Goal: Task Accomplishment & Management: Manage account settings

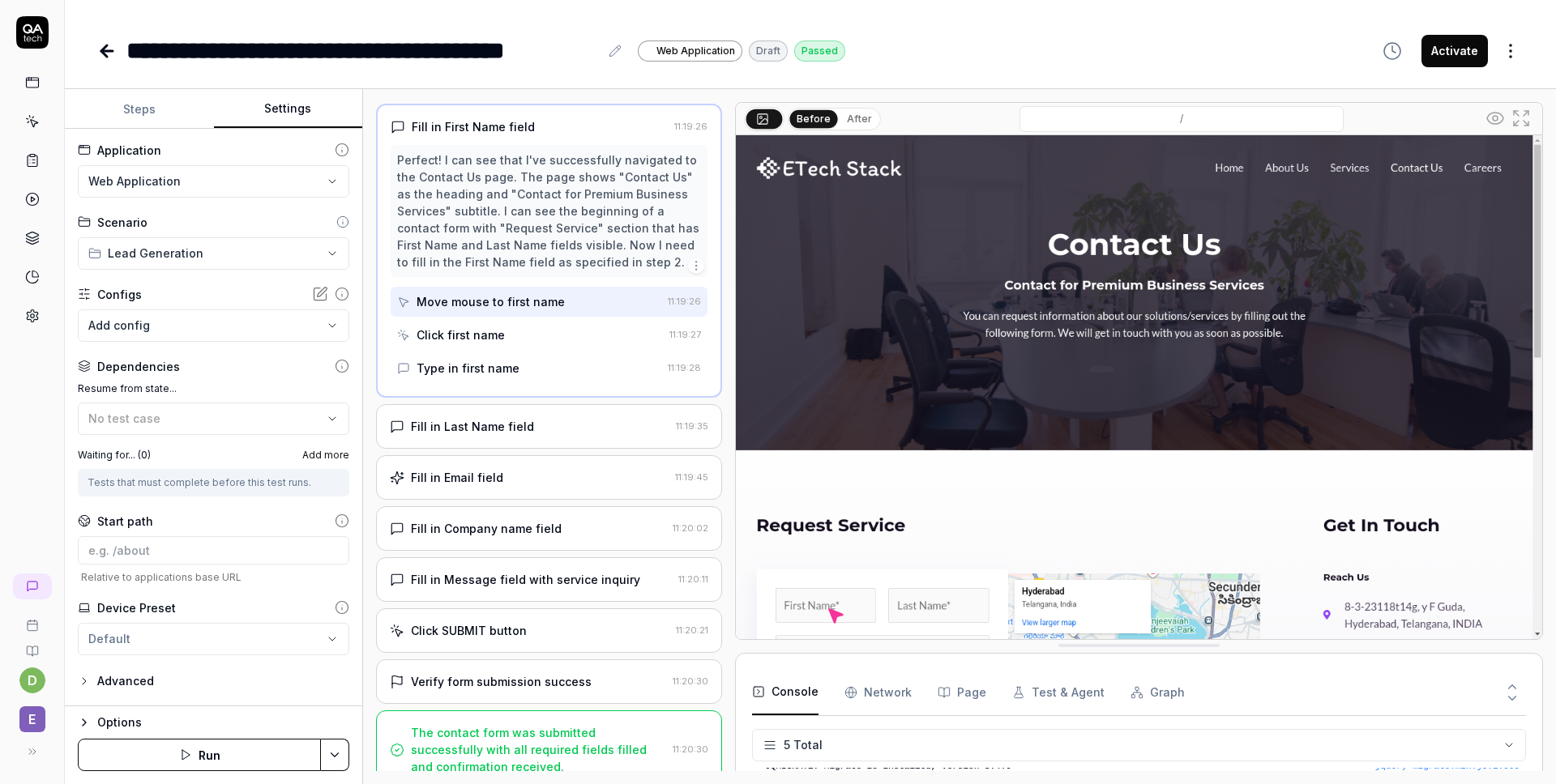
scroll to position [142, 0]
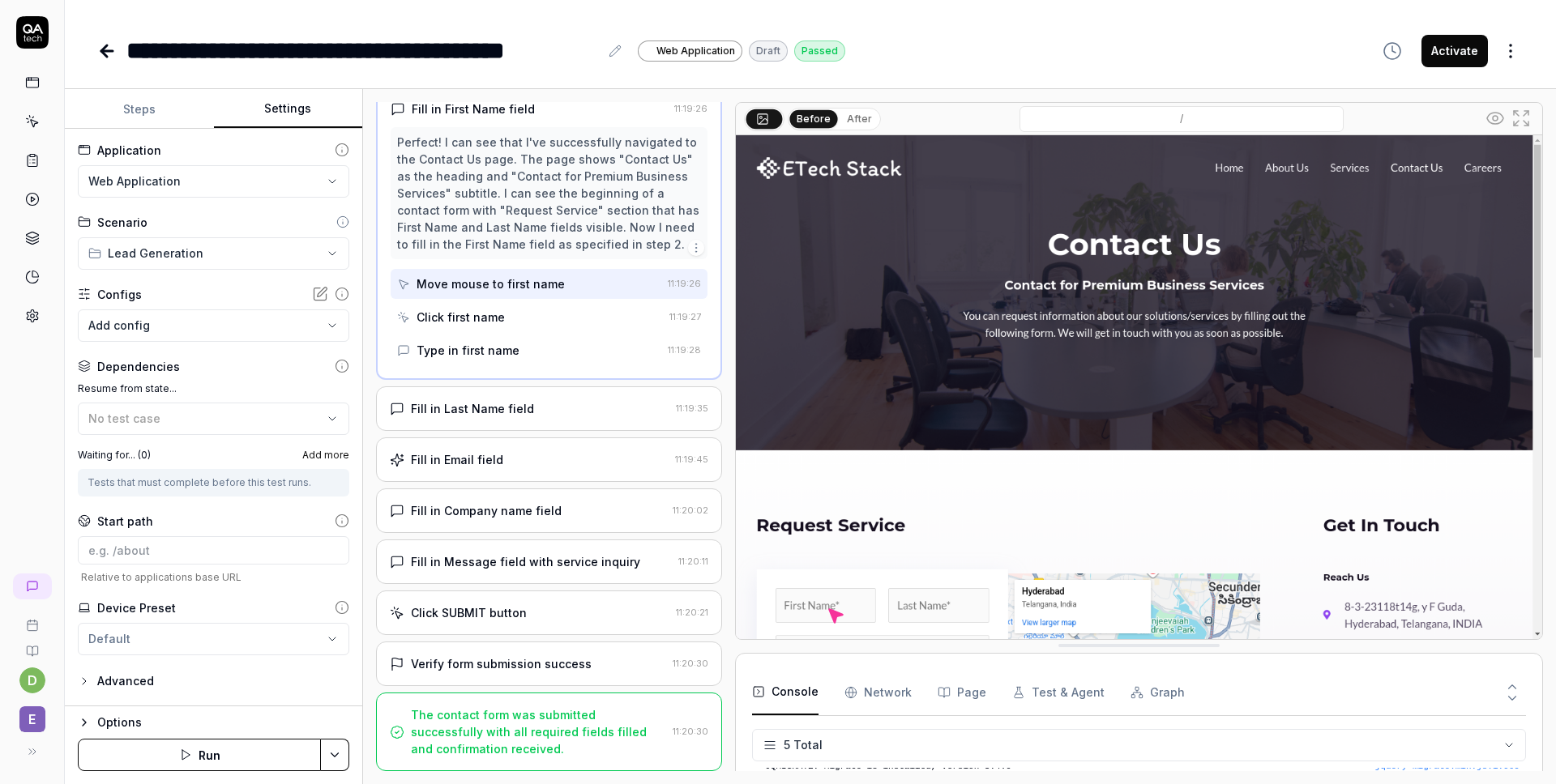
click at [532, 399] on div "Fill in Last Name field 11:19:35" at bounding box center [549, 409] width 346 height 45
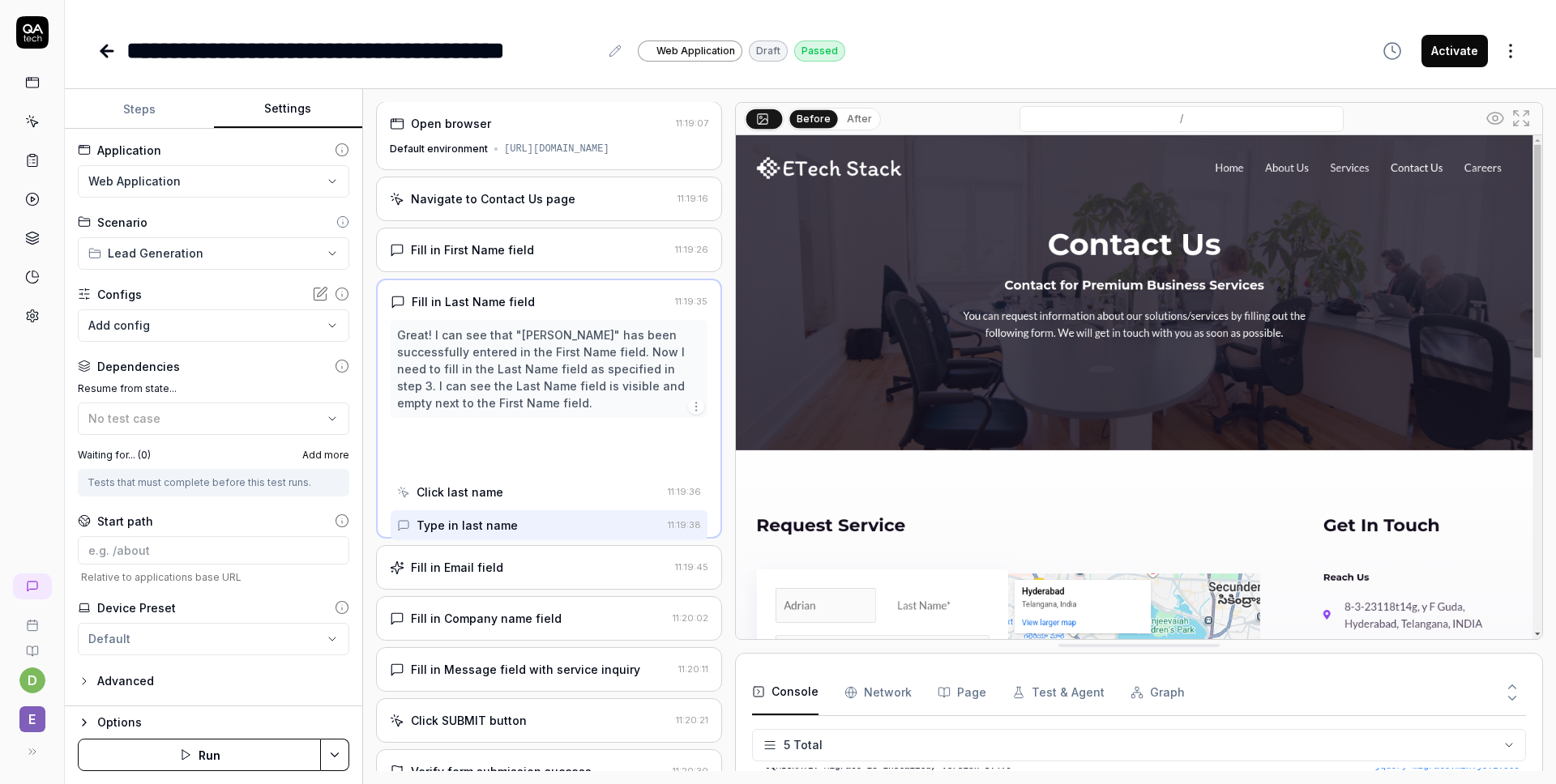
scroll to position [0, 0]
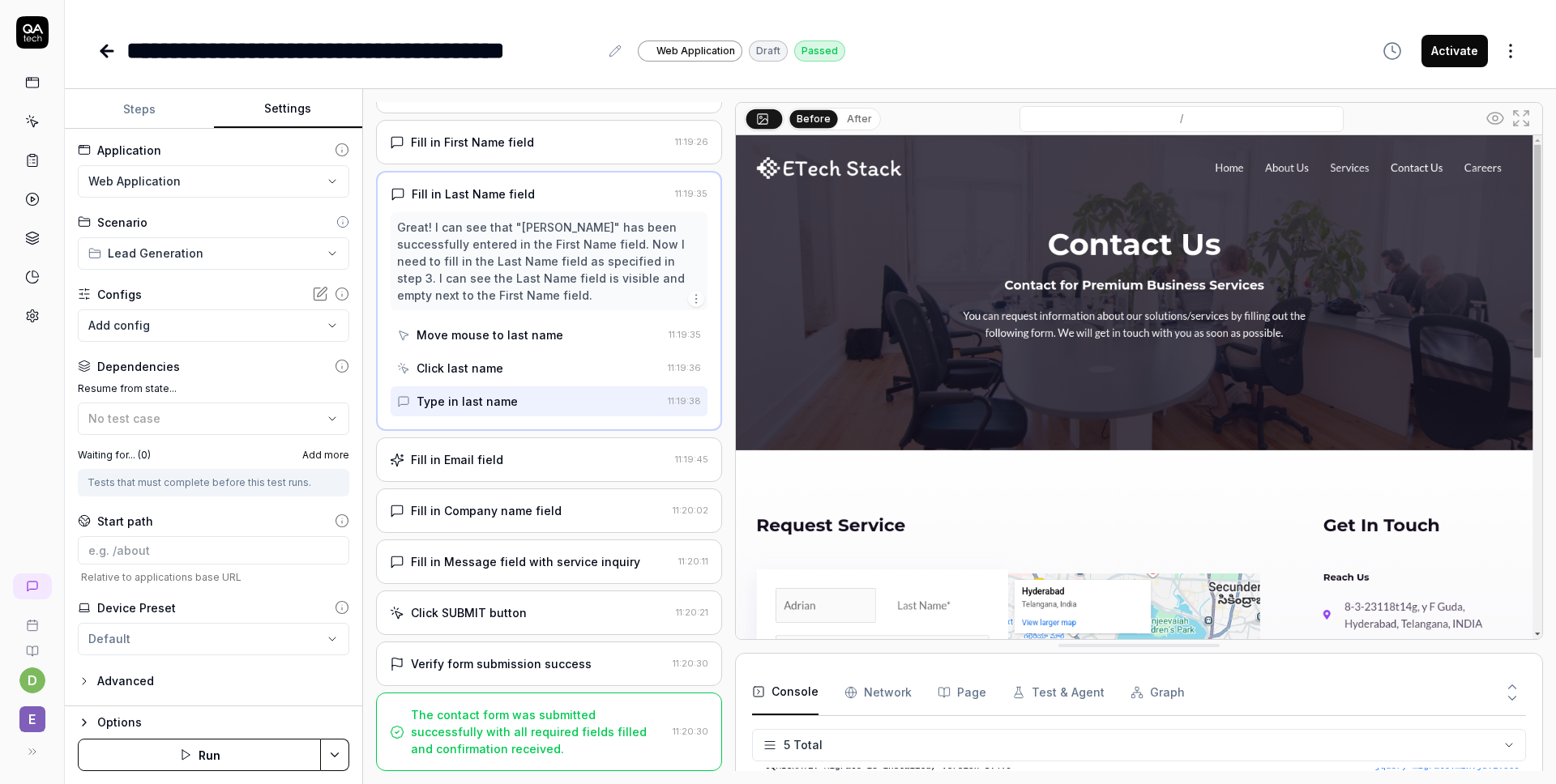
click at [532, 466] on div "Fill in Email field" at bounding box center [529, 460] width 279 height 17
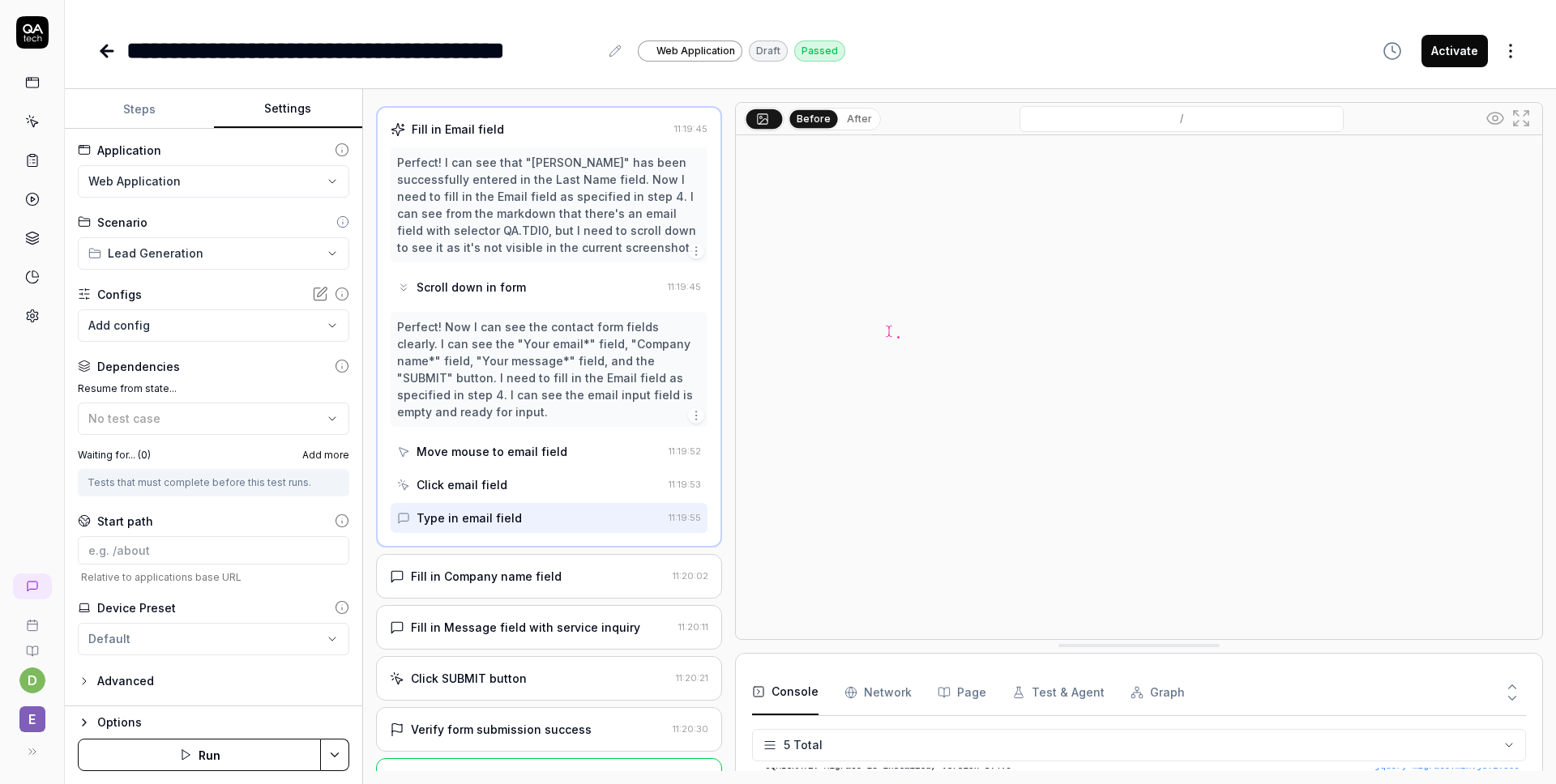
scroll to position [273, 0]
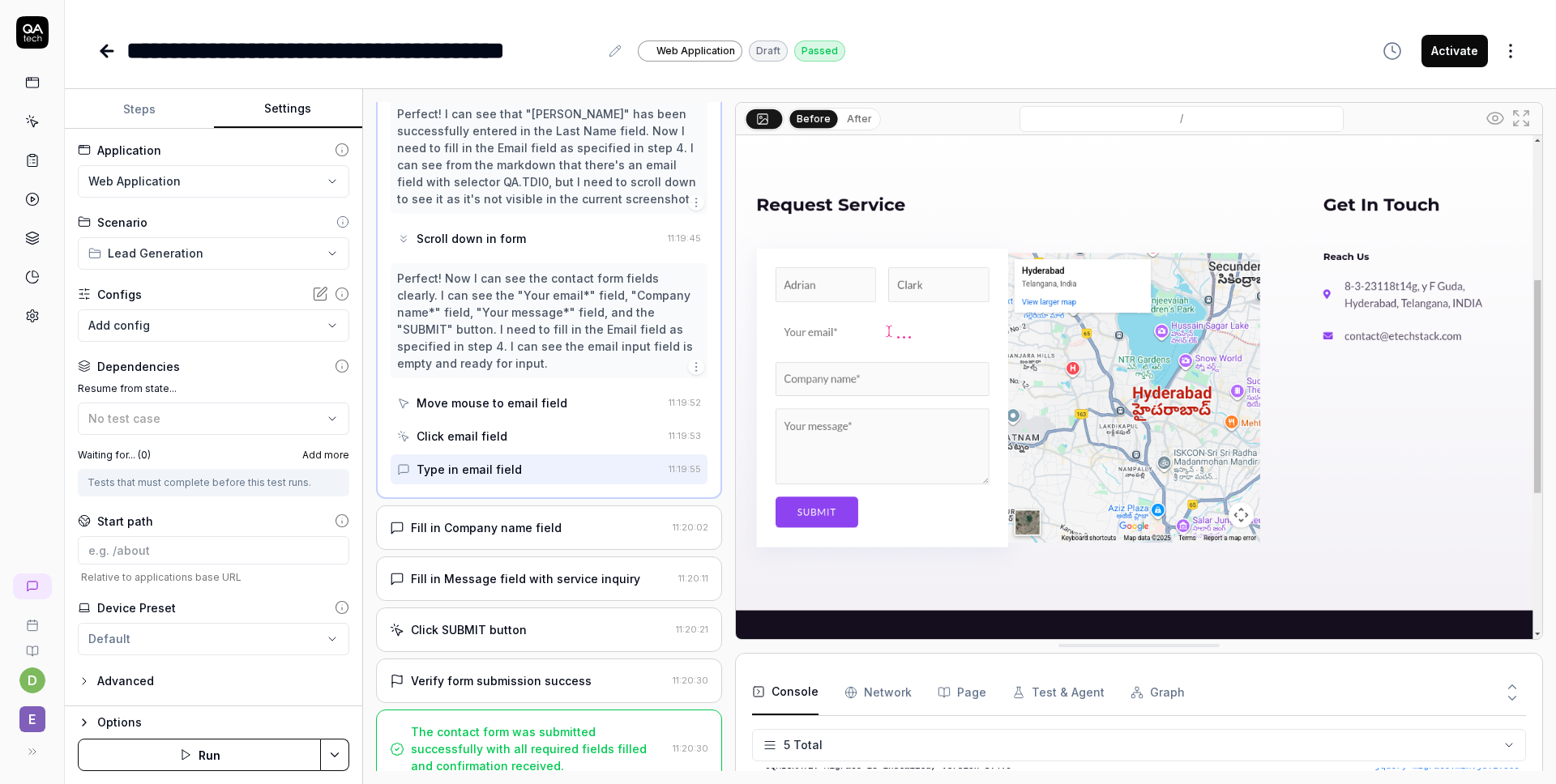
click at [590, 524] on div "Fill in Company name field 11:20:02" at bounding box center [549, 528] width 346 height 45
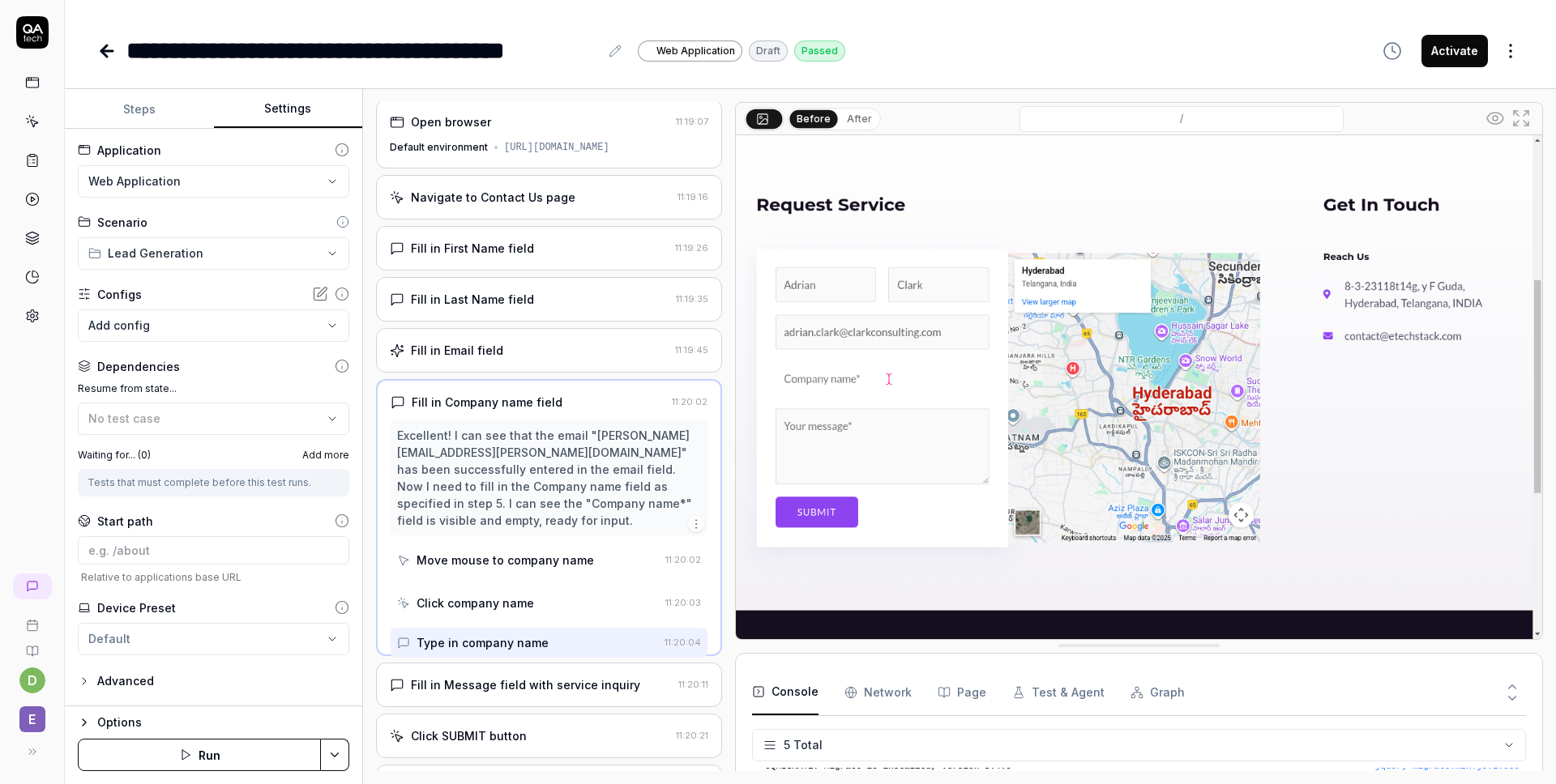
scroll to position [0, 0]
click at [575, 692] on div "Fill in Message field with service inquiry" at bounding box center [525, 687] width 229 height 17
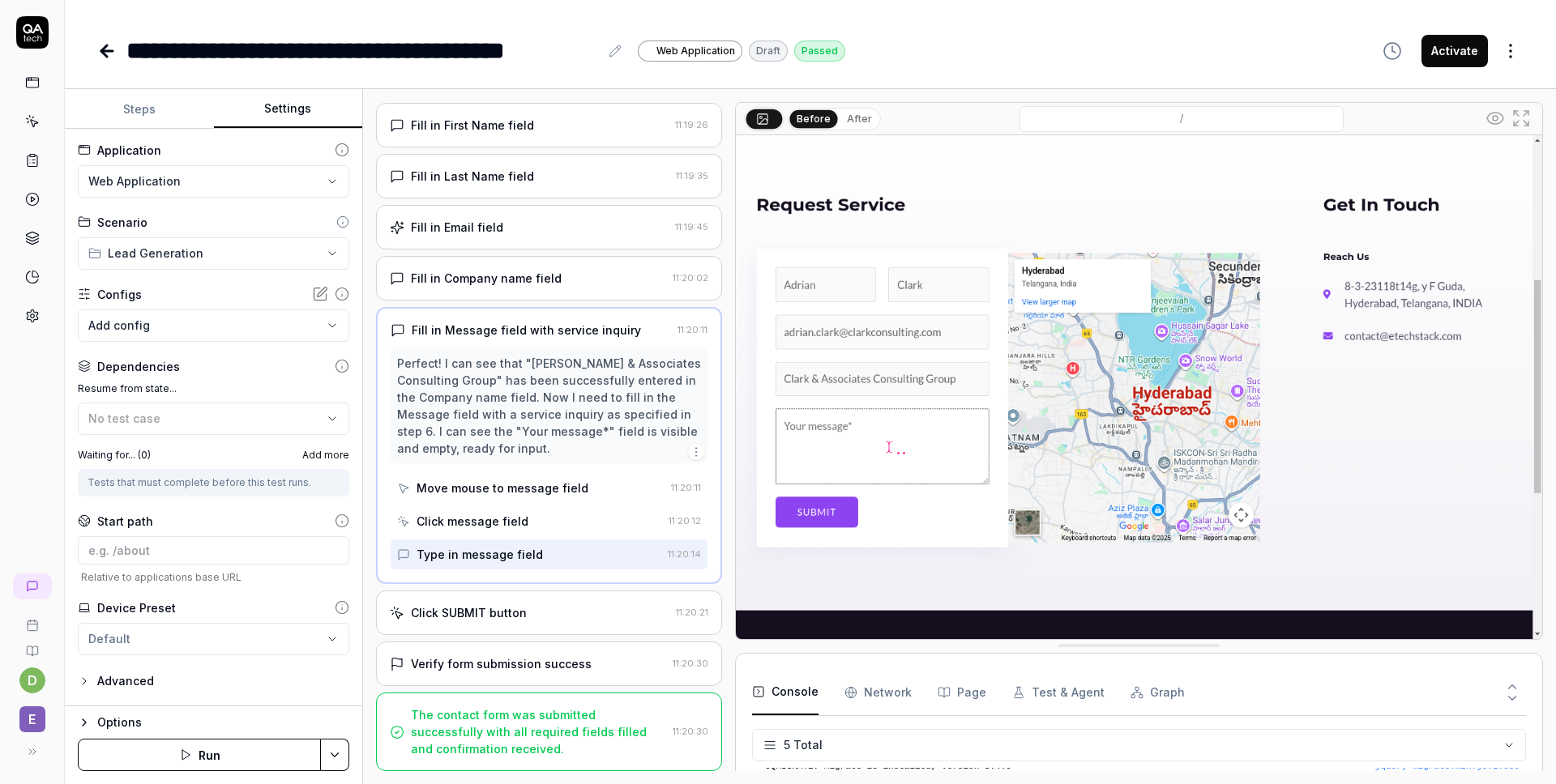
click at [551, 616] on div "Click SUBMIT button" at bounding box center [530, 612] width 280 height 17
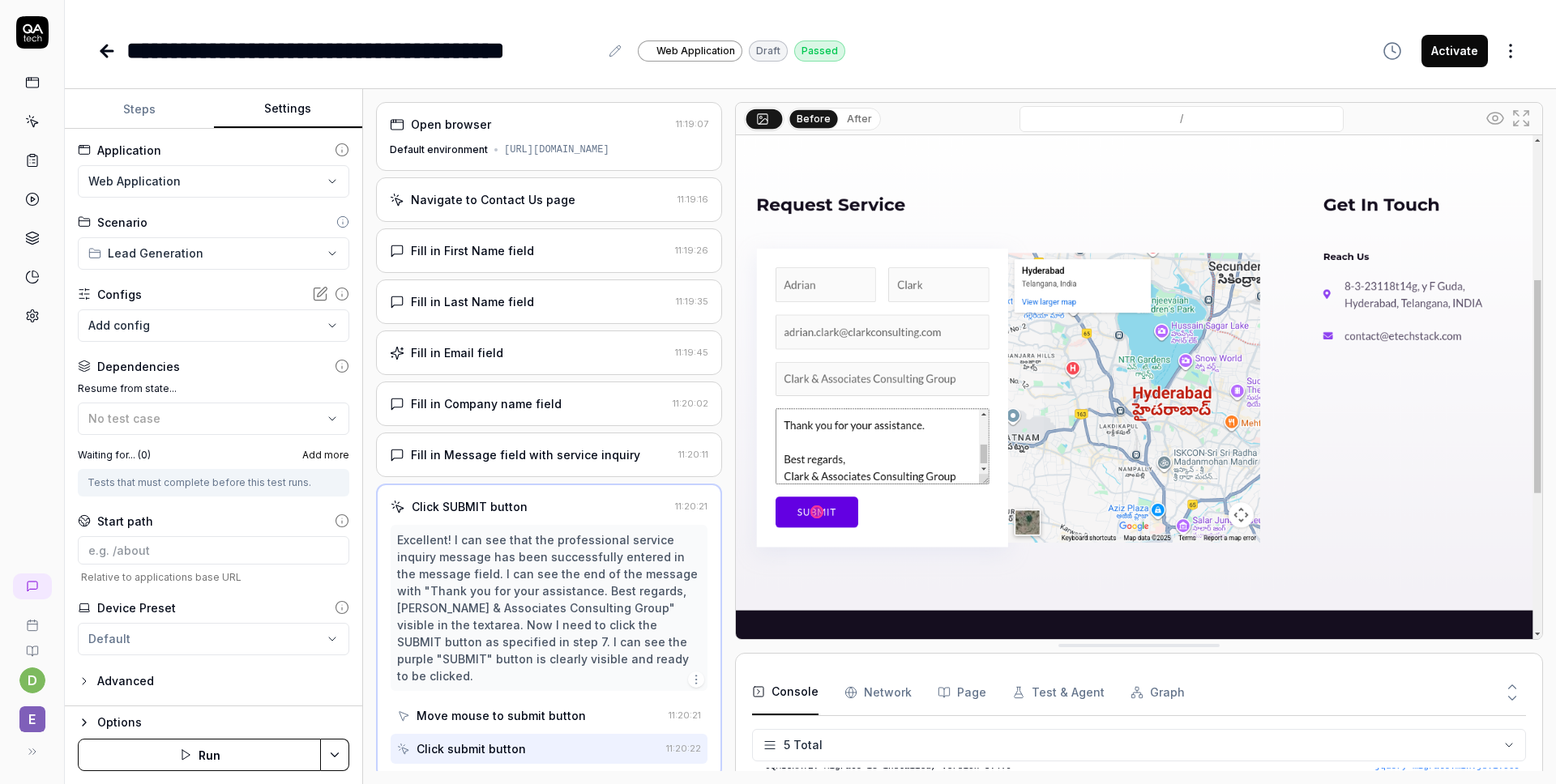
scroll to position [126, 0]
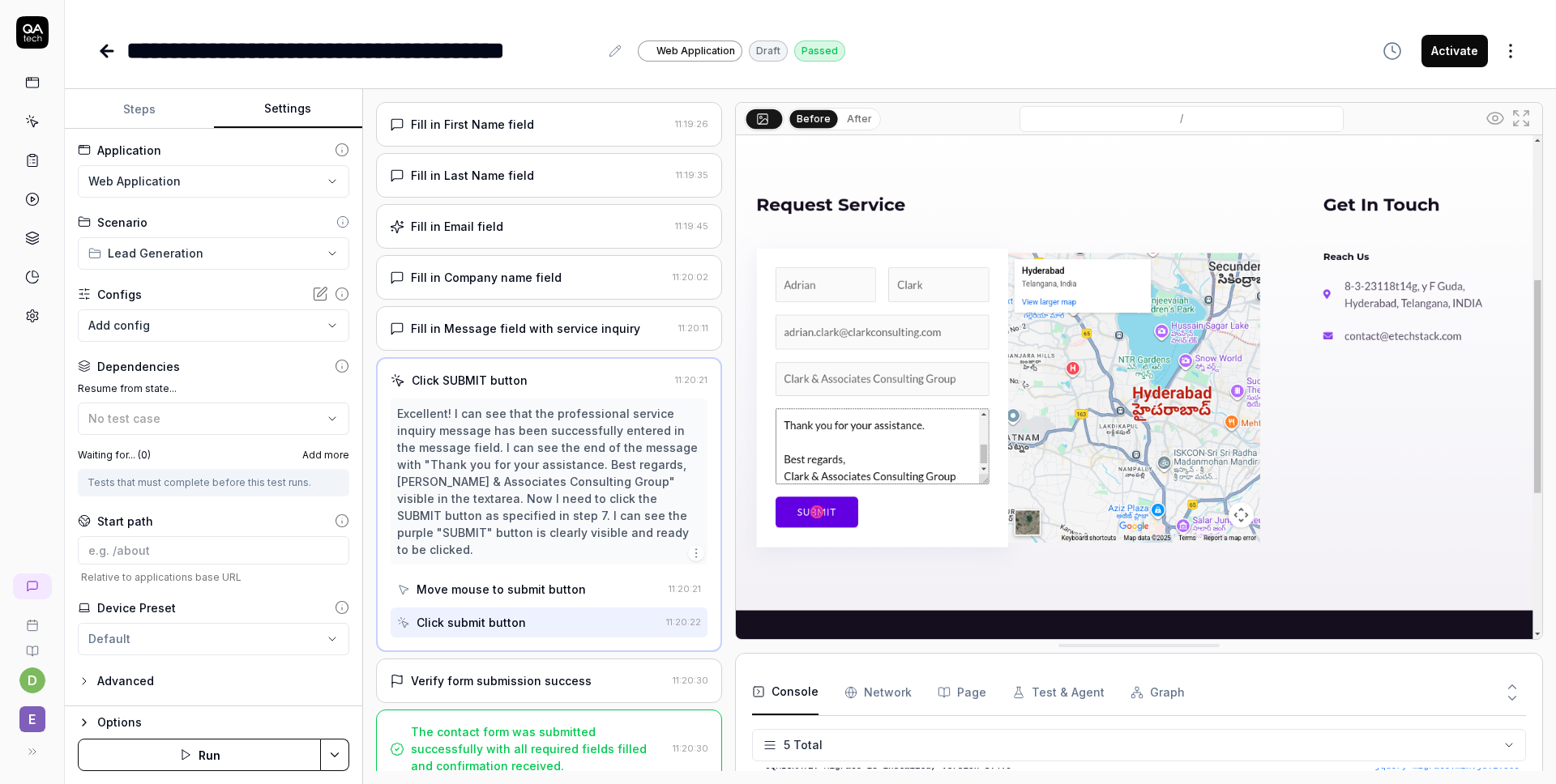
click at [563, 675] on div "Verify form submission success 11:20:30" at bounding box center [549, 681] width 346 height 45
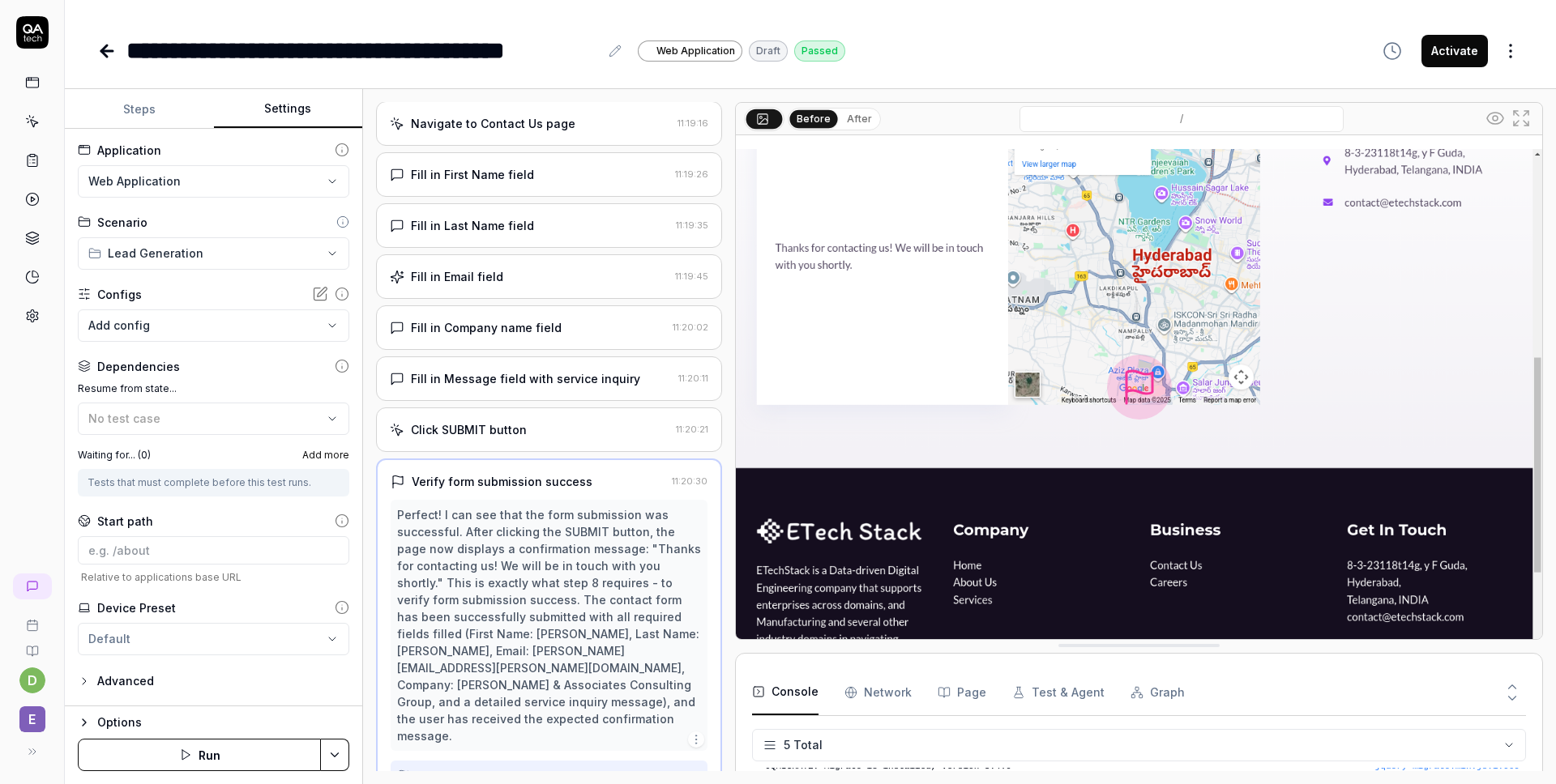
scroll to position [0, 0]
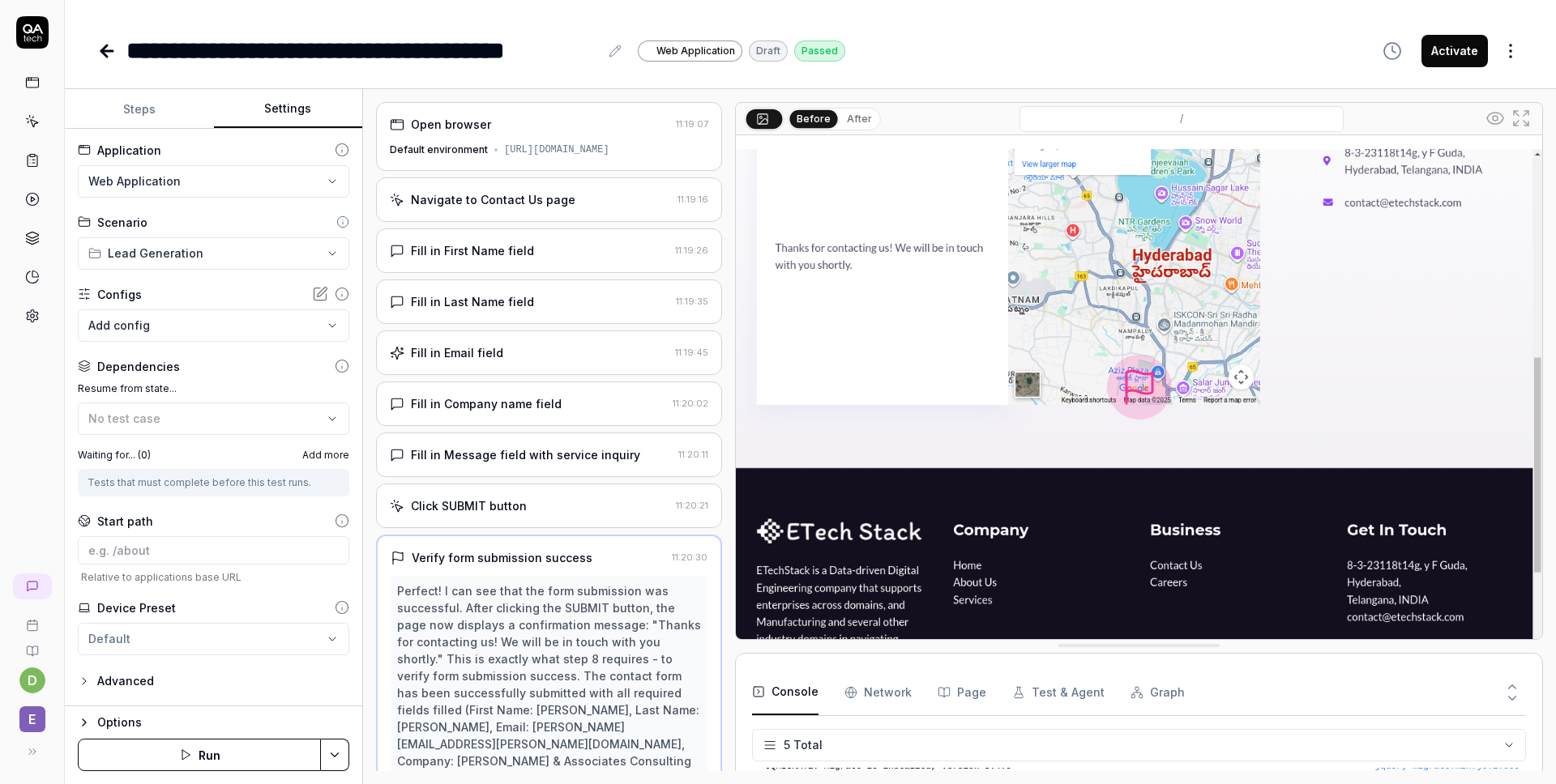
click at [477, 407] on div "Fill in Company name field" at bounding box center [486, 403] width 151 height 17
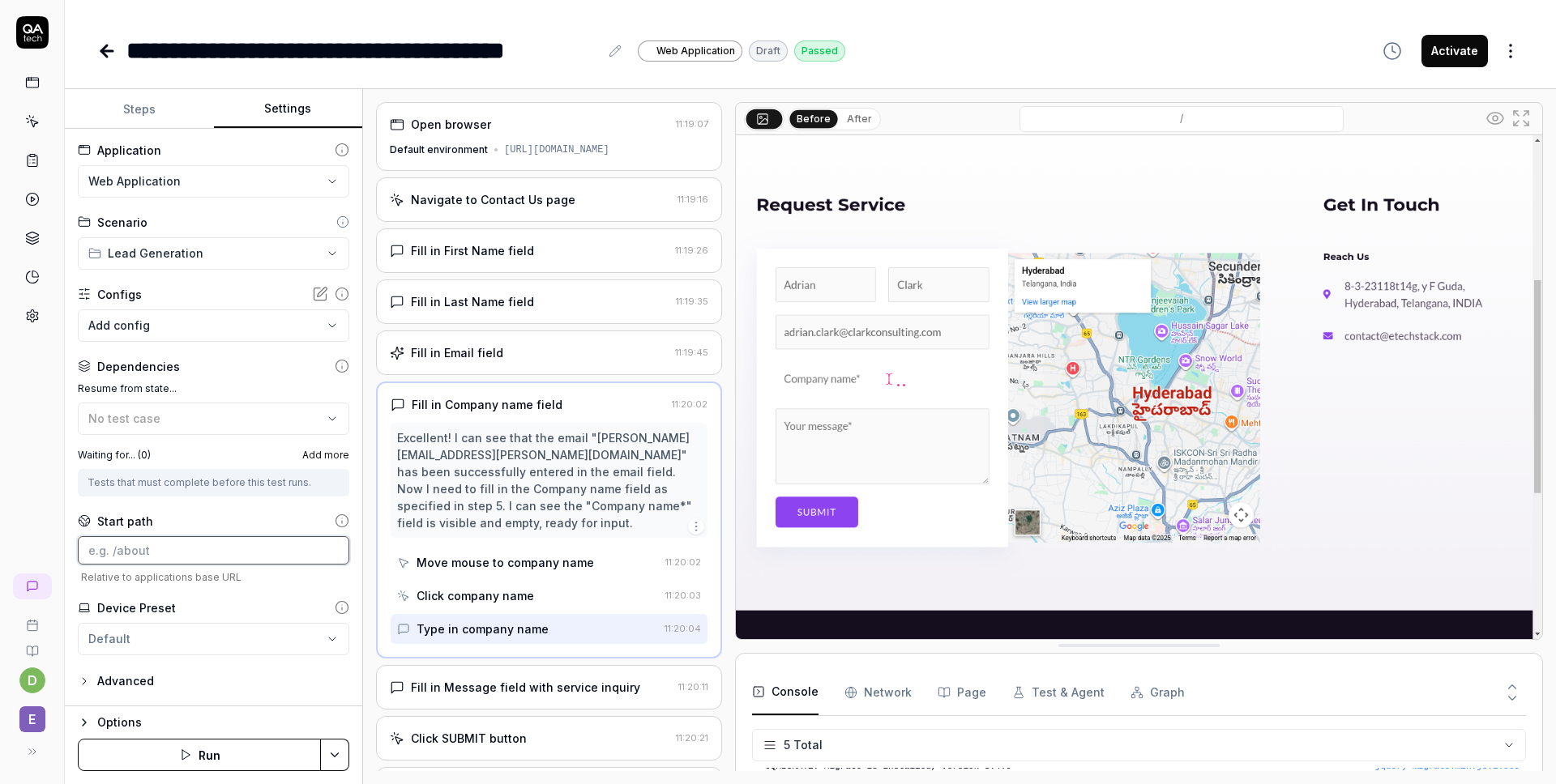
click at [209, 550] on input at bounding box center [213, 550] width 272 height 29
click at [201, 249] on html "**********" at bounding box center [778, 392] width 1556 height 784
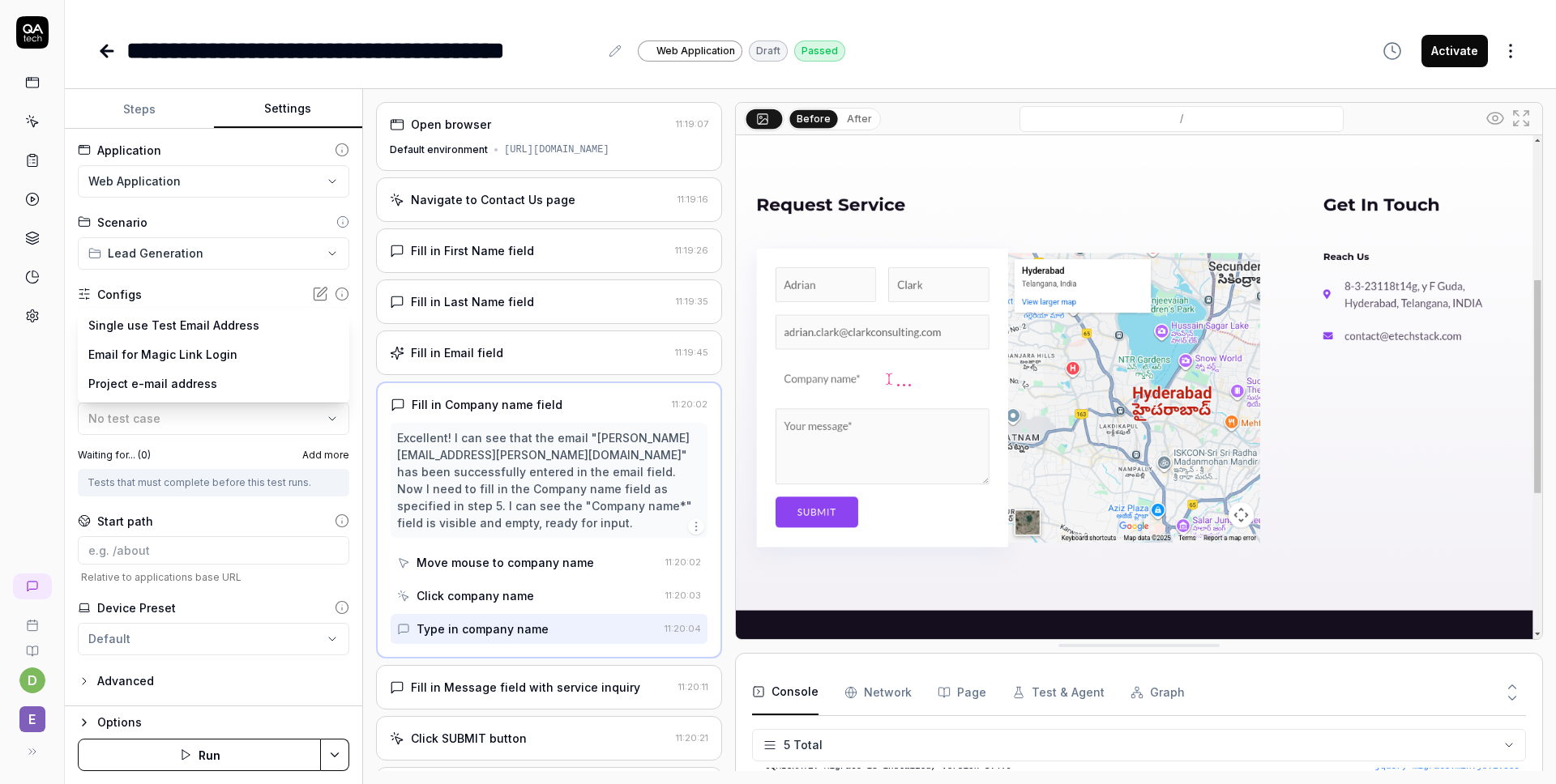
click at [191, 333] on body "**********" at bounding box center [778, 392] width 1556 height 784
click at [30, 412] on html "**********" at bounding box center [778, 392] width 1556 height 784
click at [141, 407] on button "No test case" at bounding box center [213, 418] width 272 height 32
click at [39, 440] on div "d E" at bounding box center [32, 392] width 65 height 784
click at [194, 633] on html "**********" at bounding box center [778, 392] width 1556 height 784
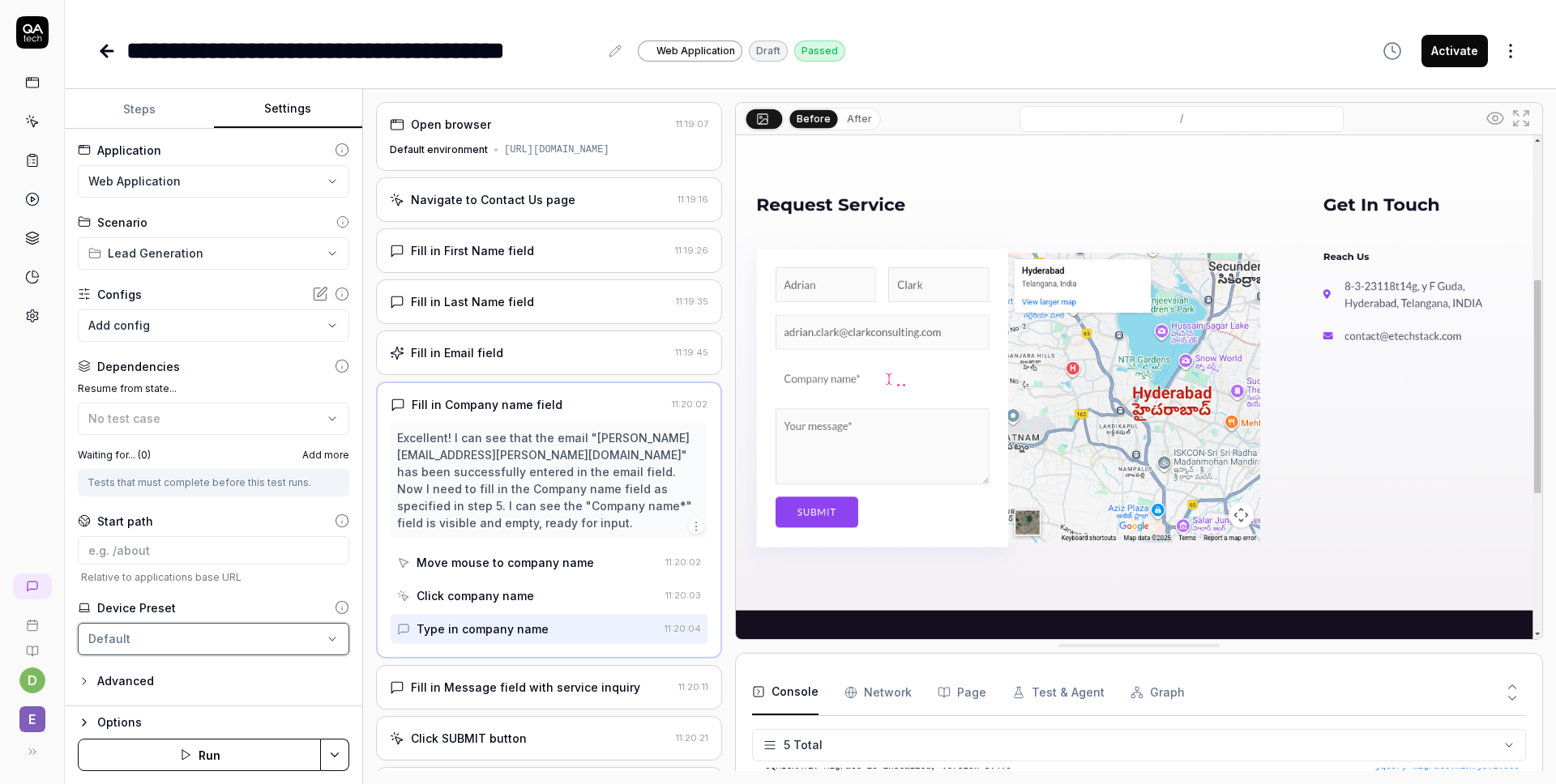
click at [73, 516] on html "**********" at bounding box center [778, 392] width 1556 height 784
click at [42, 525] on div "d E" at bounding box center [32, 392] width 65 height 784
click at [88, 664] on div "**********" at bounding box center [213, 418] width 298 height 578
click at [88, 681] on icon "button" at bounding box center [84, 681] width 13 height 13
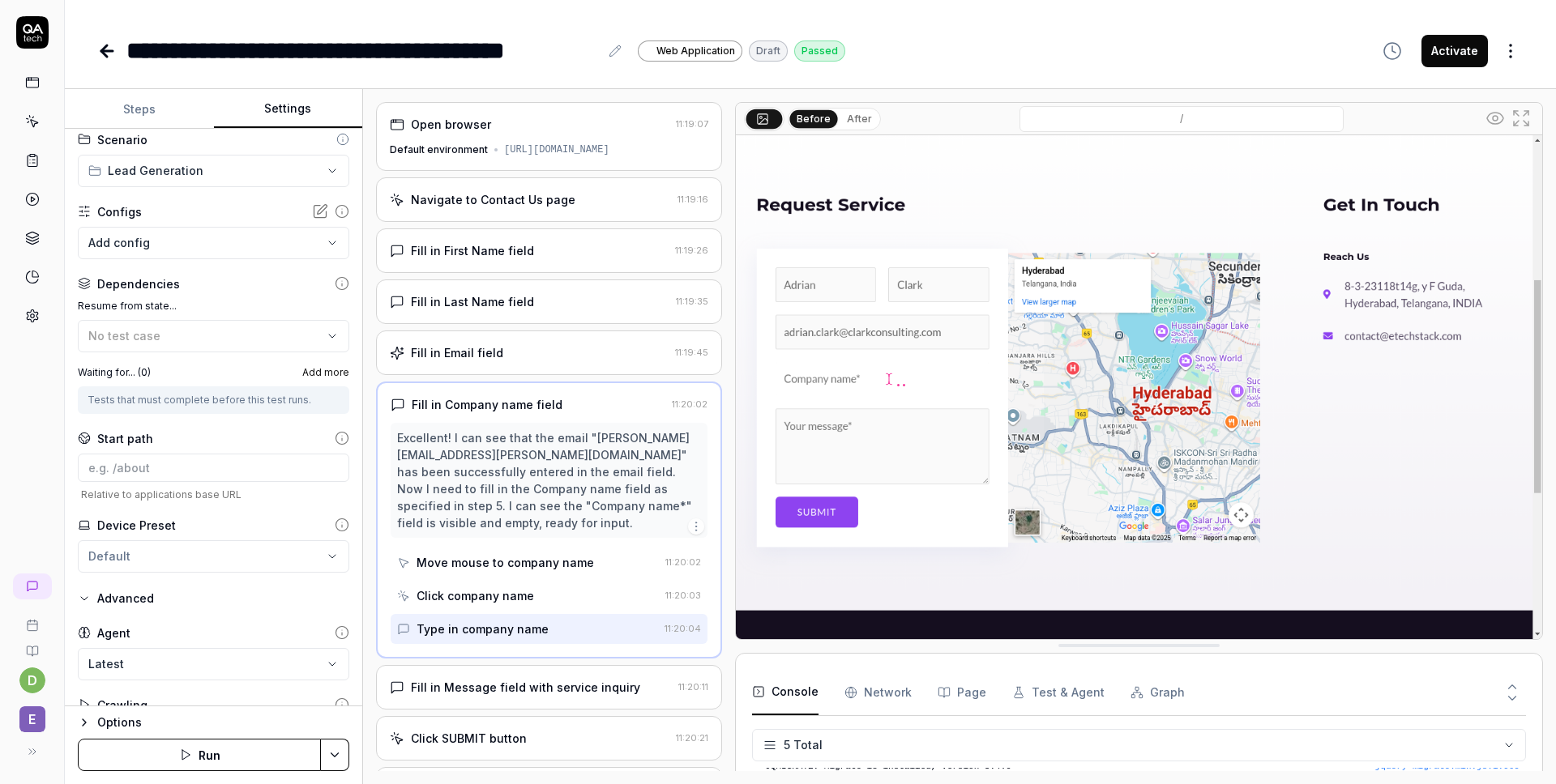
scroll to position [125, 0]
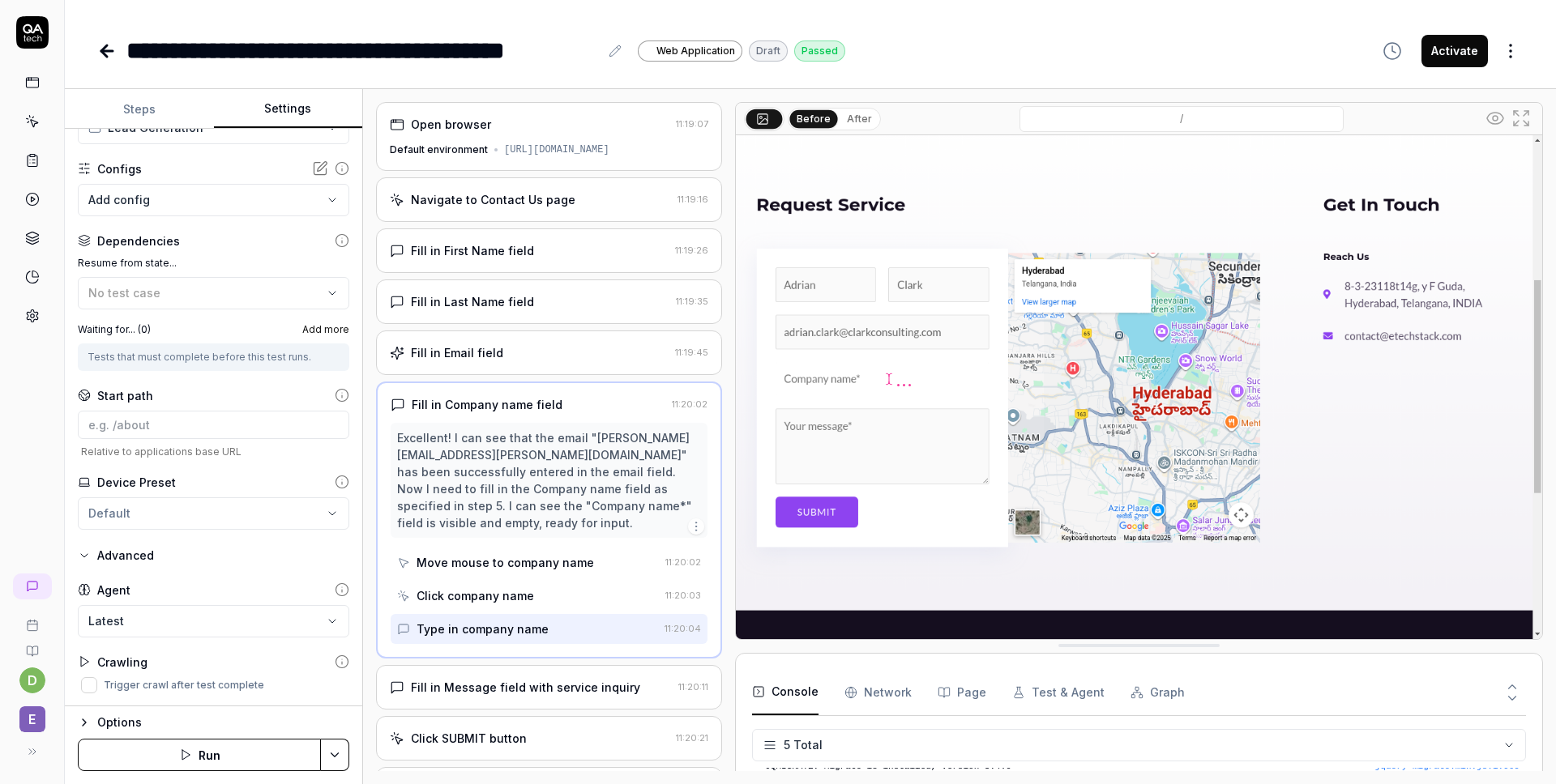
click at [270, 514] on html "**********" at bounding box center [778, 392] width 1556 height 784
click at [30, 476] on html "**********" at bounding box center [778, 392] width 1556 height 784
click at [140, 614] on body "**********" at bounding box center [778, 392] width 1556 height 784
click at [42, 508] on html "**********" at bounding box center [778, 392] width 1556 height 784
click at [78, 666] on icon at bounding box center [84, 661] width 13 height 13
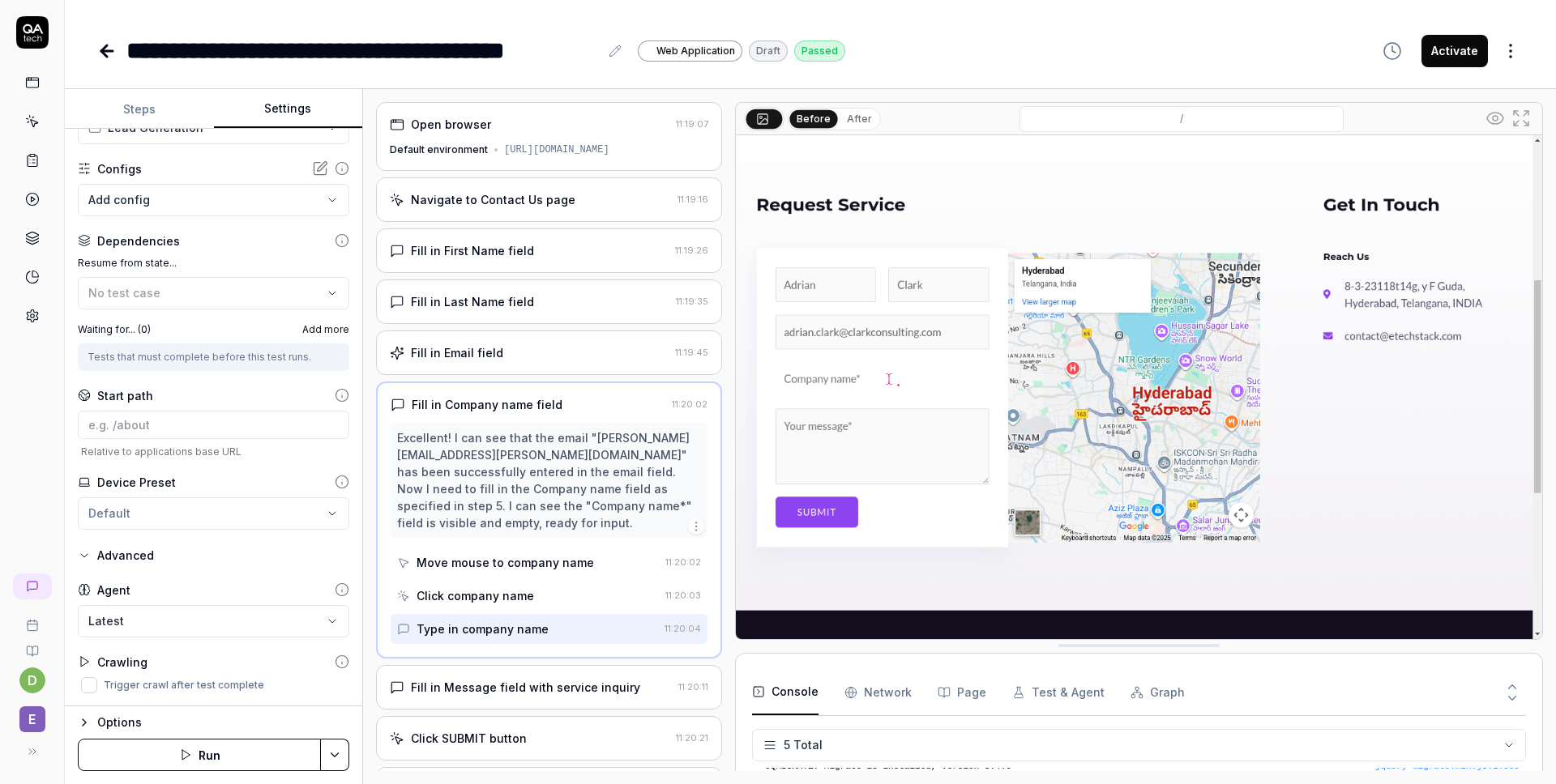
scroll to position [0, 0]
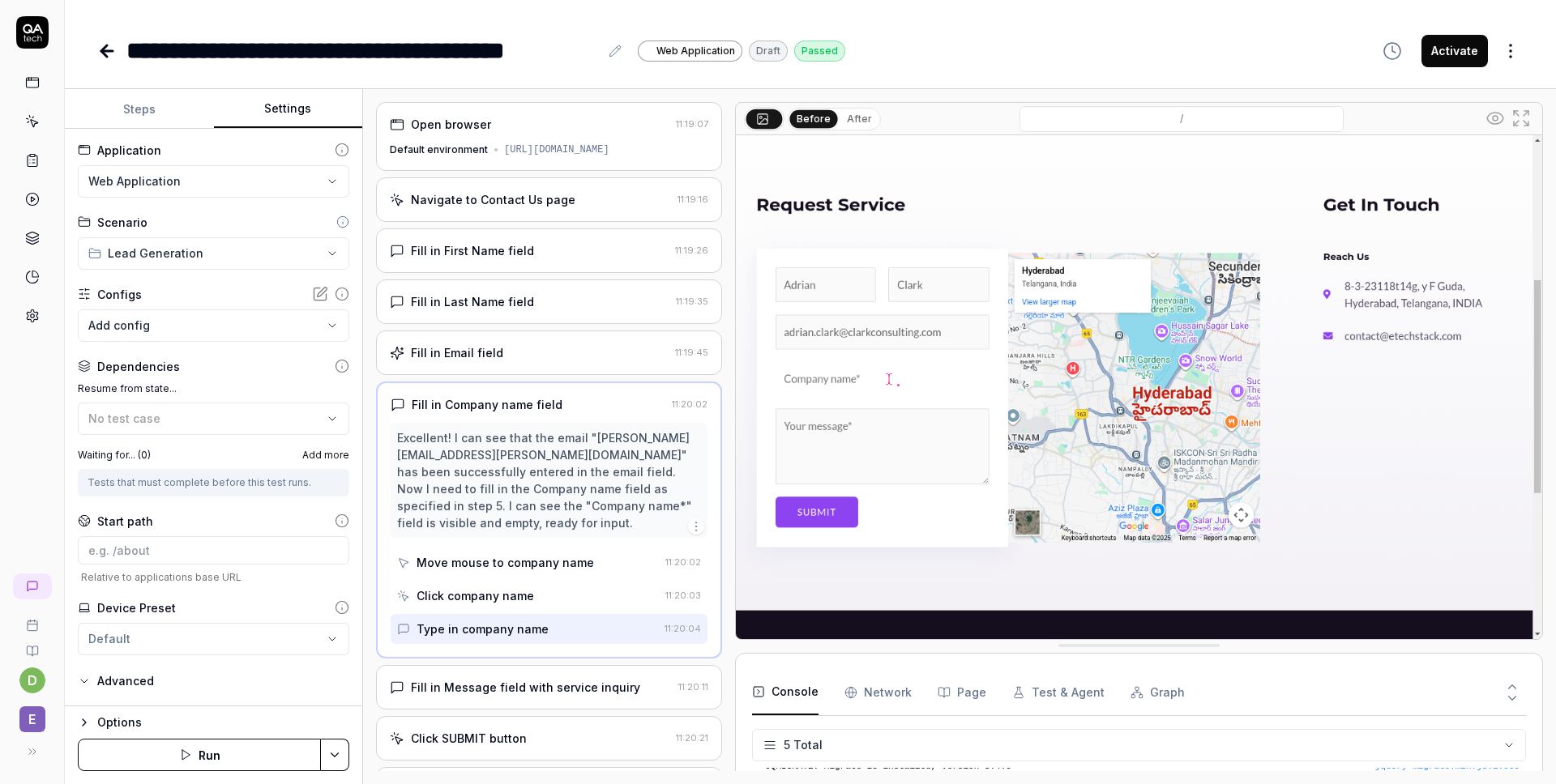
click at [140, 93] on button "Steps" at bounding box center [139, 108] width 149 height 39
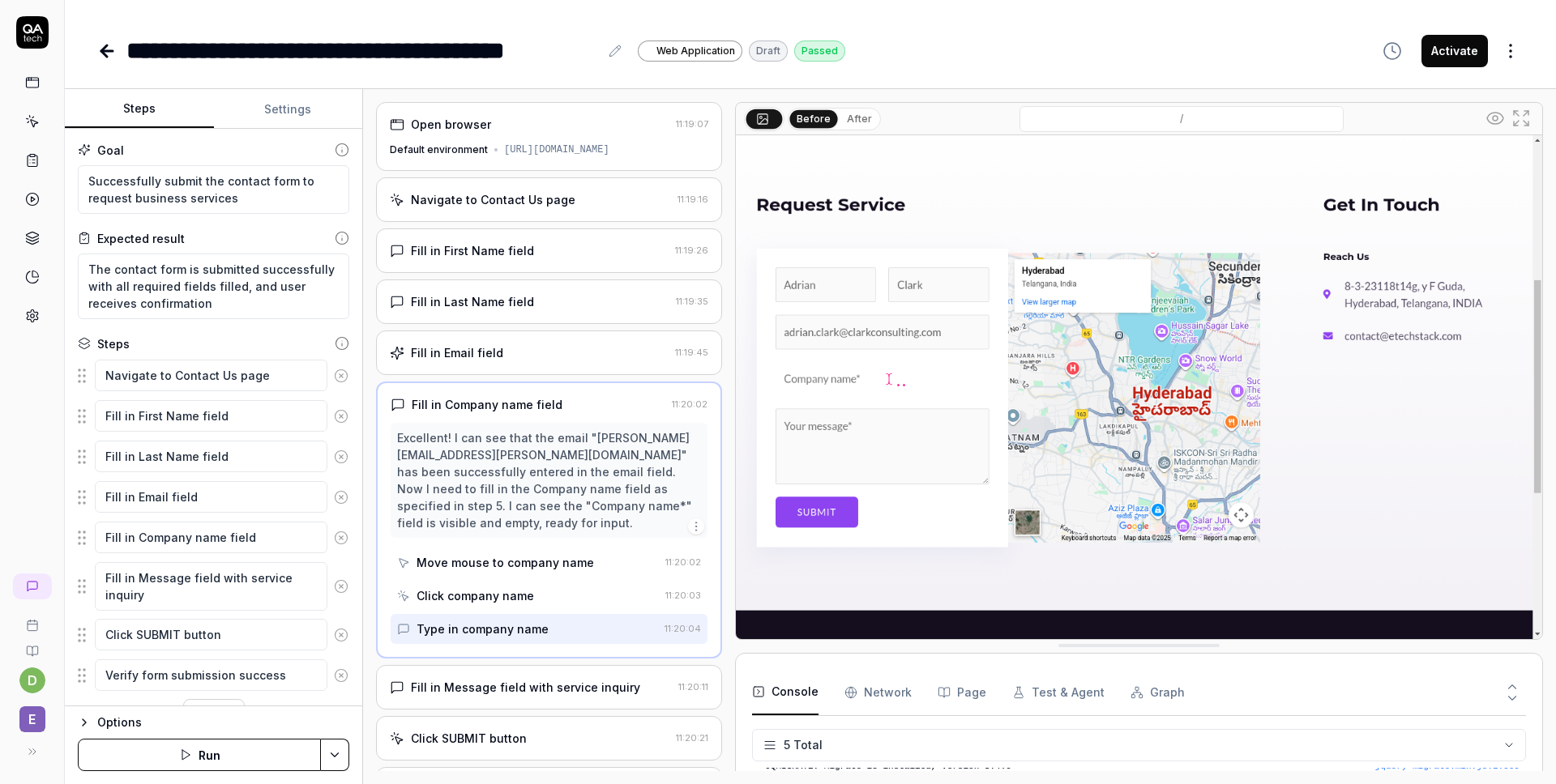
click at [251, 618] on div "Click SUBMIT button" at bounding box center [213, 635] width 272 height 34
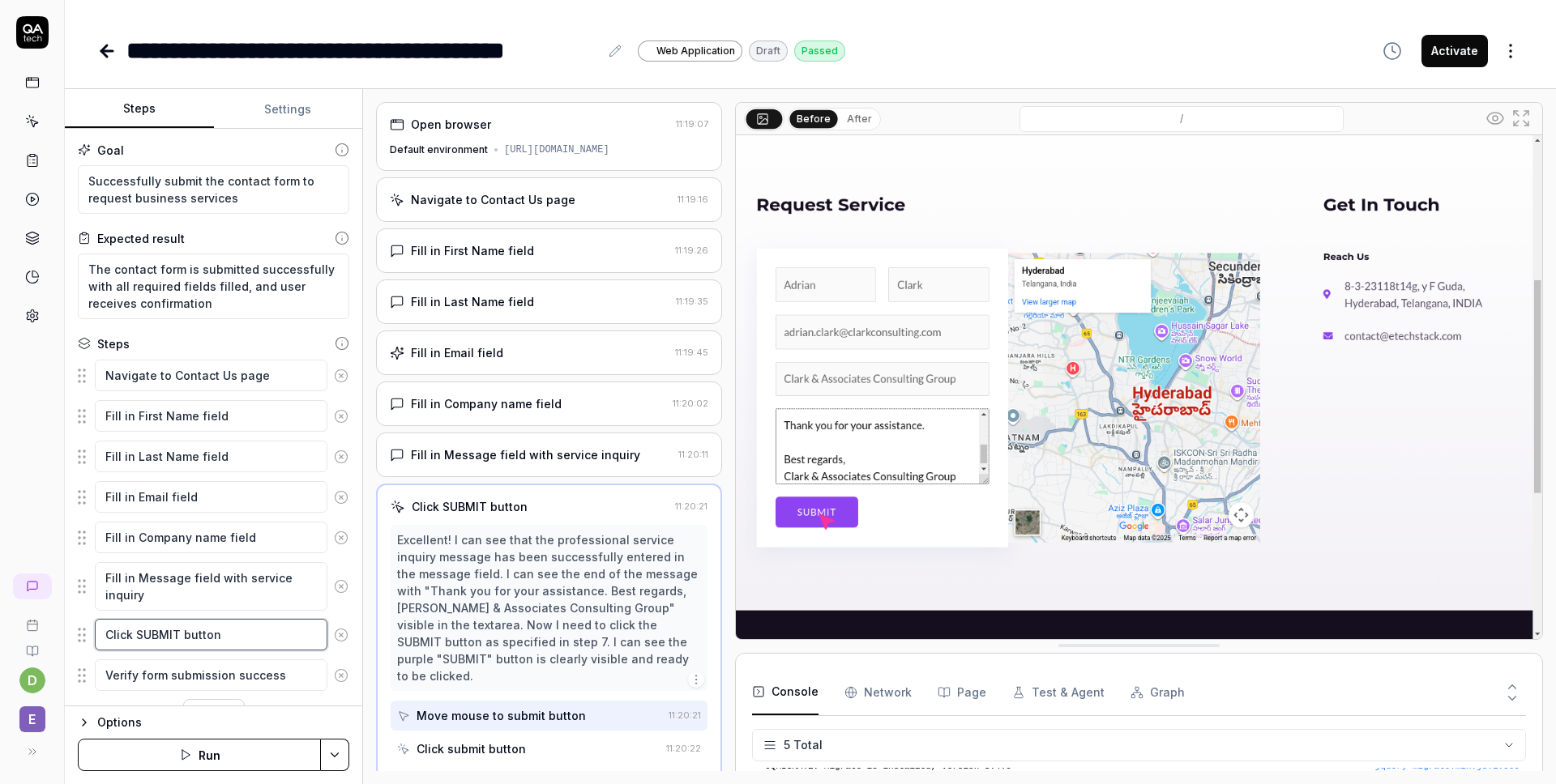
click at [249, 619] on textarea "Click SUBMIT button" at bounding box center [211, 634] width 232 height 31
click at [257, 562] on textarea "Fill in Message field with service inquiry" at bounding box center [211, 586] width 232 height 48
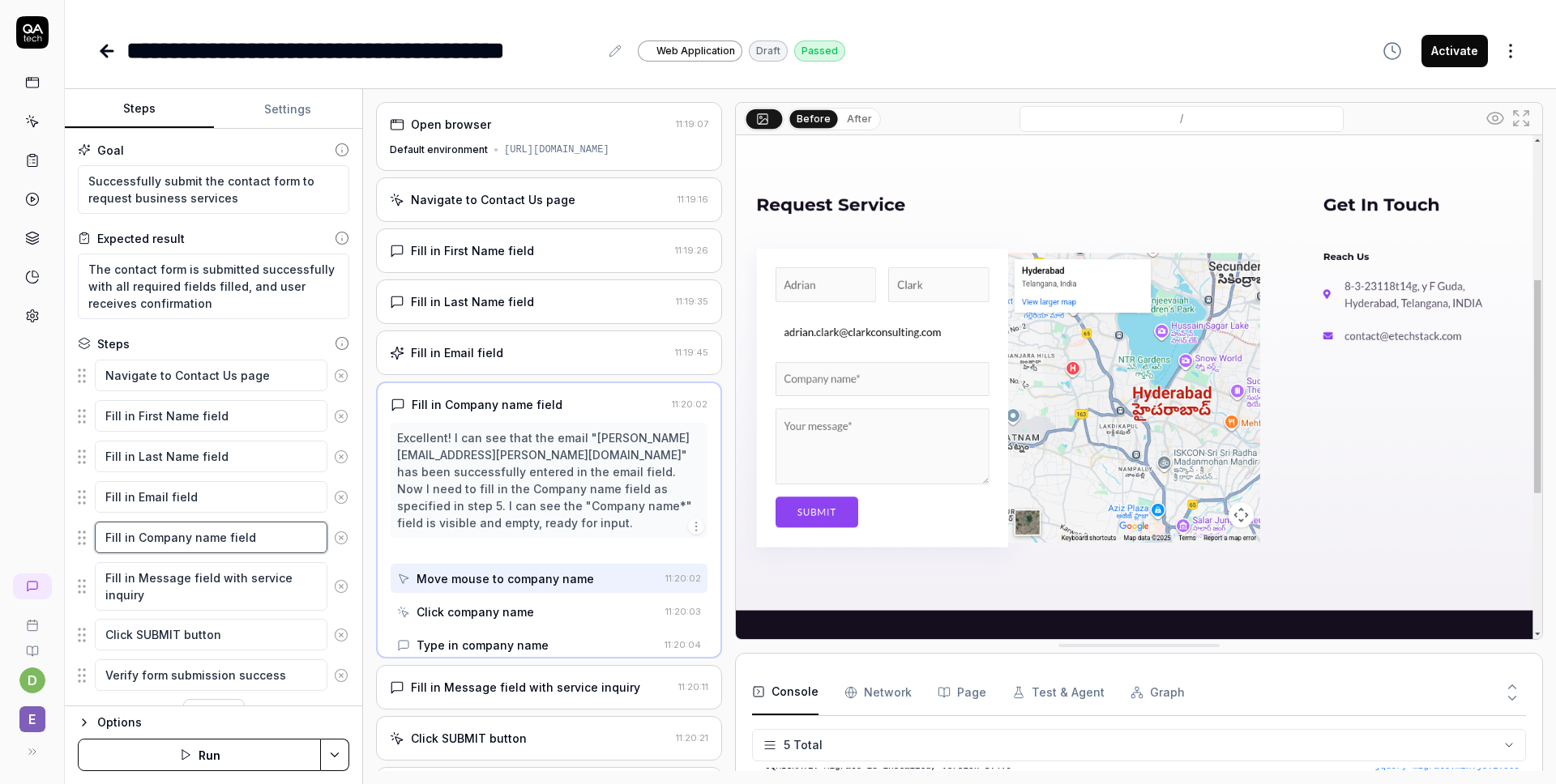
click at [254, 521] on textarea "Fill in Company name field" at bounding box center [211, 537] width 232 height 31
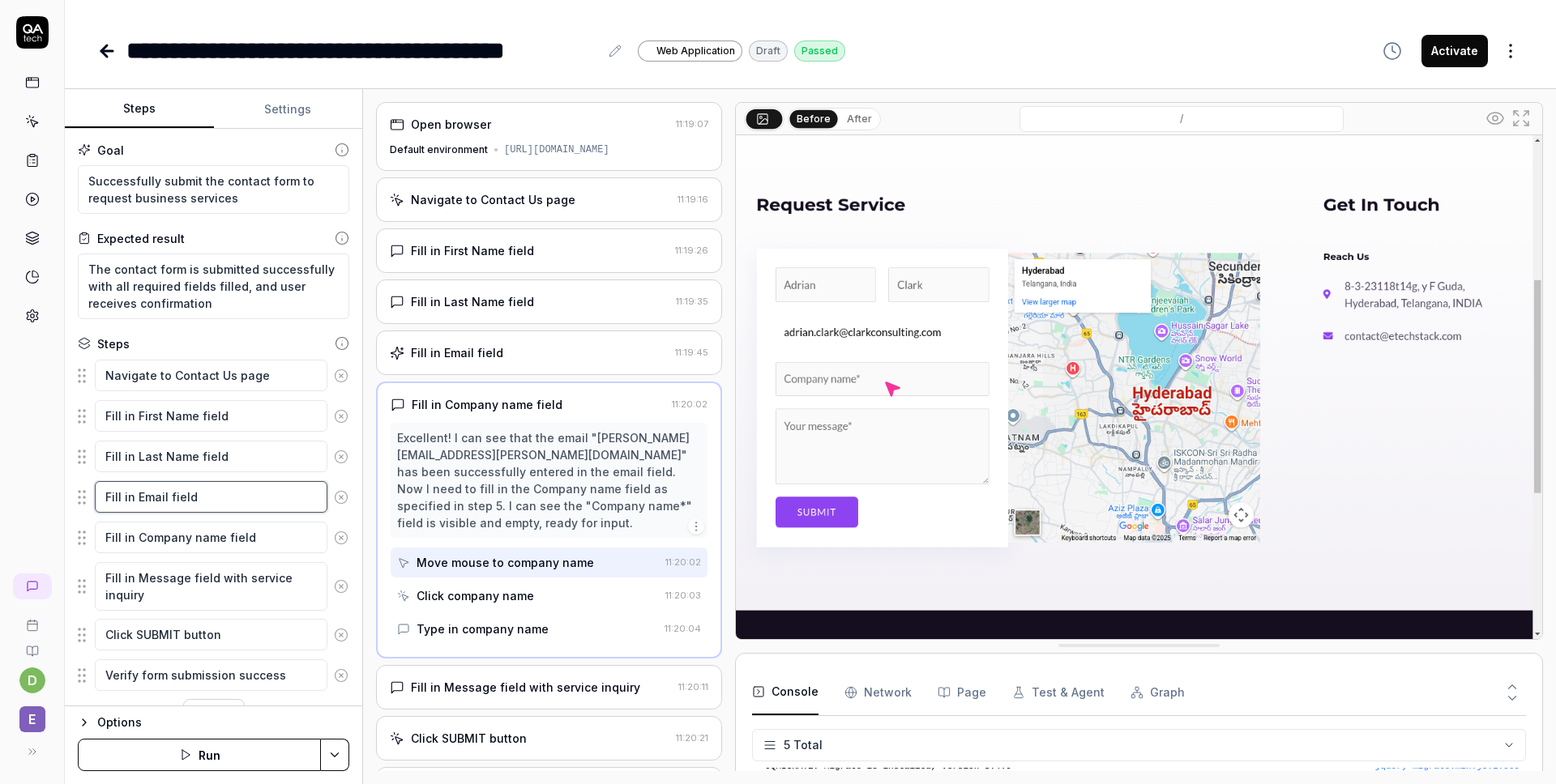
click at [253, 481] on textarea "Fill in Email field" at bounding box center [211, 496] width 232 height 31
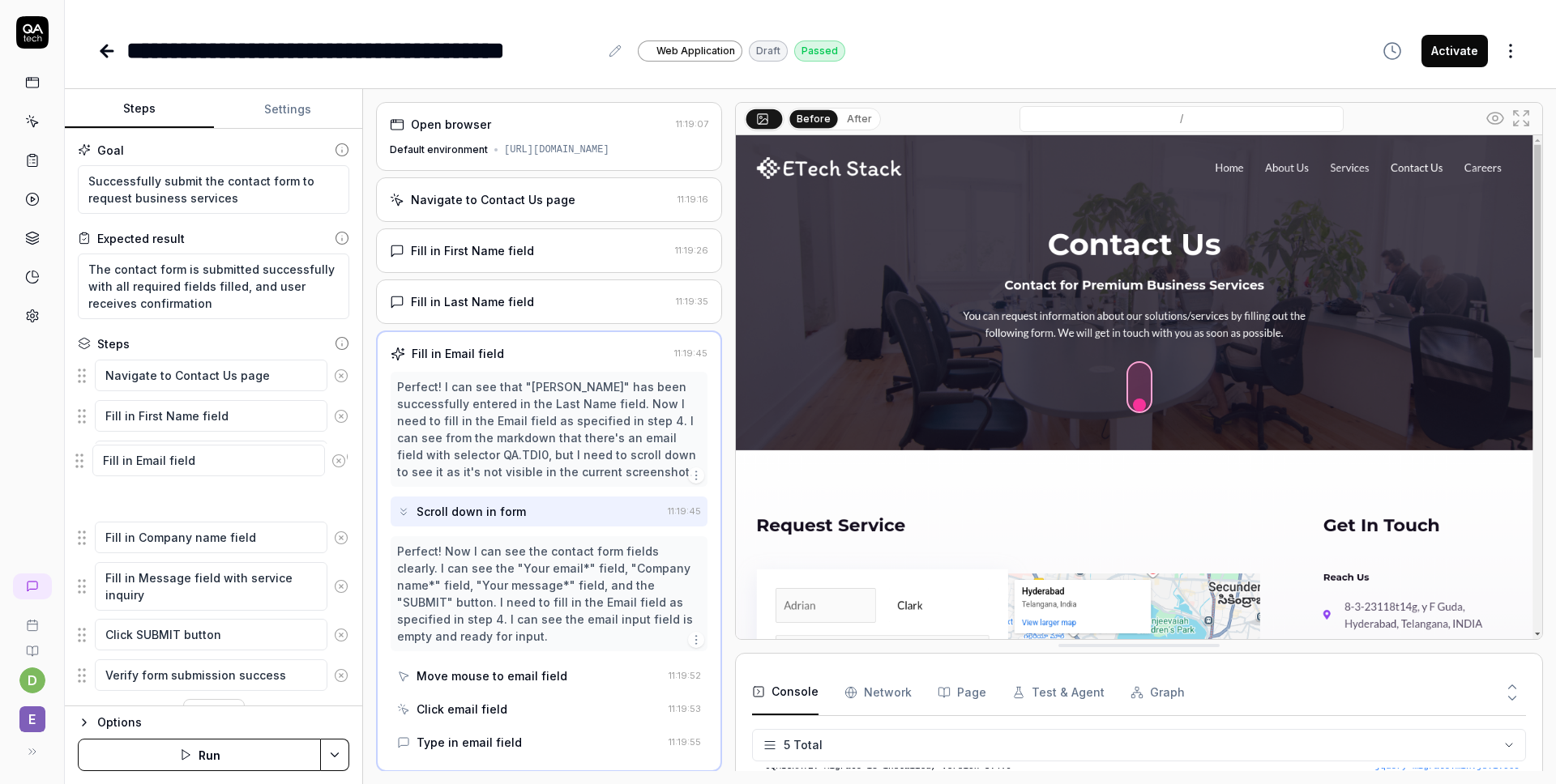
click at [78, 464] on fieldset "Navigate to Contact Us page Fill in First Name field Fill in Last Name field Fi…" at bounding box center [213, 525] width 272 height 333
click at [1526, 116] on icon at bounding box center [1521, 118] width 20 height 20
click at [770, 120] on button at bounding box center [765, 118] width 37 height 20
click at [772, 120] on button at bounding box center [765, 118] width 37 height 20
click at [856, 111] on button "After" at bounding box center [859, 119] width 38 height 18
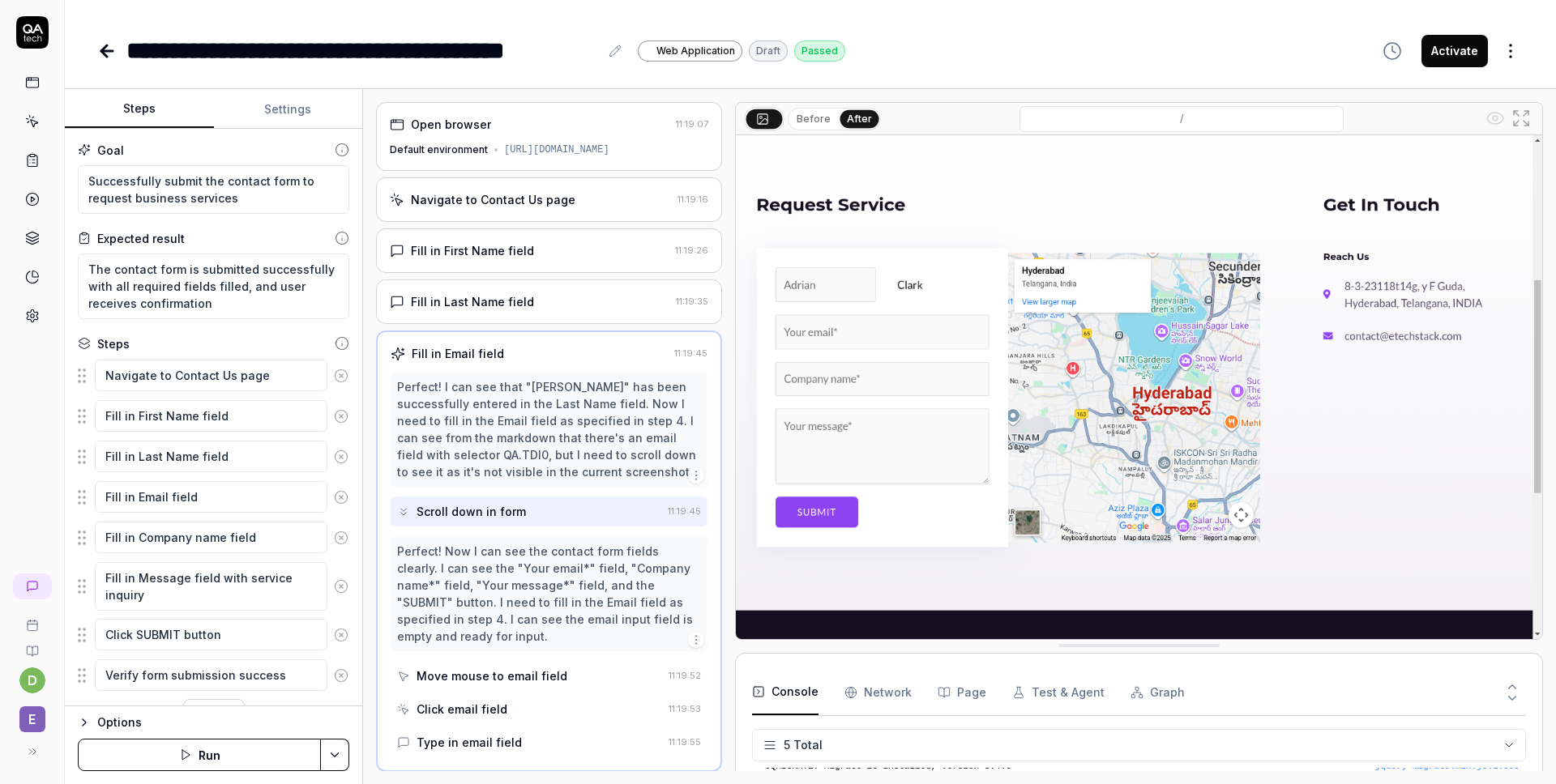
click at [769, 121] on button at bounding box center [765, 118] width 37 height 20
click at [761, 123] on rect at bounding box center [762, 118] width 10 height 10
click at [806, 123] on button "Before" at bounding box center [813, 119] width 47 height 18
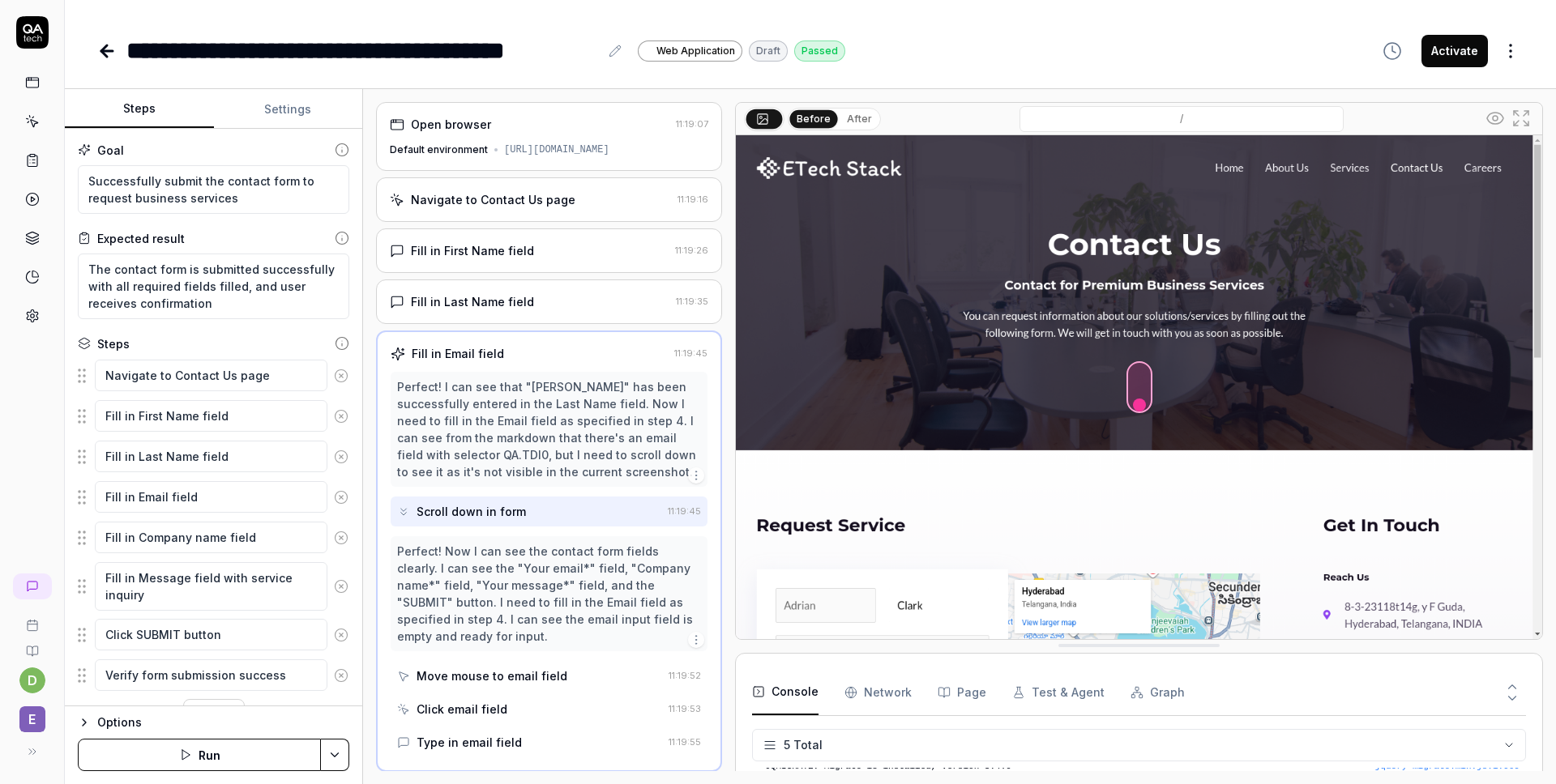
click at [1498, 122] on icon at bounding box center [1495, 118] width 16 height 12
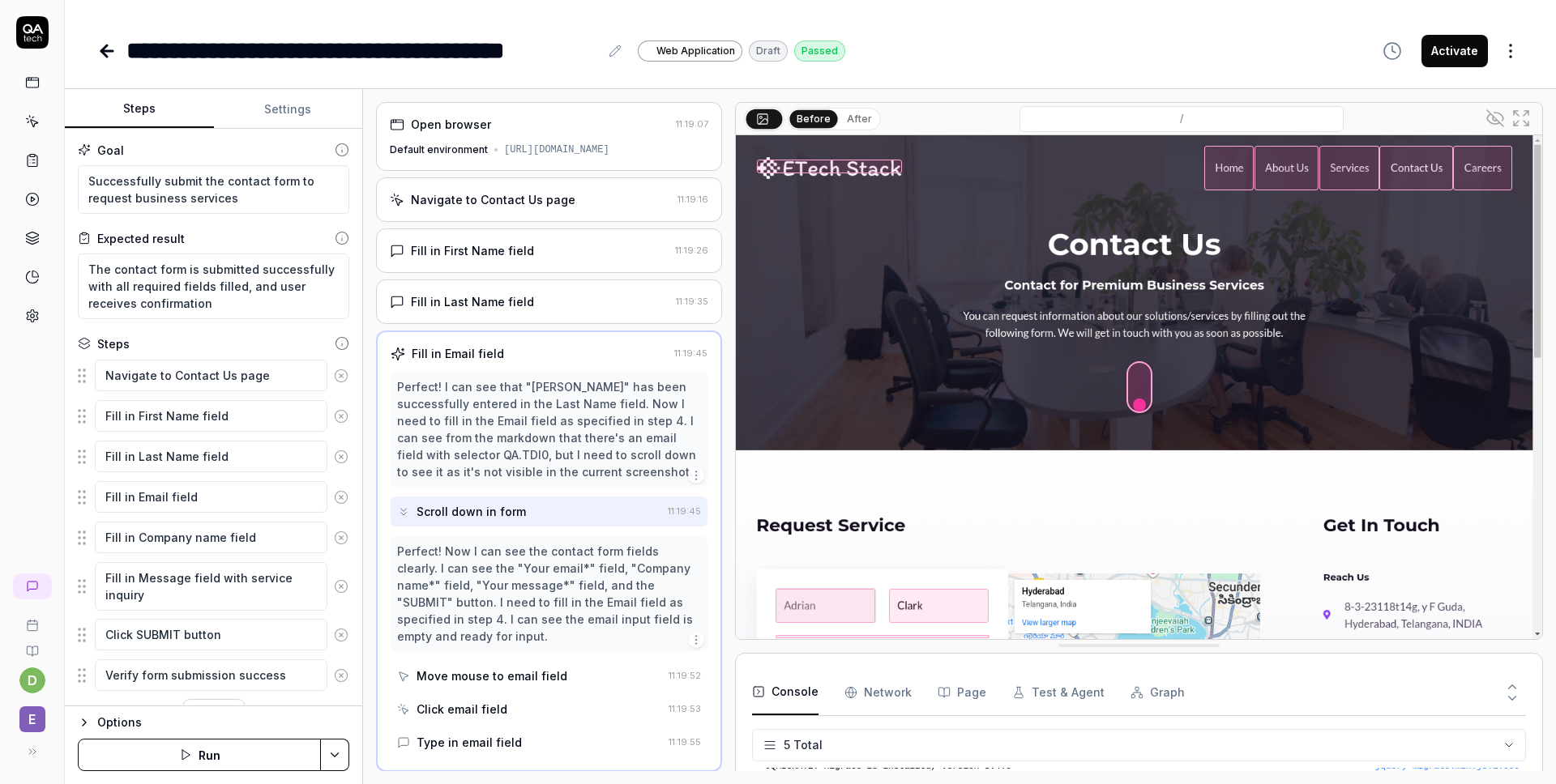
click at [1493, 116] on icon at bounding box center [1495, 118] width 20 height 20
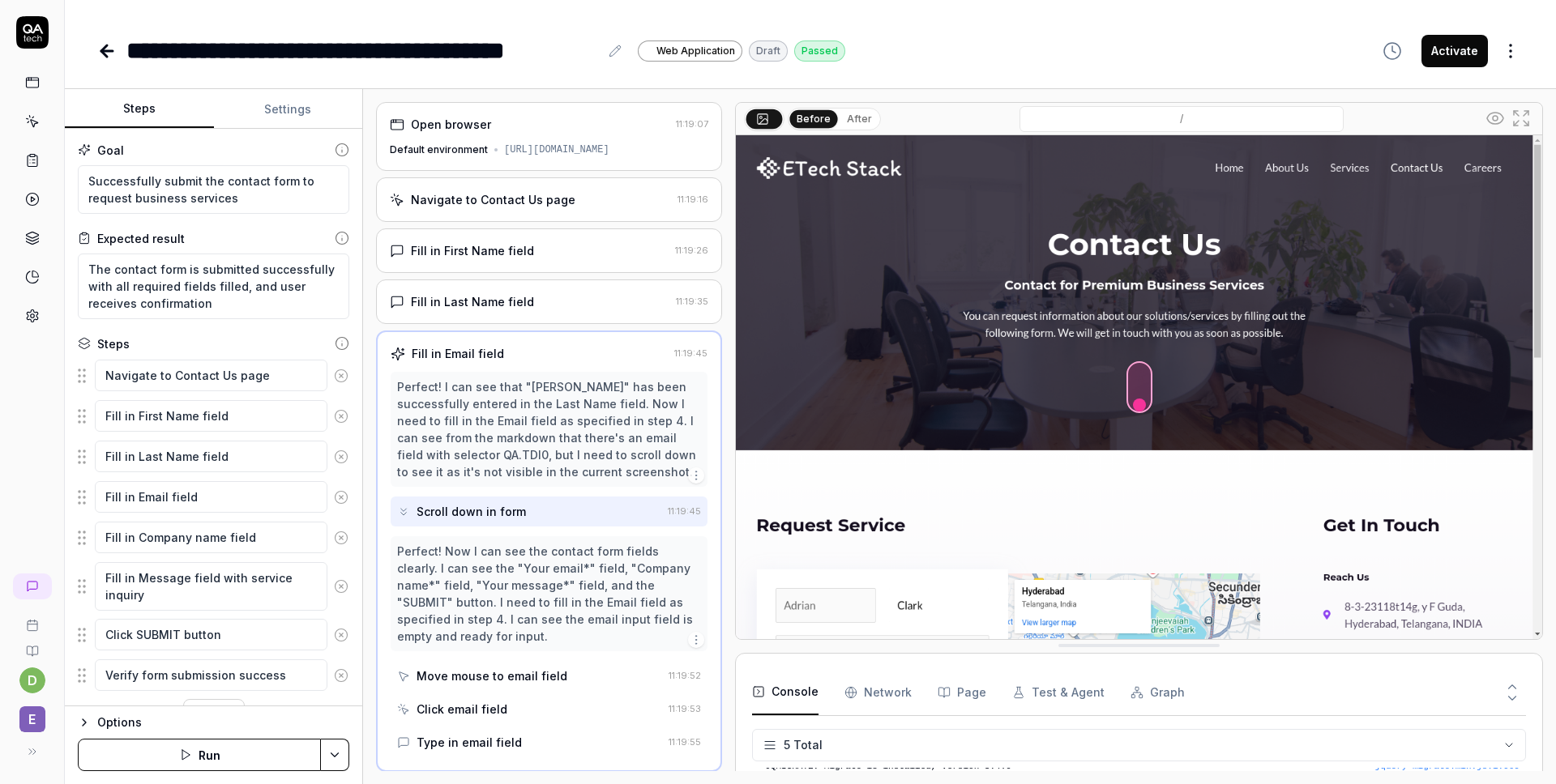
click at [1493, 116] on circle at bounding box center [1494, 117] width 4 height 4
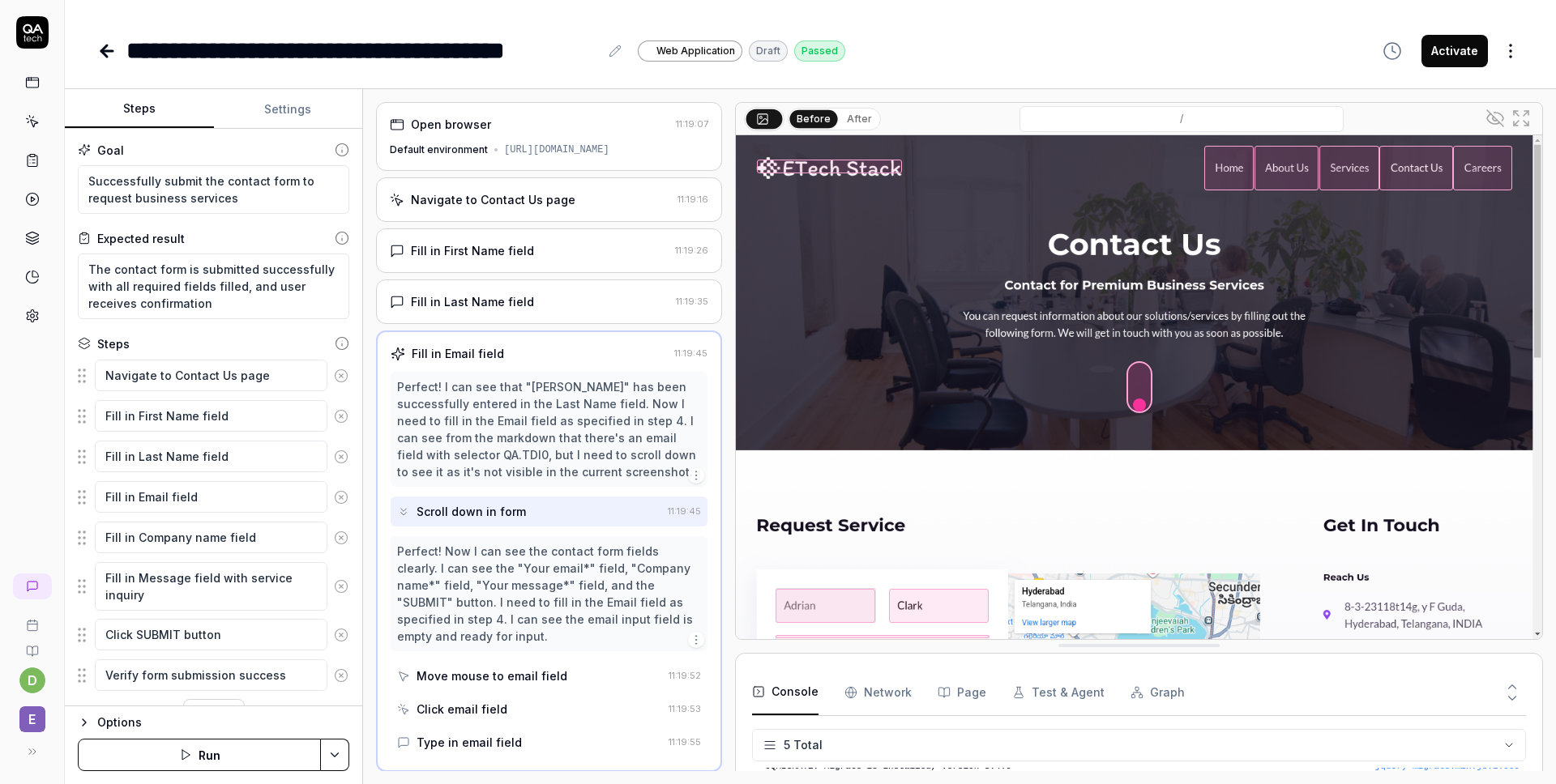
click at [1493, 116] on icon at bounding box center [1495, 118] width 20 height 20
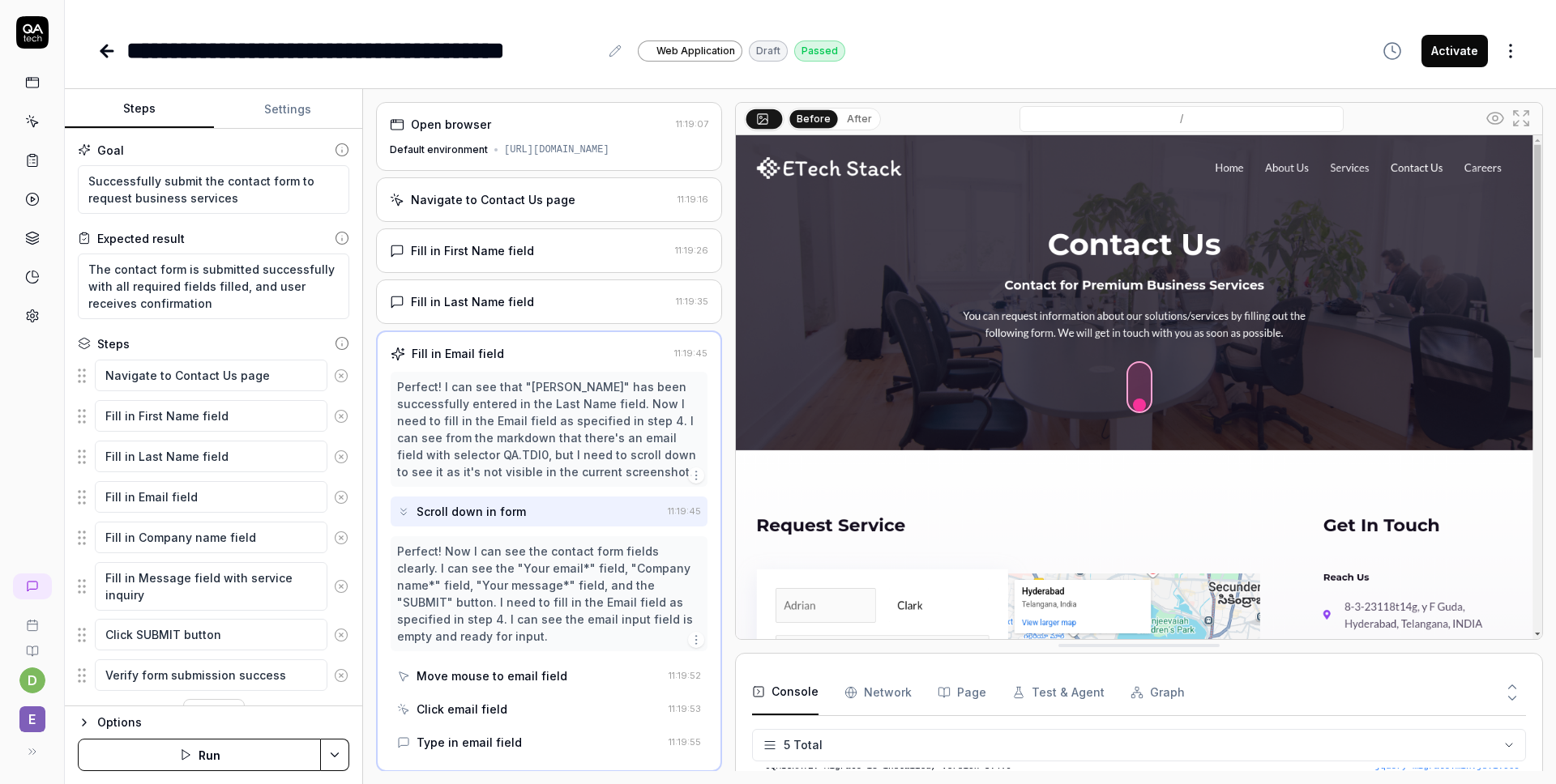
click at [1493, 116] on circle at bounding box center [1494, 117] width 4 height 4
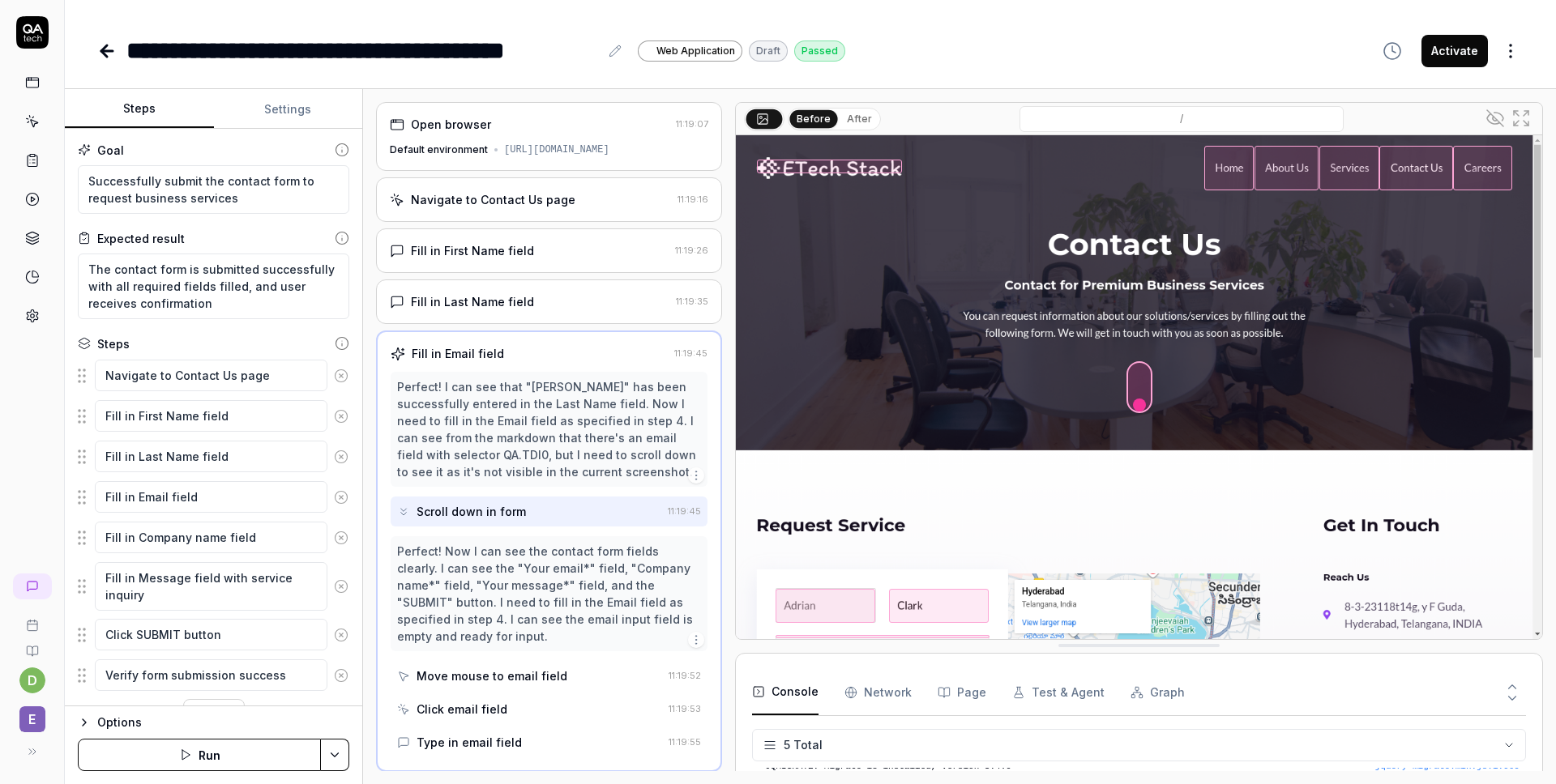
click at [1502, 125] on icon at bounding box center [1495, 118] width 16 height 16
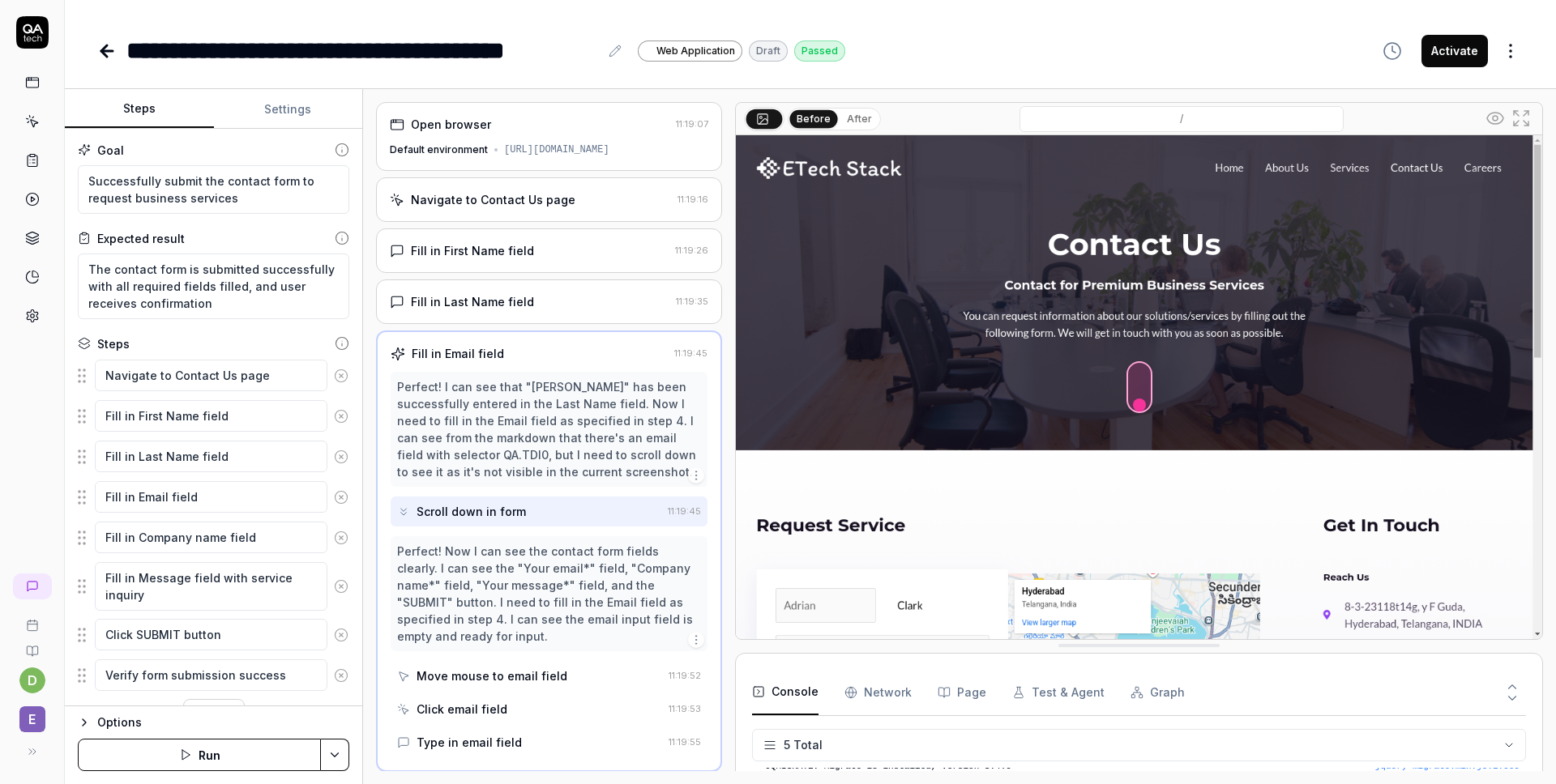
click at [1474, 48] on button "Activate" at bounding box center [1455, 51] width 66 height 32
click at [1058, 56] on div "**********" at bounding box center [809, 50] width 1426 height 37
click at [26, 84] on rect at bounding box center [32, 82] width 13 height 10
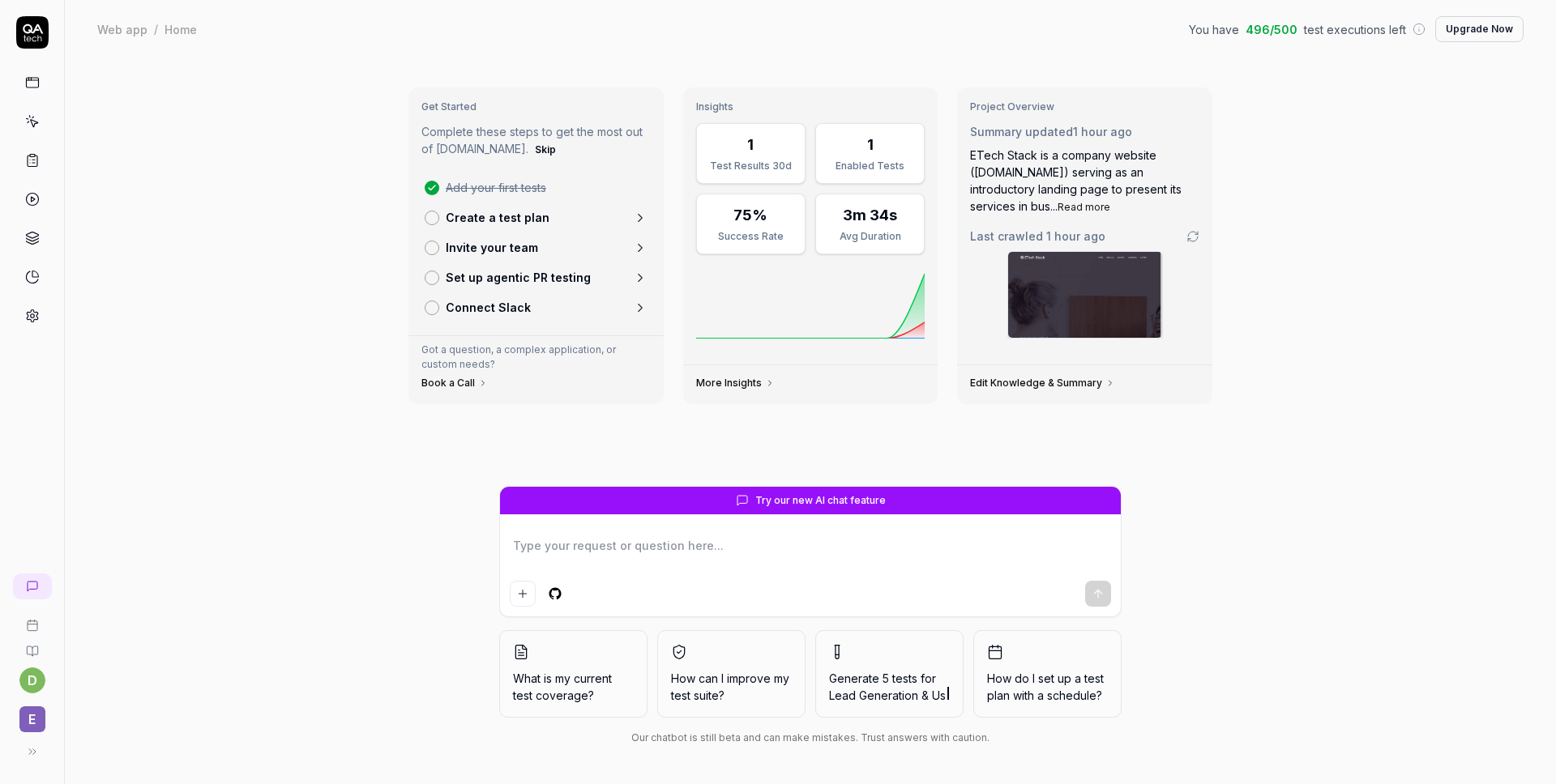
type textarea "*"
click at [540, 220] on p "Create a test plan" at bounding box center [497, 217] width 104 height 17
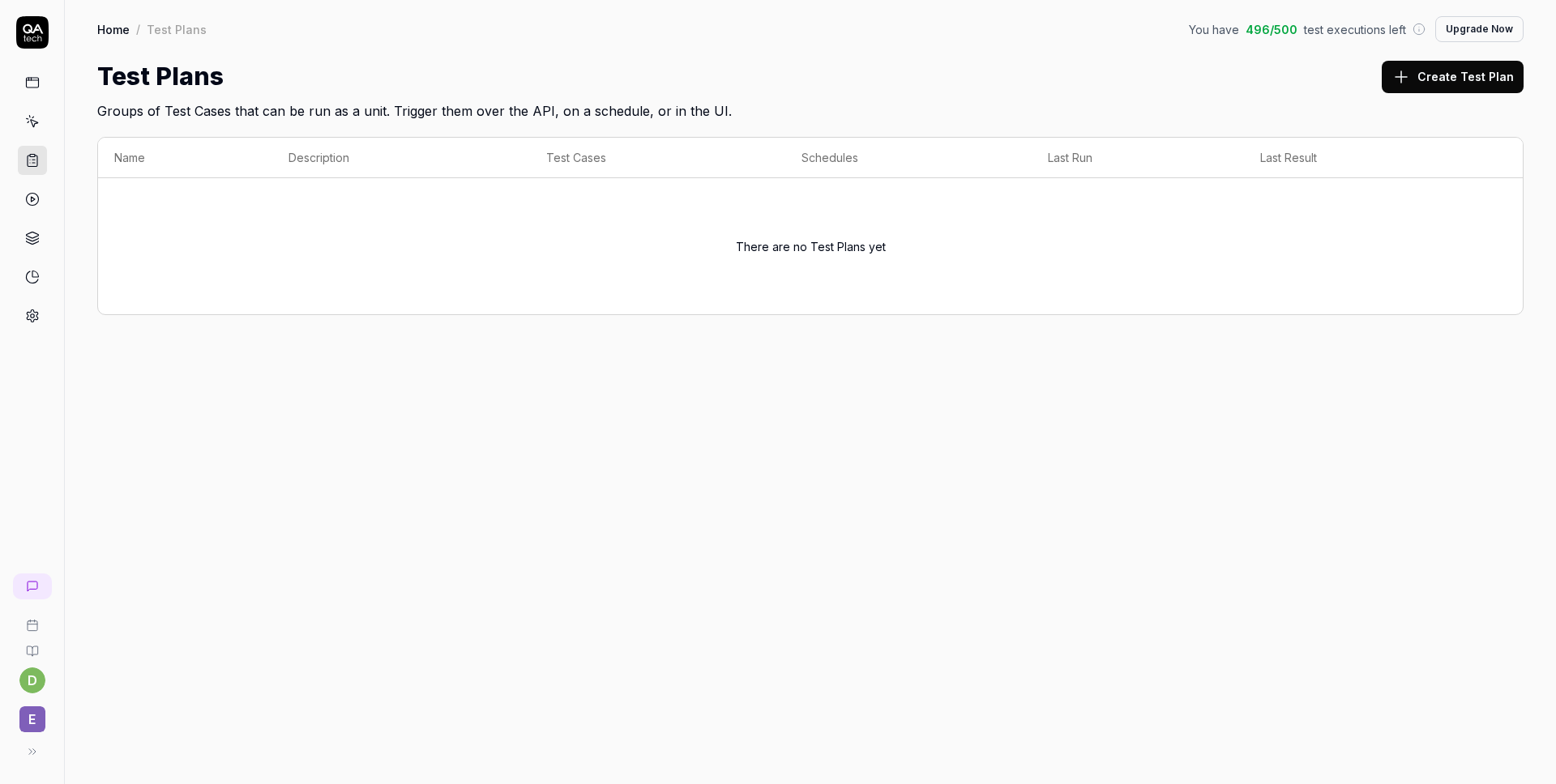
click at [1491, 69] on button "Create Test Plan" at bounding box center [1452, 77] width 142 height 32
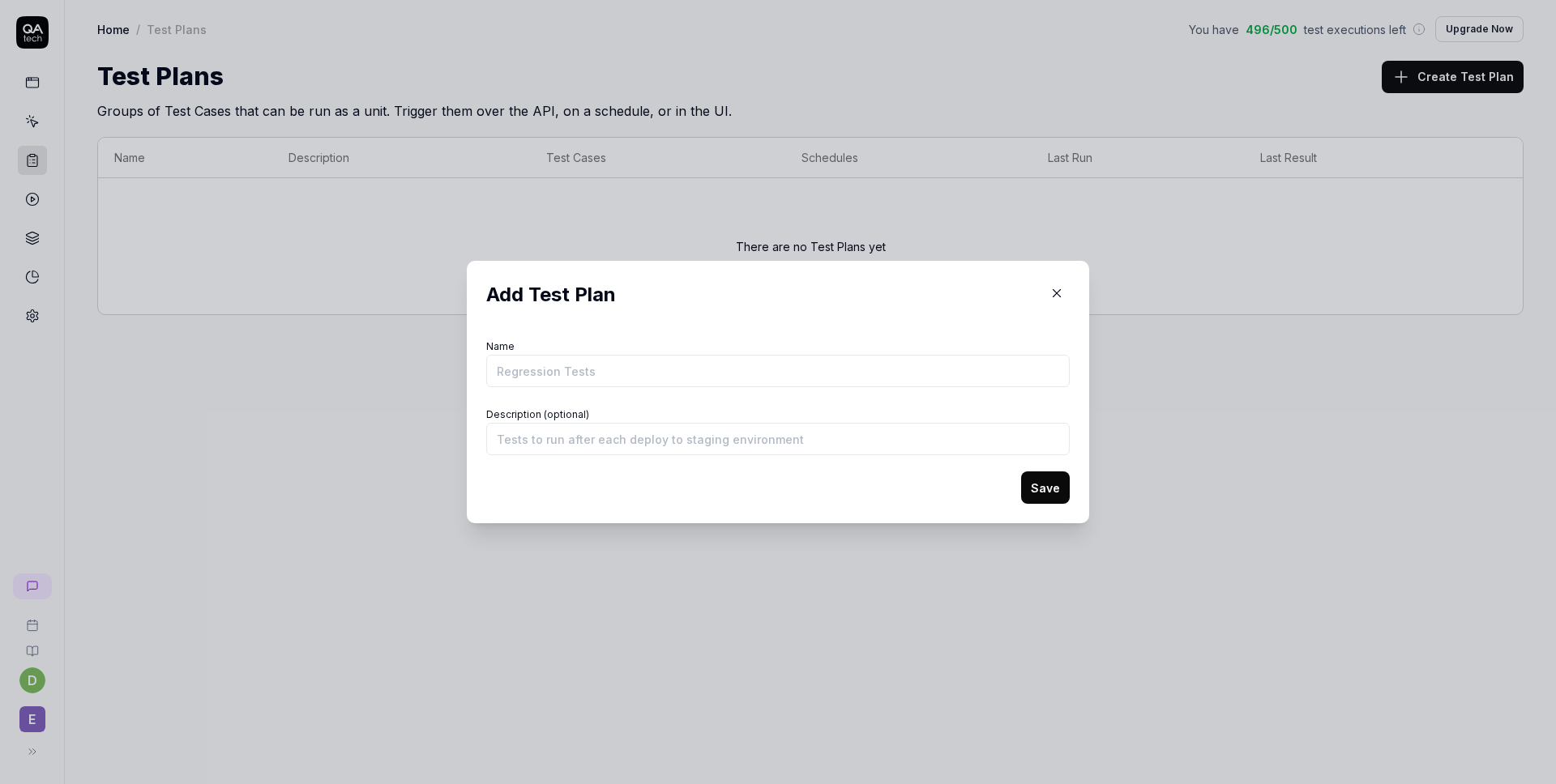
click at [705, 364] on input "Name" at bounding box center [777, 371] width 584 height 32
type input "S"
type input "My Test Plan"
click at [1024, 481] on button "Save" at bounding box center [1045, 487] width 48 height 32
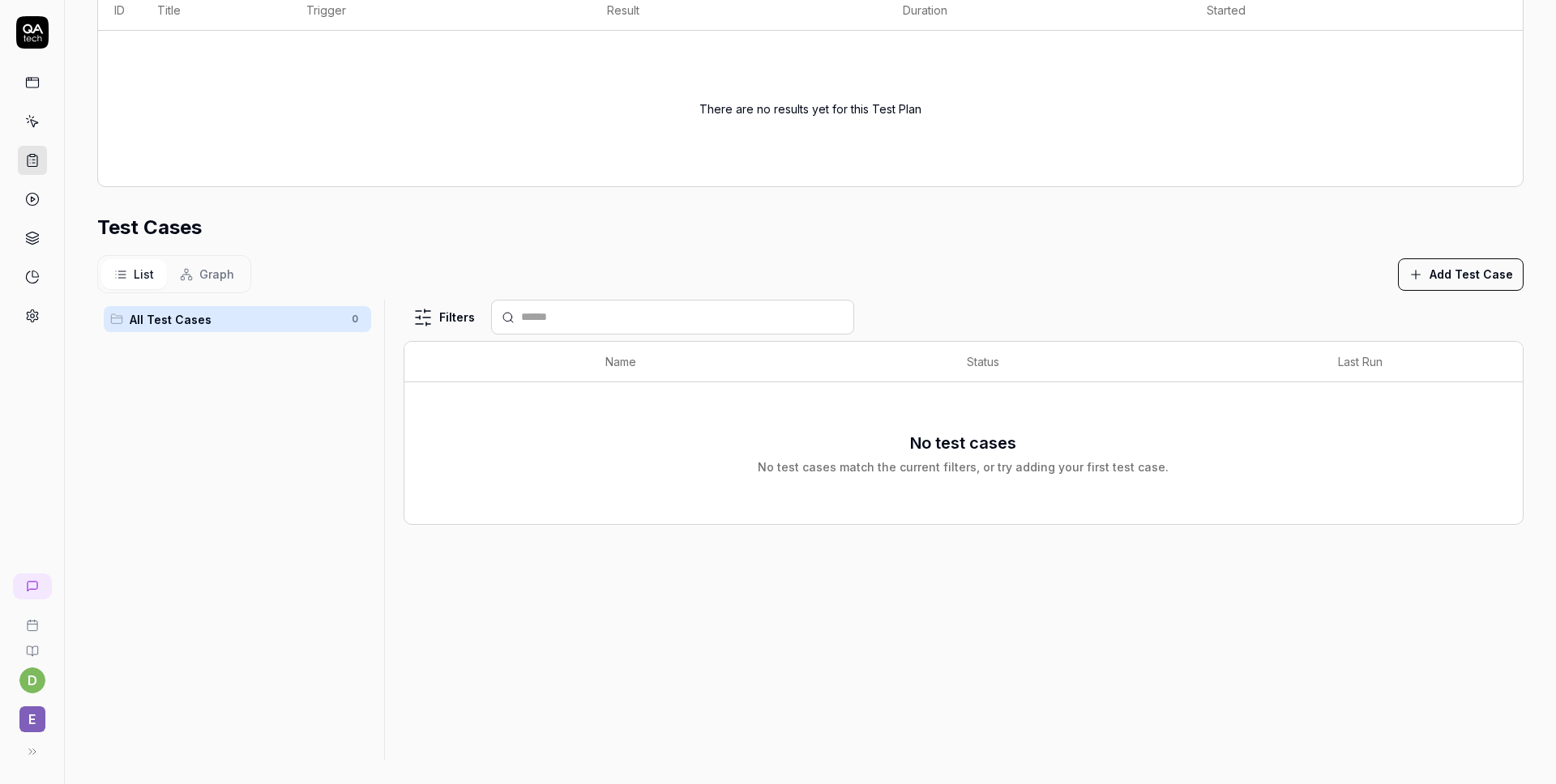
scroll to position [302, 0]
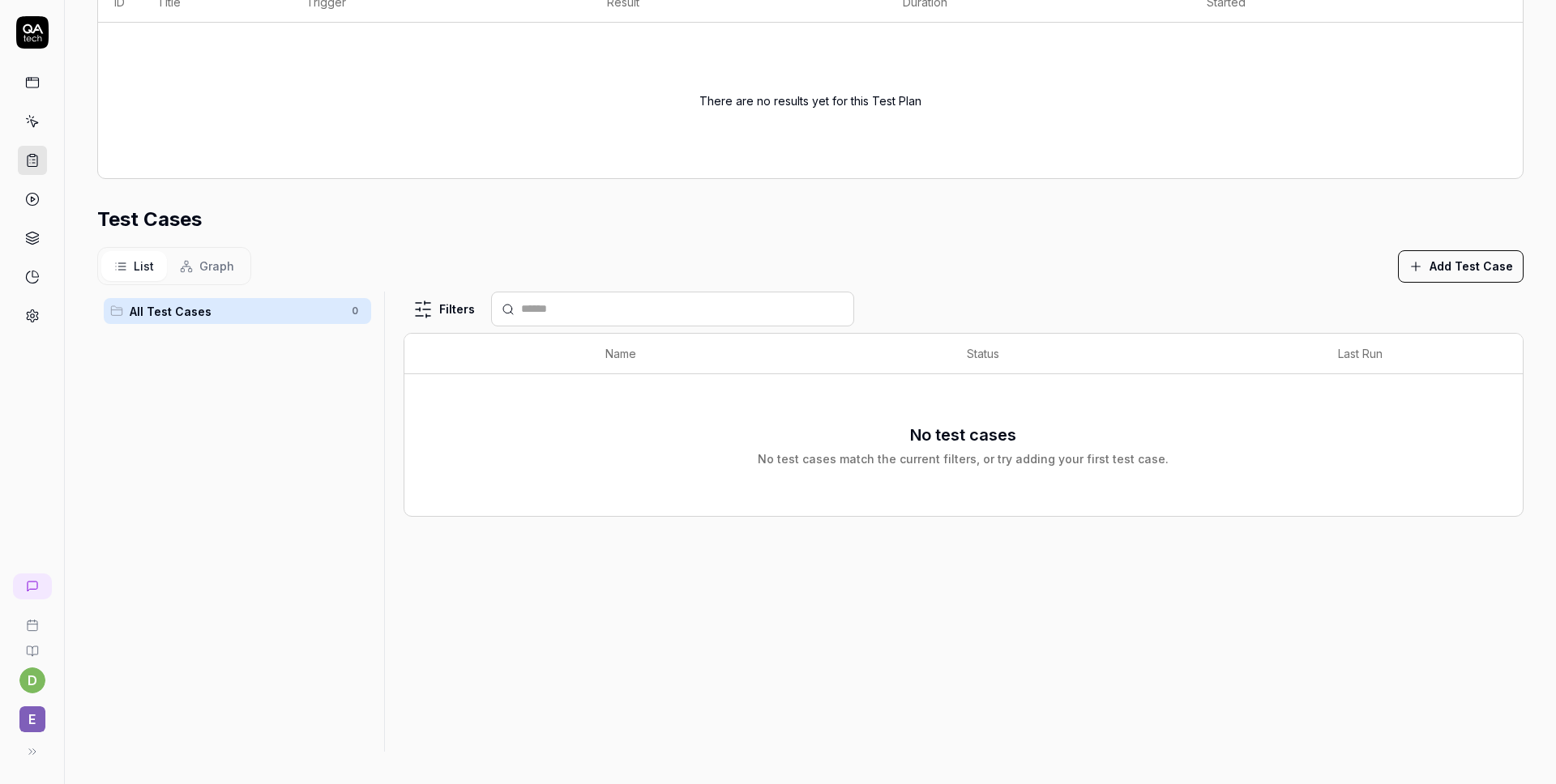
click at [1473, 270] on button "Add Test Case" at bounding box center [1460, 266] width 125 height 32
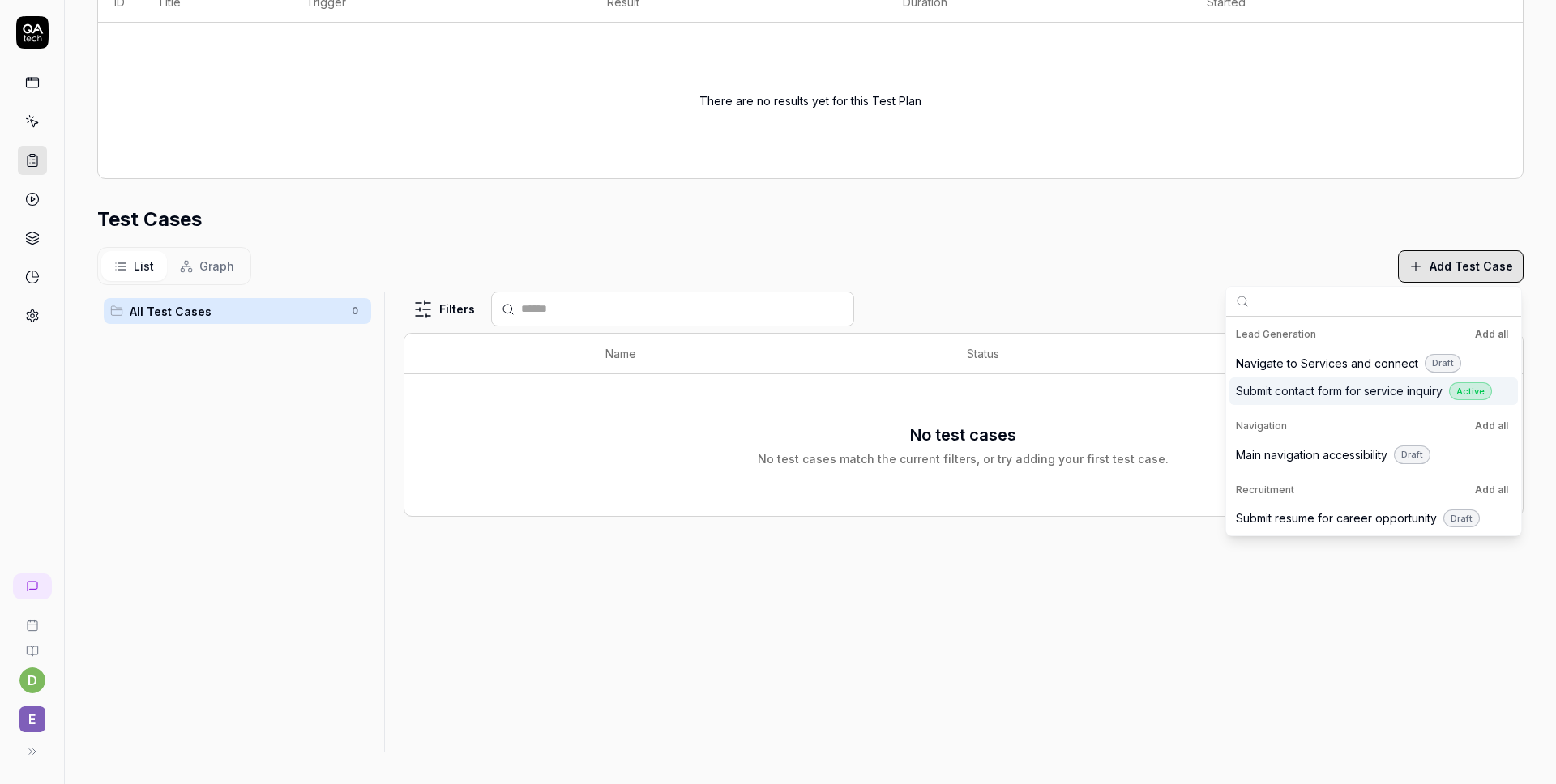
click at [1370, 392] on span "Submit contact form for service inquiry" at bounding box center [1339, 391] width 207 height 17
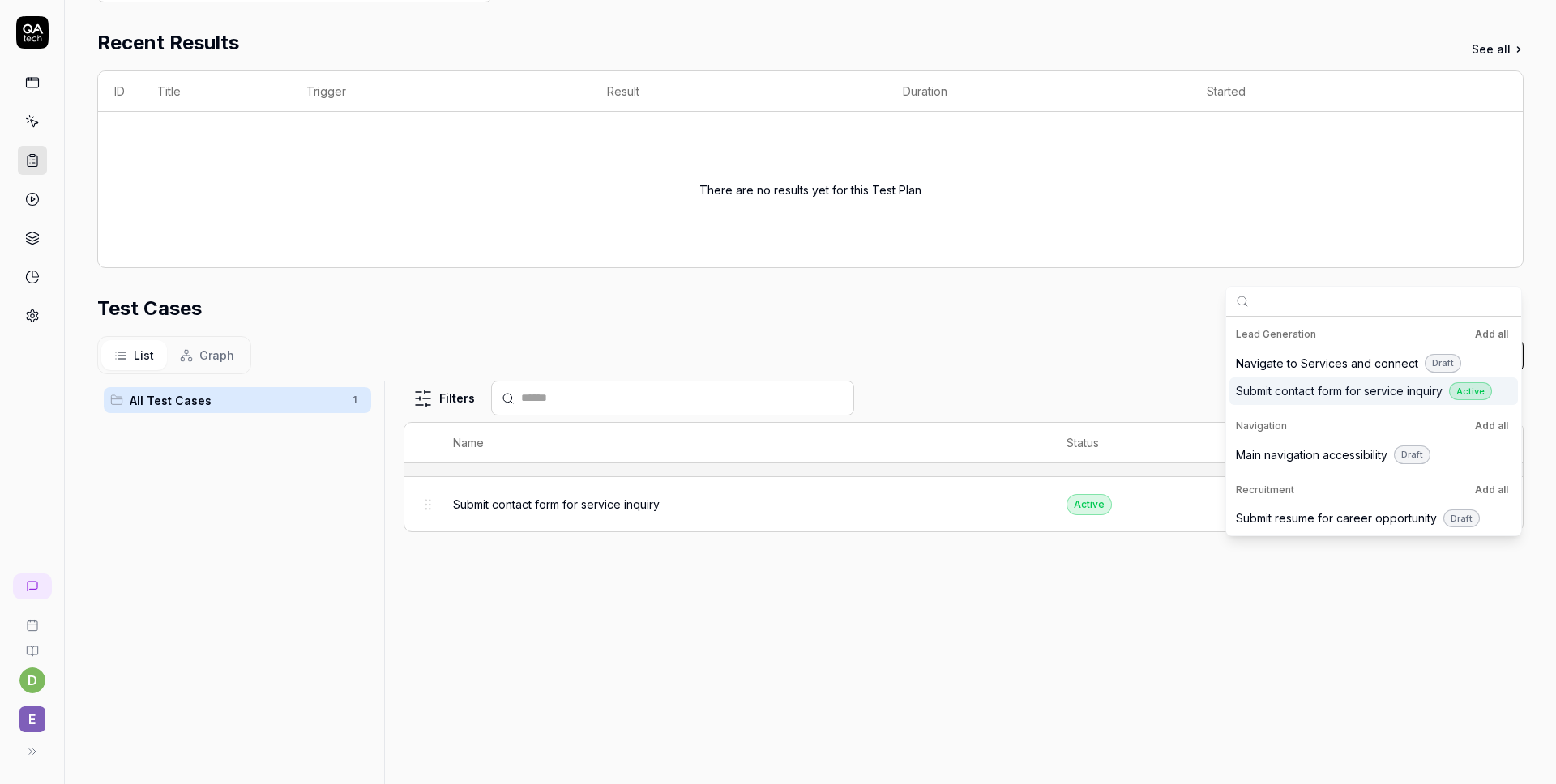
scroll to position [392, 0]
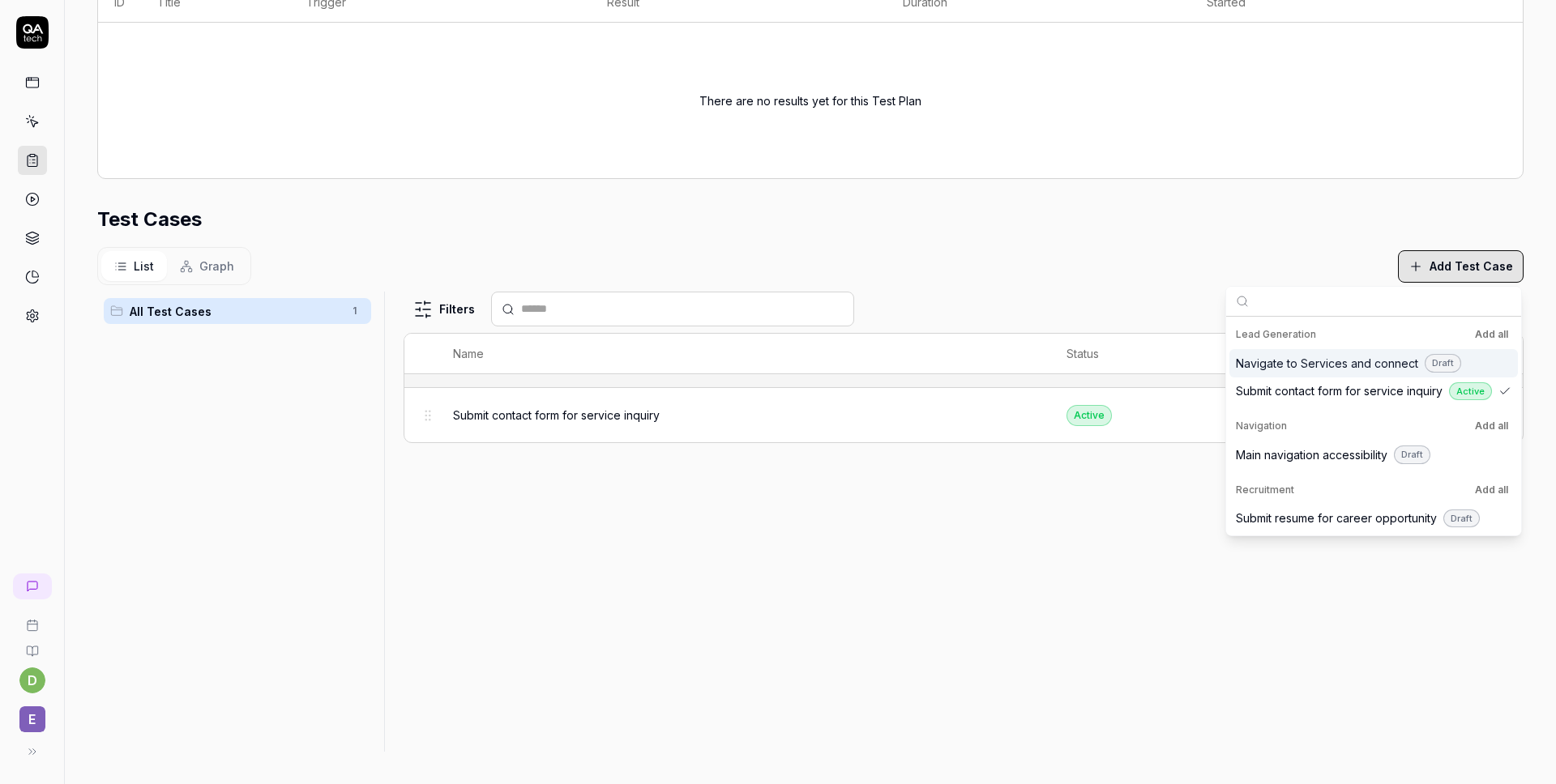
click at [1495, 329] on button "Add all" at bounding box center [1491, 334] width 39 height 20
click at [1506, 430] on button "Add all" at bounding box center [1491, 426] width 39 height 20
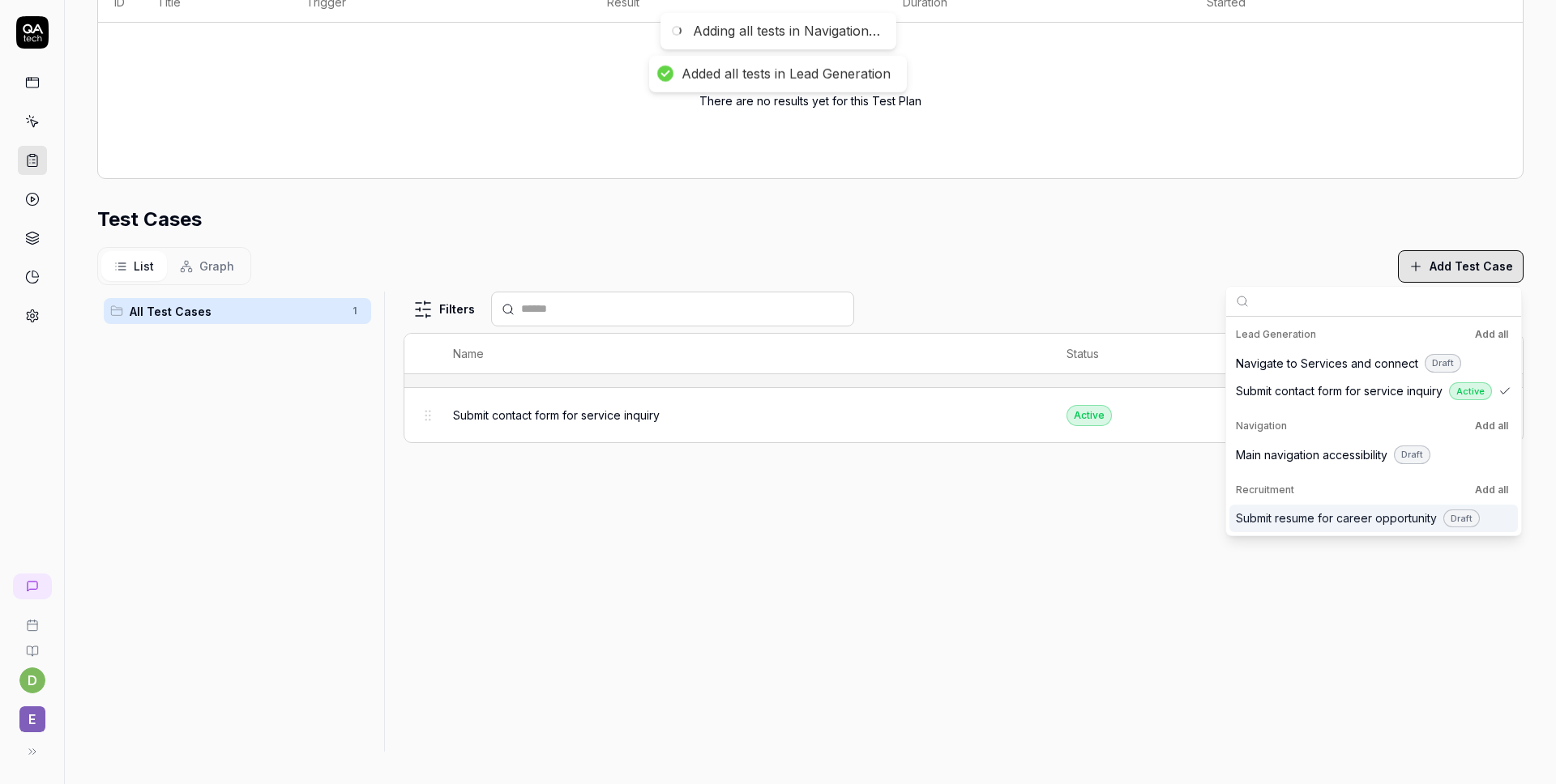
click at [1493, 485] on button "Add all" at bounding box center [1491, 490] width 39 height 20
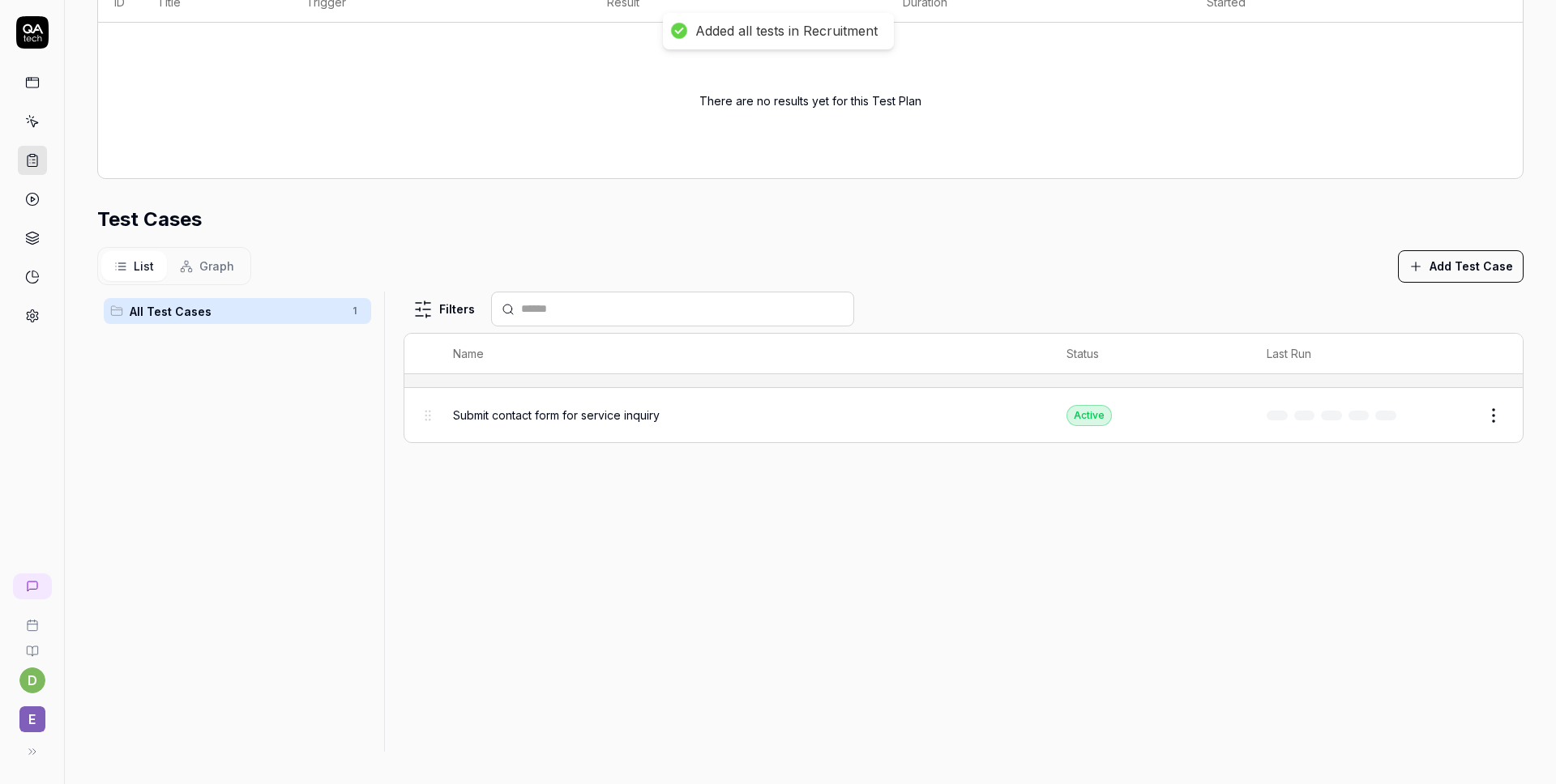
click at [1126, 493] on div "Filters Name Status Last Run Submit contact form for service inquiry Active Edit" at bounding box center [963, 521] width 1119 height 460
click at [287, 304] on span "All Test Cases" at bounding box center [236, 311] width 212 height 17
click at [1441, 275] on button "Add Test Case" at bounding box center [1460, 266] width 125 height 32
click at [937, 215] on div "Test Cases" at bounding box center [809, 220] width 1426 height 30
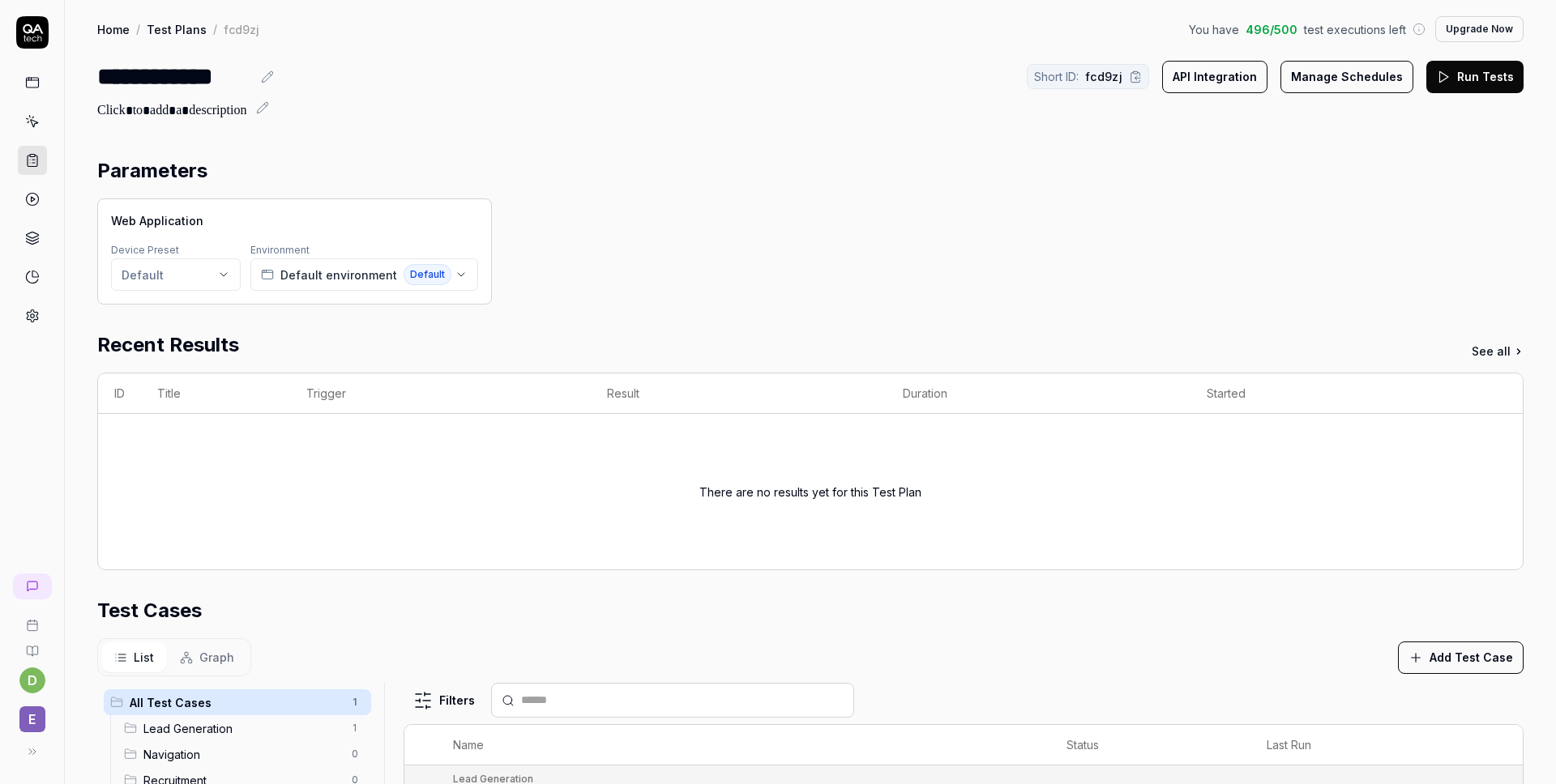
click at [831, 215] on div "Web Application Device Preset Default Environment Default environment Default" at bounding box center [809, 251] width 1426 height 106
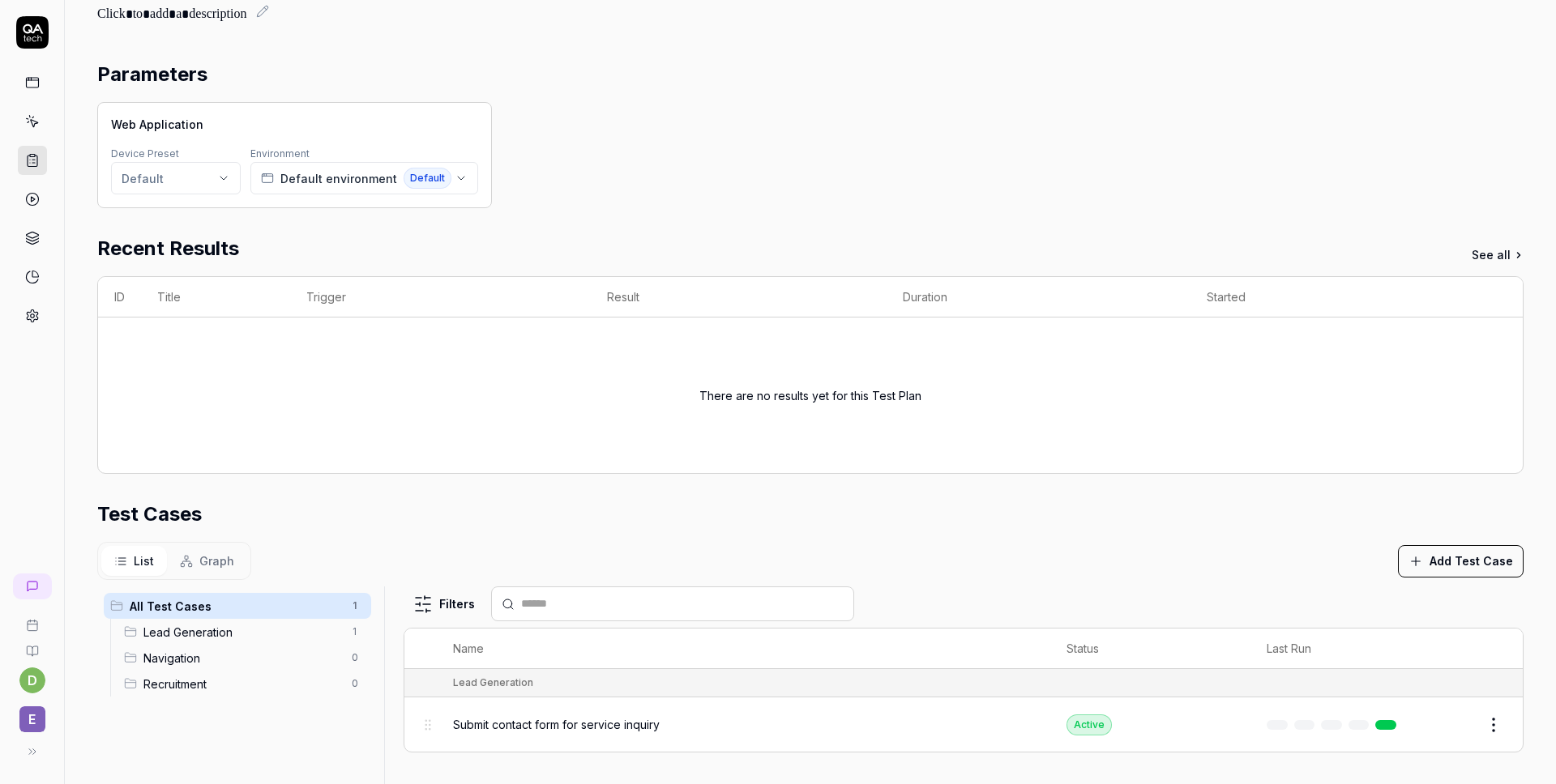
scroll to position [392, 0]
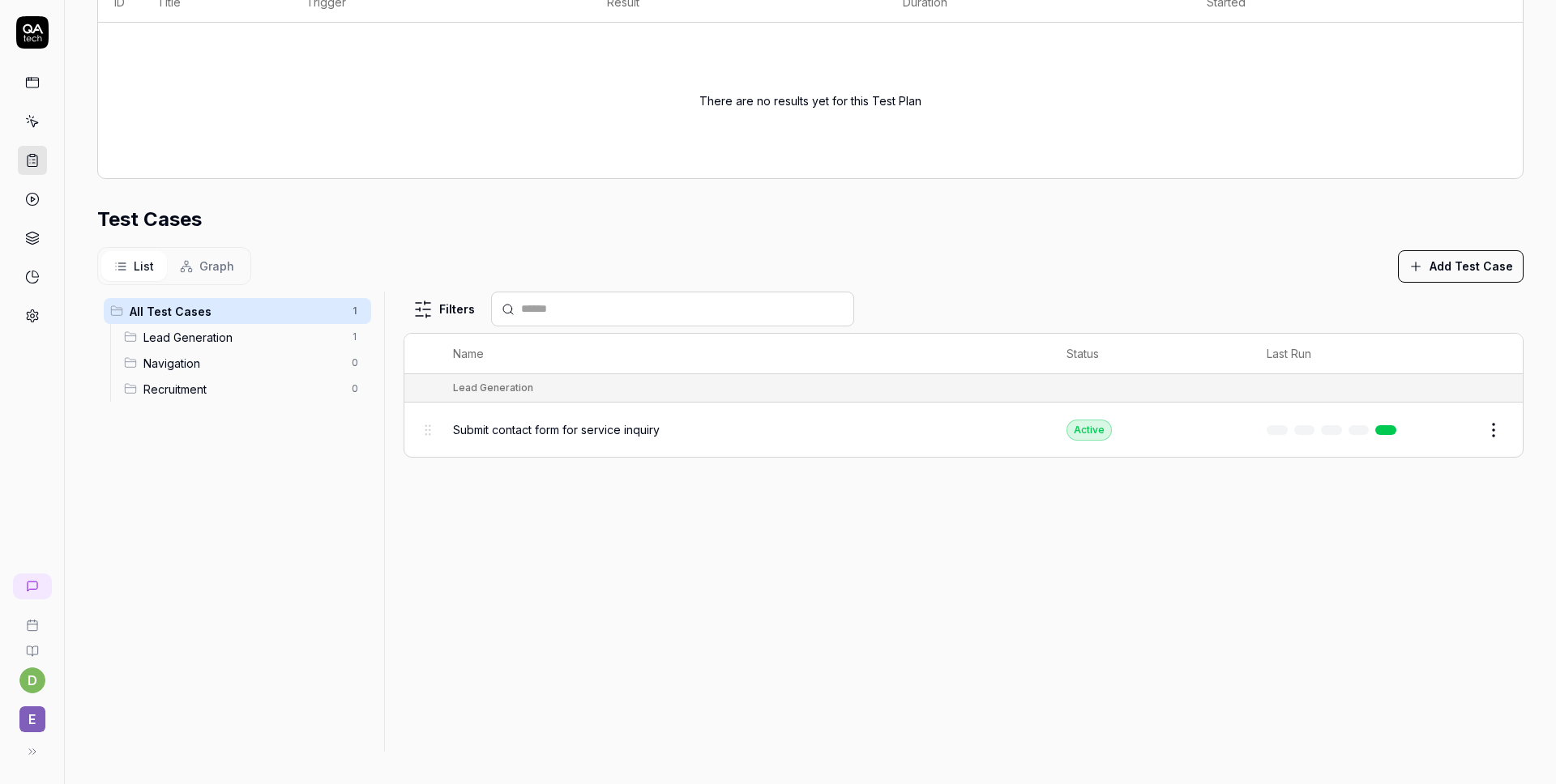
click at [203, 330] on span "Lead Generation" at bounding box center [242, 337] width 198 height 17
click at [198, 361] on span "Navigation" at bounding box center [242, 363] width 198 height 17
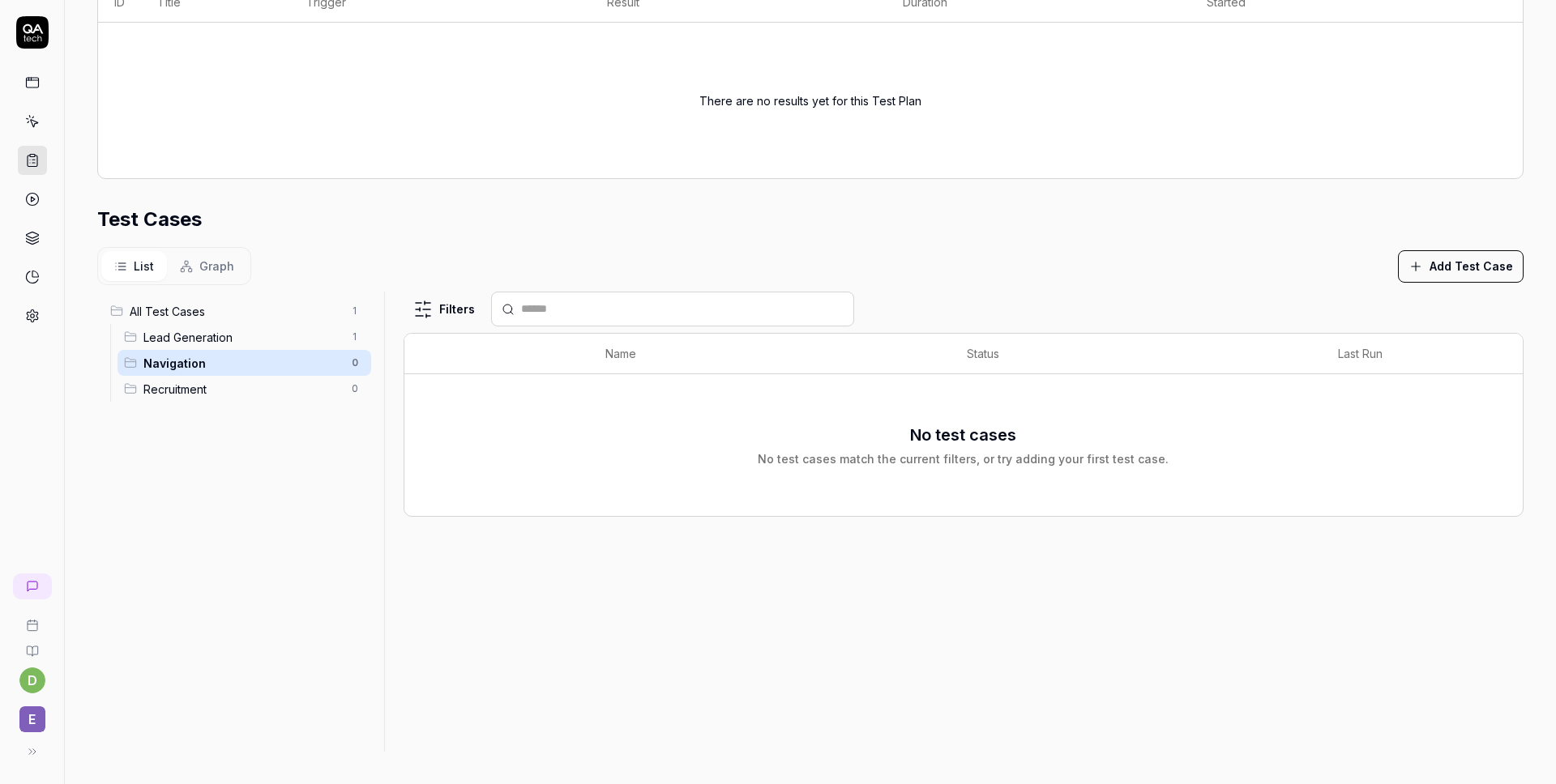
click at [175, 403] on ul "All Test Cases 1 Lead Generation 1 Navigation 0 Recruitment 0" at bounding box center [237, 349] width 281 height 116
click at [197, 387] on span "Recruitment" at bounding box center [242, 389] width 198 height 17
click at [191, 366] on span "Navigation" at bounding box center [242, 363] width 198 height 17
click at [1454, 262] on button "Add Test Case" at bounding box center [1460, 266] width 125 height 32
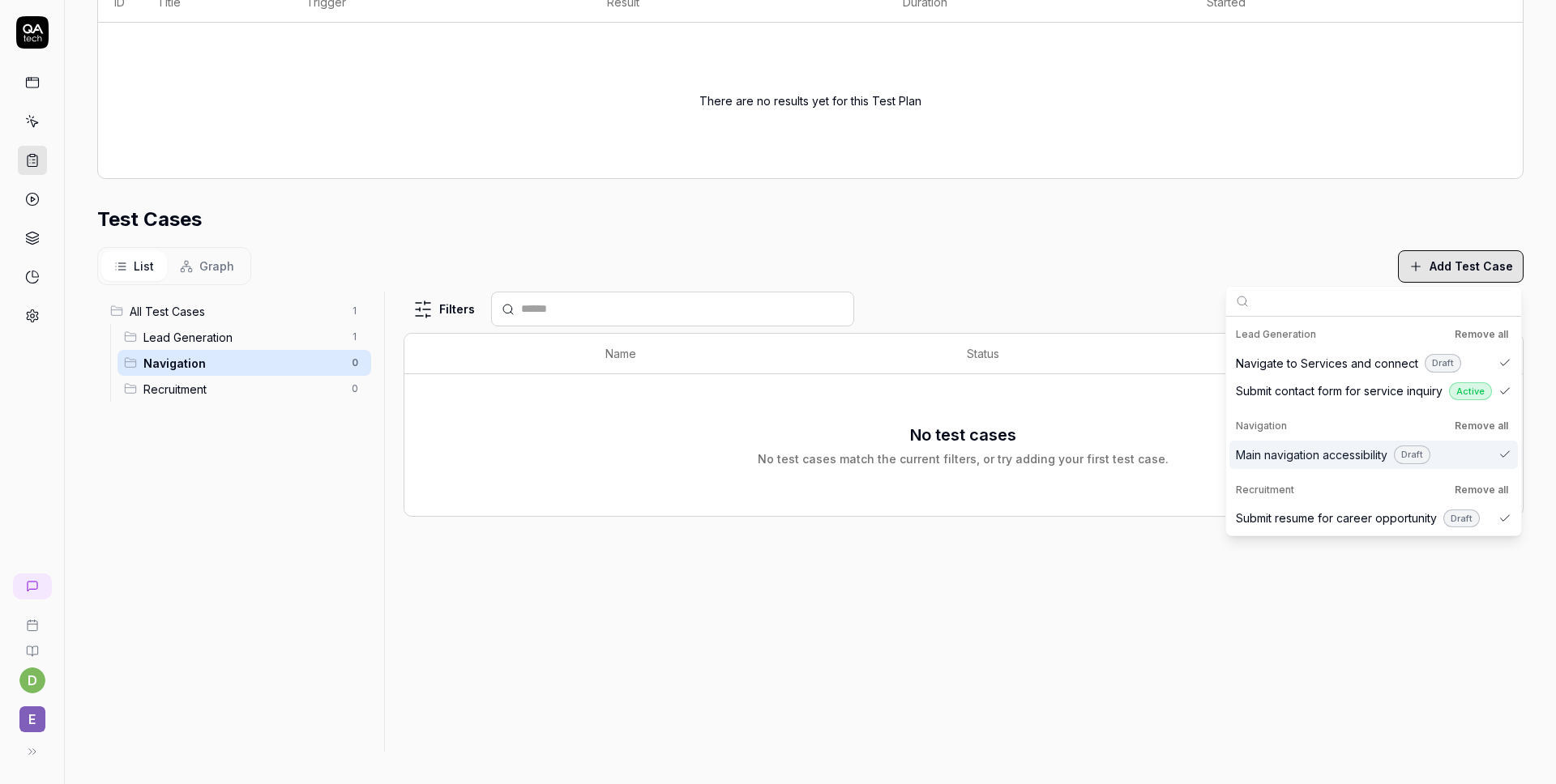
click at [1303, 453] on span "Main navigation accessibility" at bounding box center [1311, 454] width 151 height 17
click at [985, 420] on div "No test cases No test cases match the current filters, or try adding your first…" at bounding box center [963, 444] width 1085 height 122
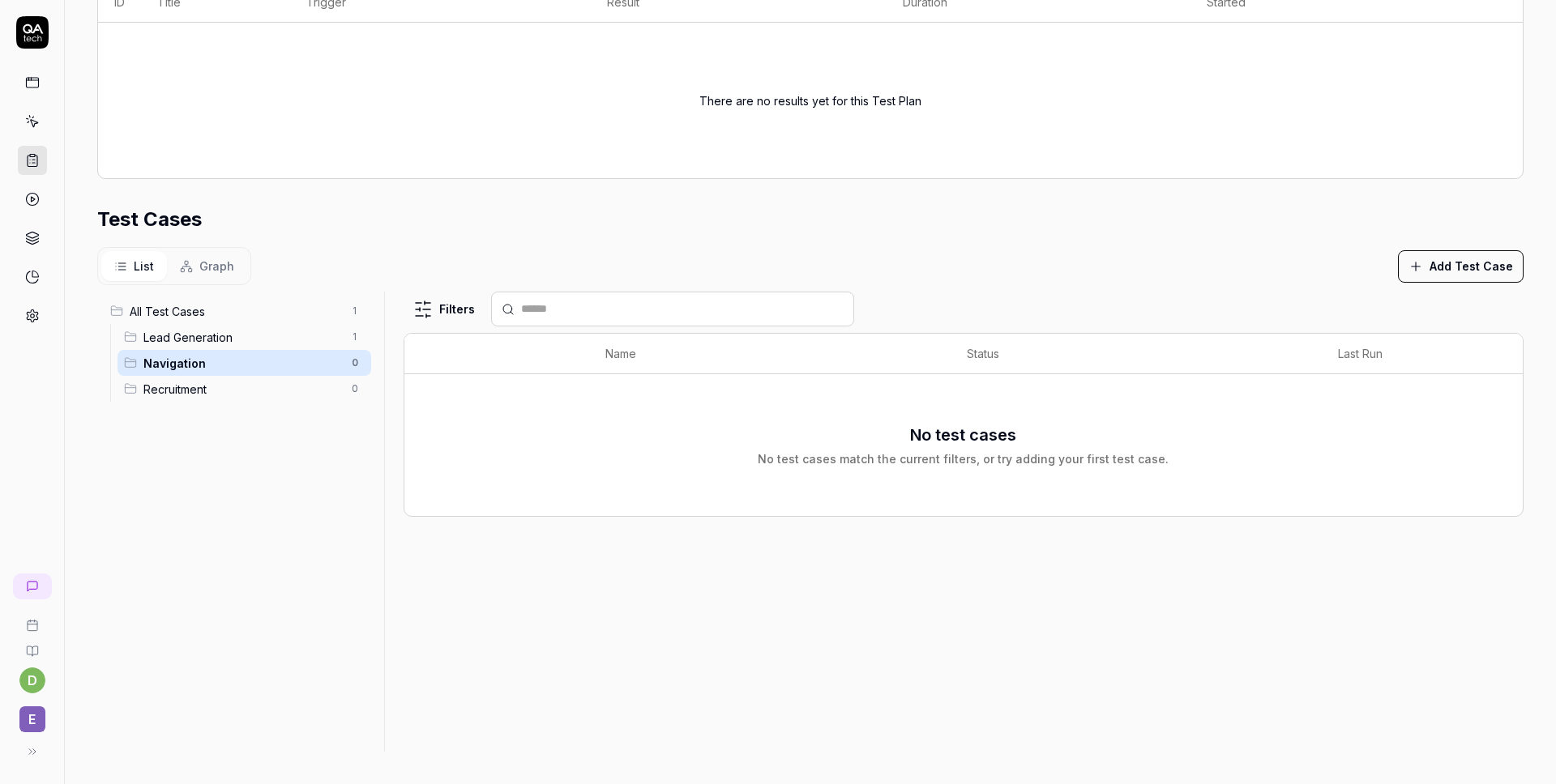
click at [220, 316] on span "All Test Cases" at bounding box center [236, 311] width 212 height 17
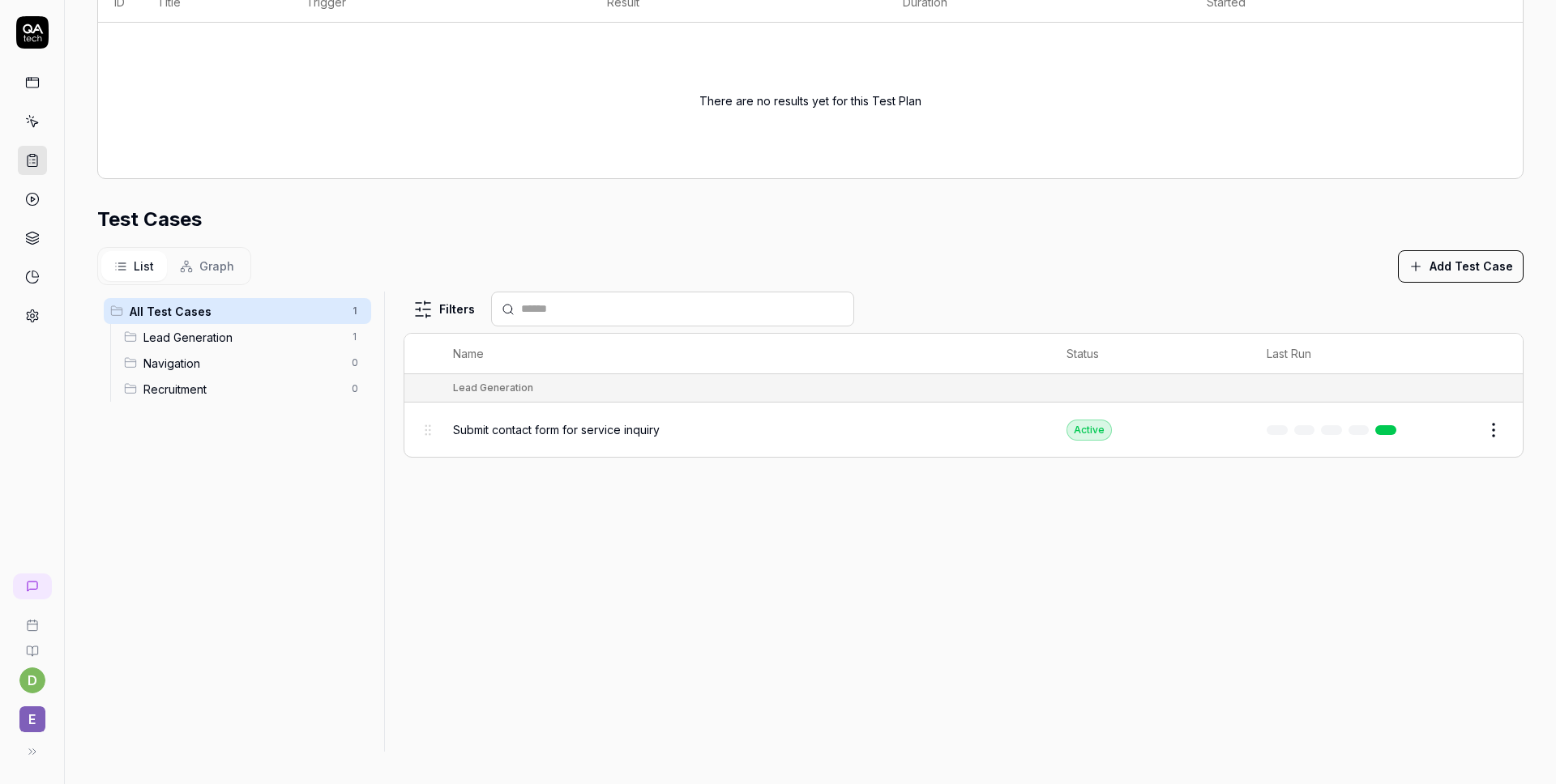
click at [217, 248] on div "List Graph" at bounding box center [174, 266] width 154 height 38
click at [203, 274] on span "Graph" at bounding box center [216, 265] width 35 height 17
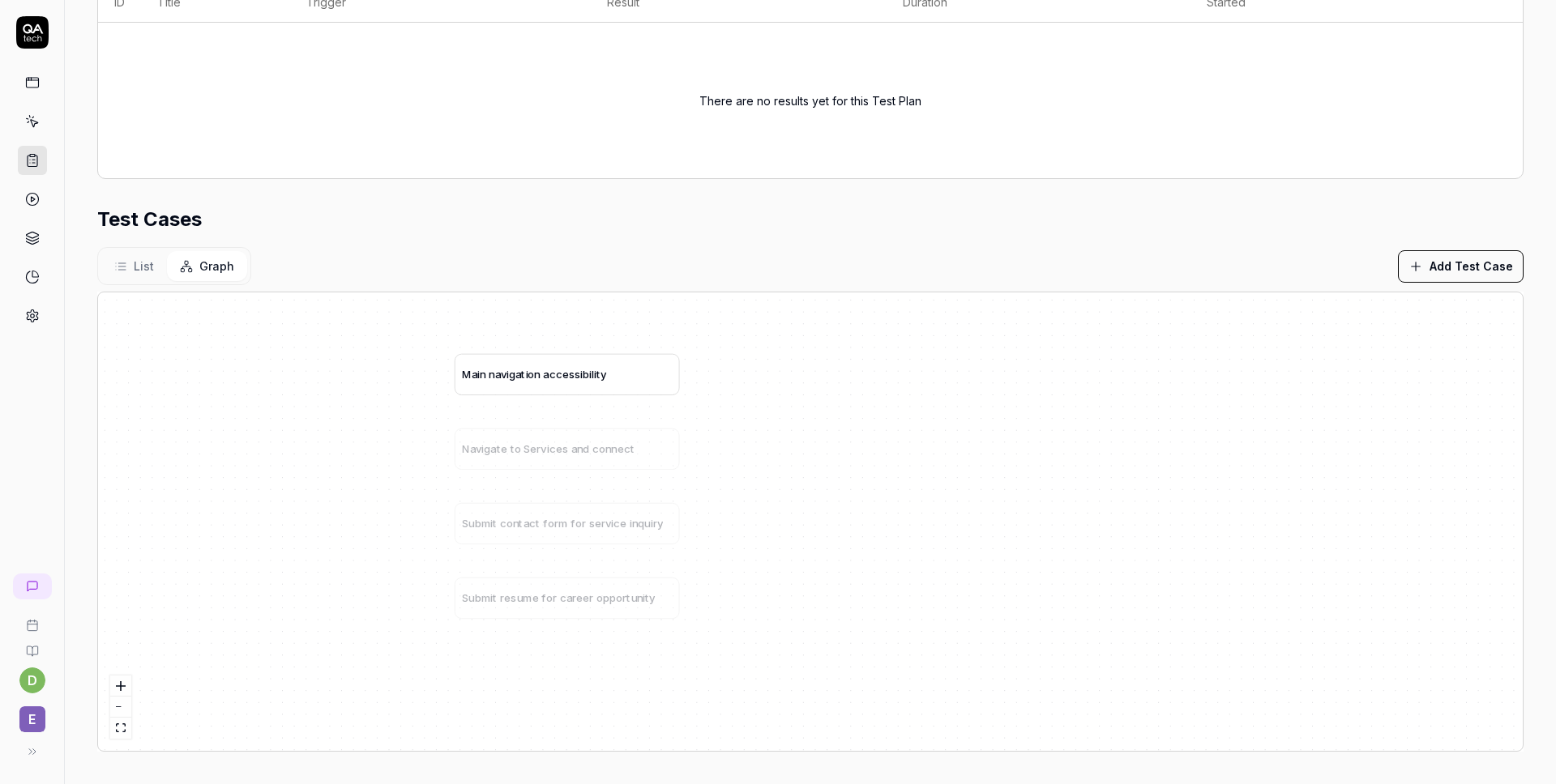
drag, startPoint x: 480, startPoint y: 403, endPoint x: 665, endPoint y: 357, distance: 190.6
click at [665, 357] on div "M a i n n a v i g a t i o n a c c e s s i b i l i t y" at bounding box center [566, 375] width 223 height 40
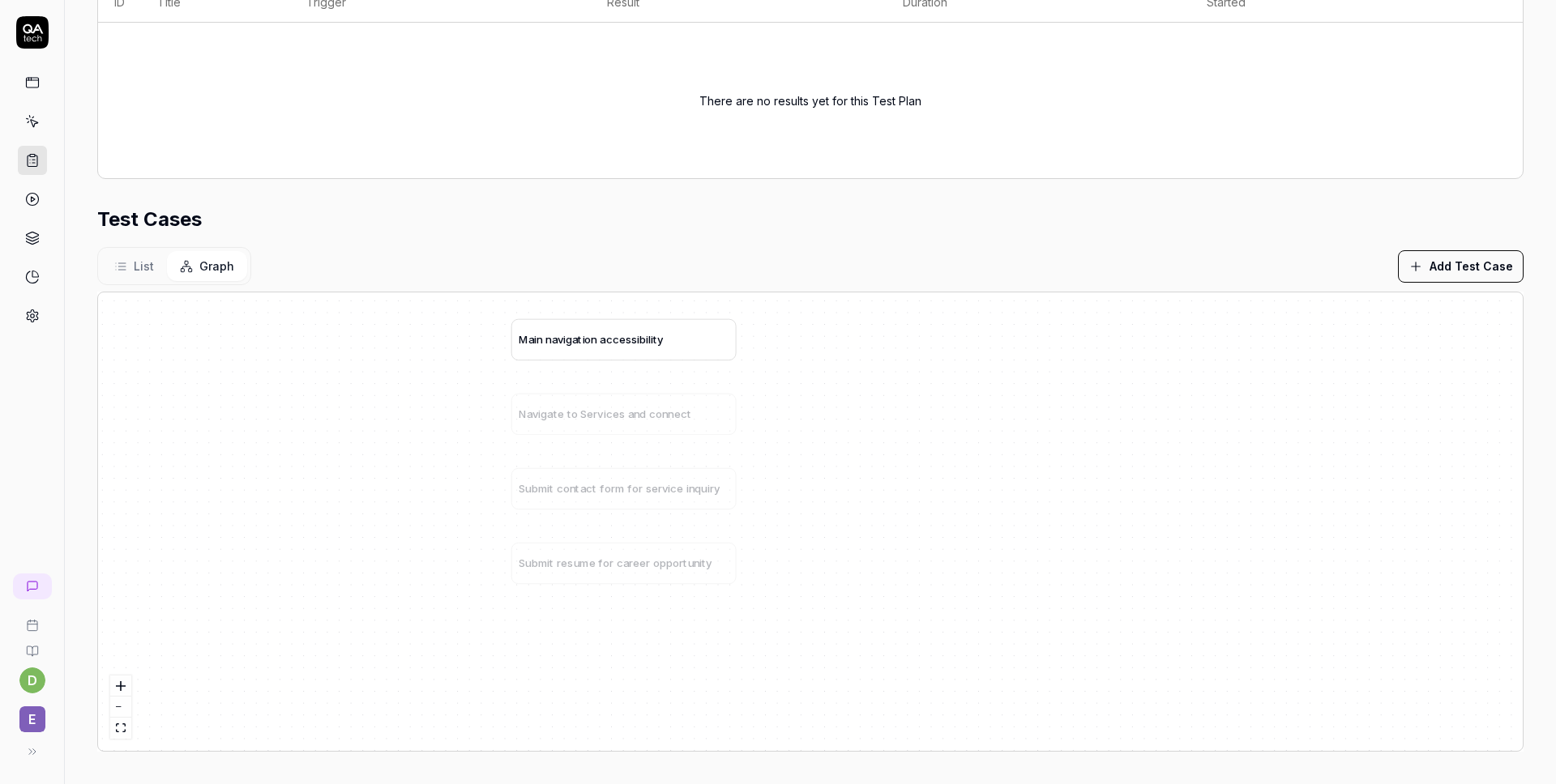
click at [622, 330] on div "M a i n n a v i g a t i o n a c c e s s i b i l i t y" at bounding box center [623, 340] width 223 height 40
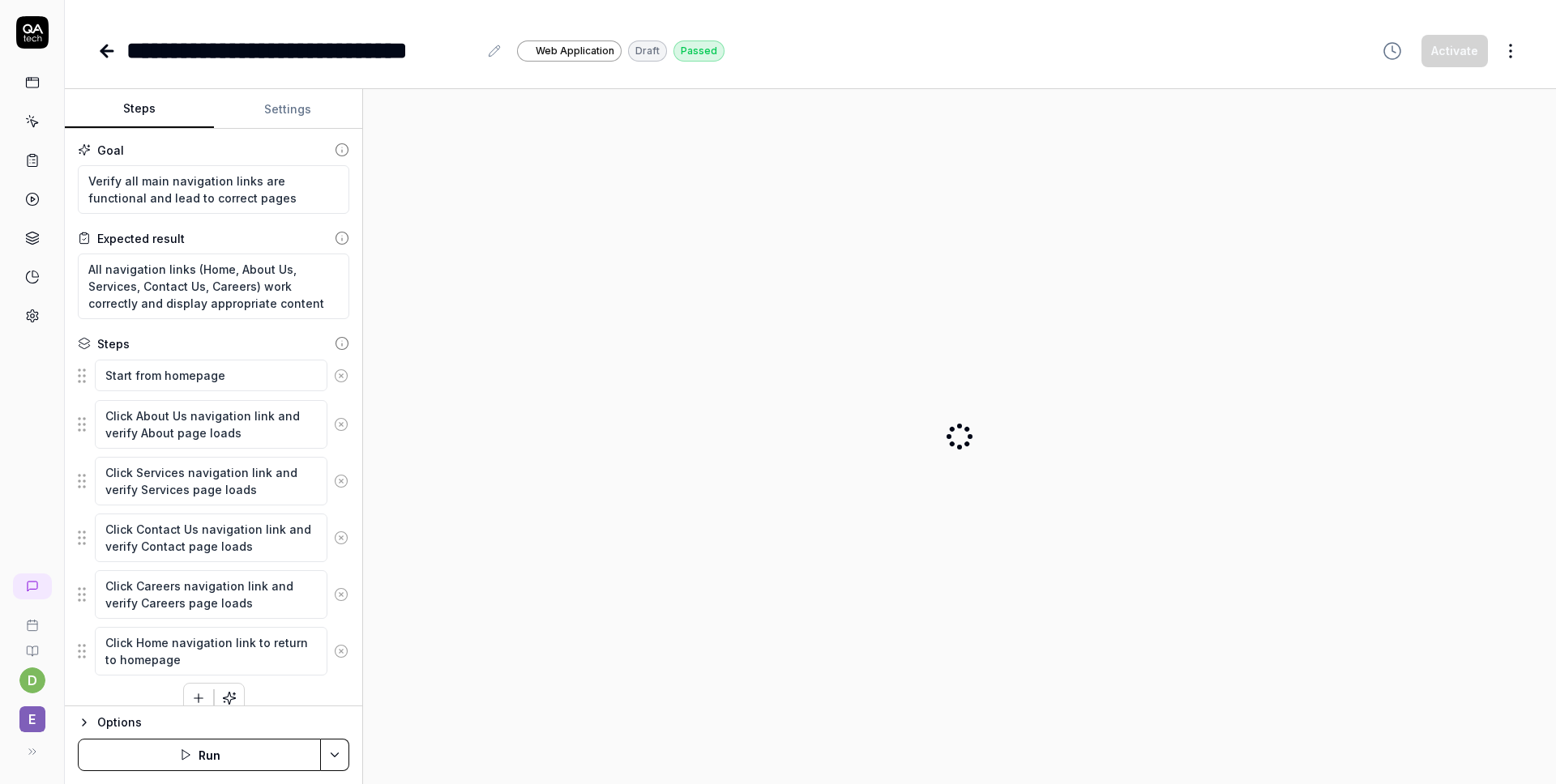
type textarea "*"
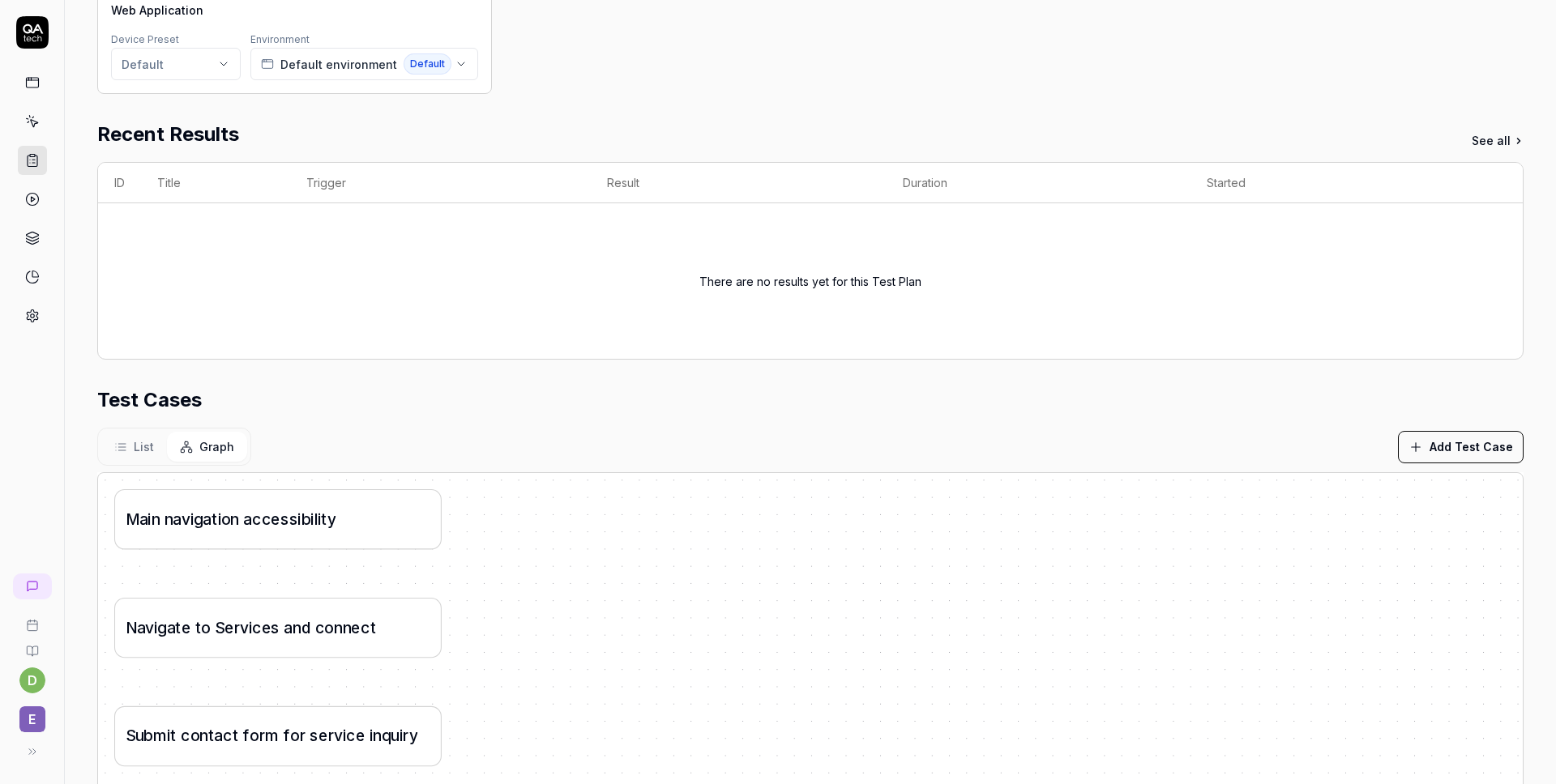
scroll to position [392, 0]
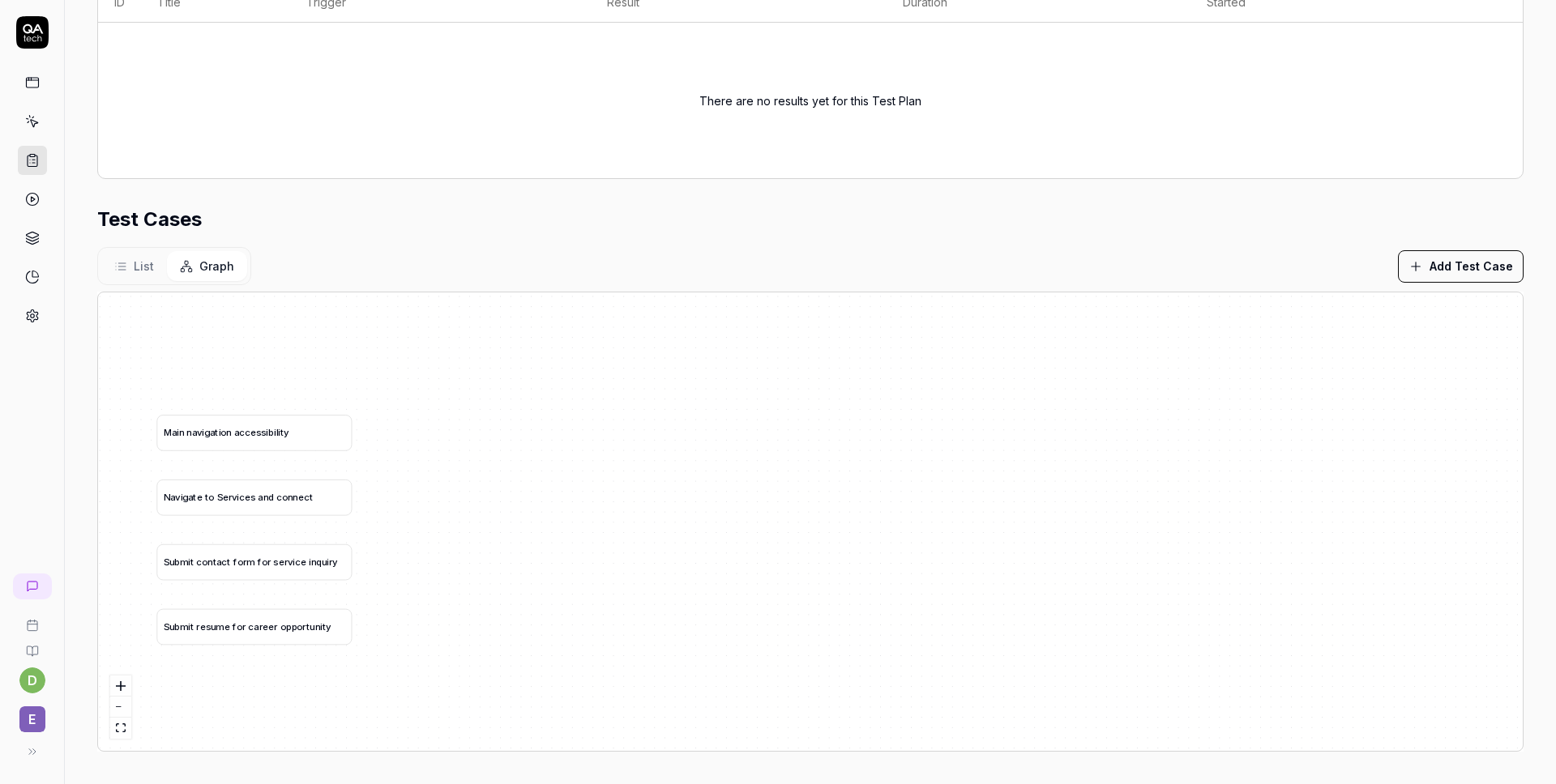
click at [148, 279] on button "List" at bounding box center [134, 265] width 65 height 30
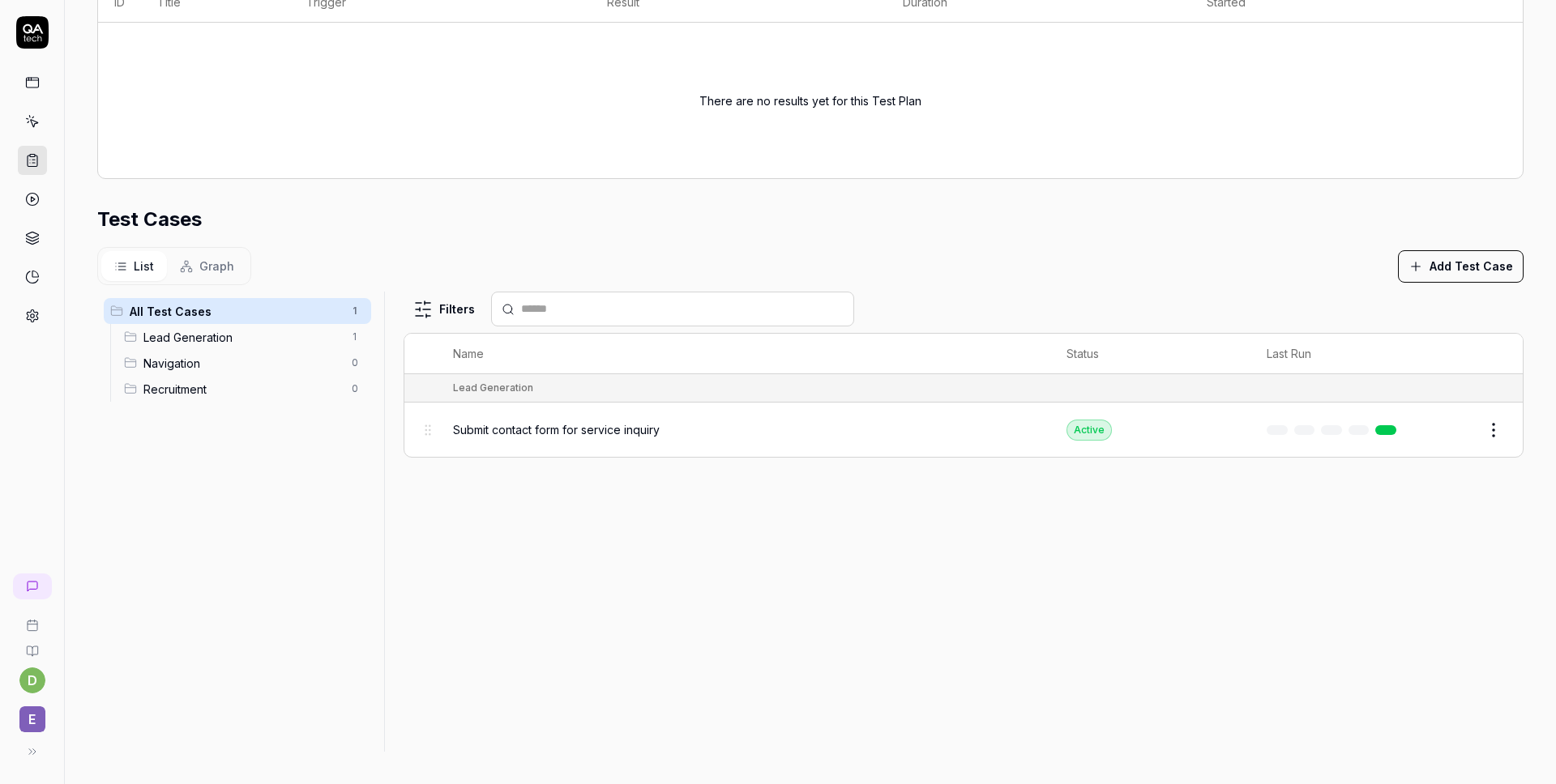
click at [487, 263] on div "List Graph Add Test Case" at bounding box center [809, 266] width 1426 height 38
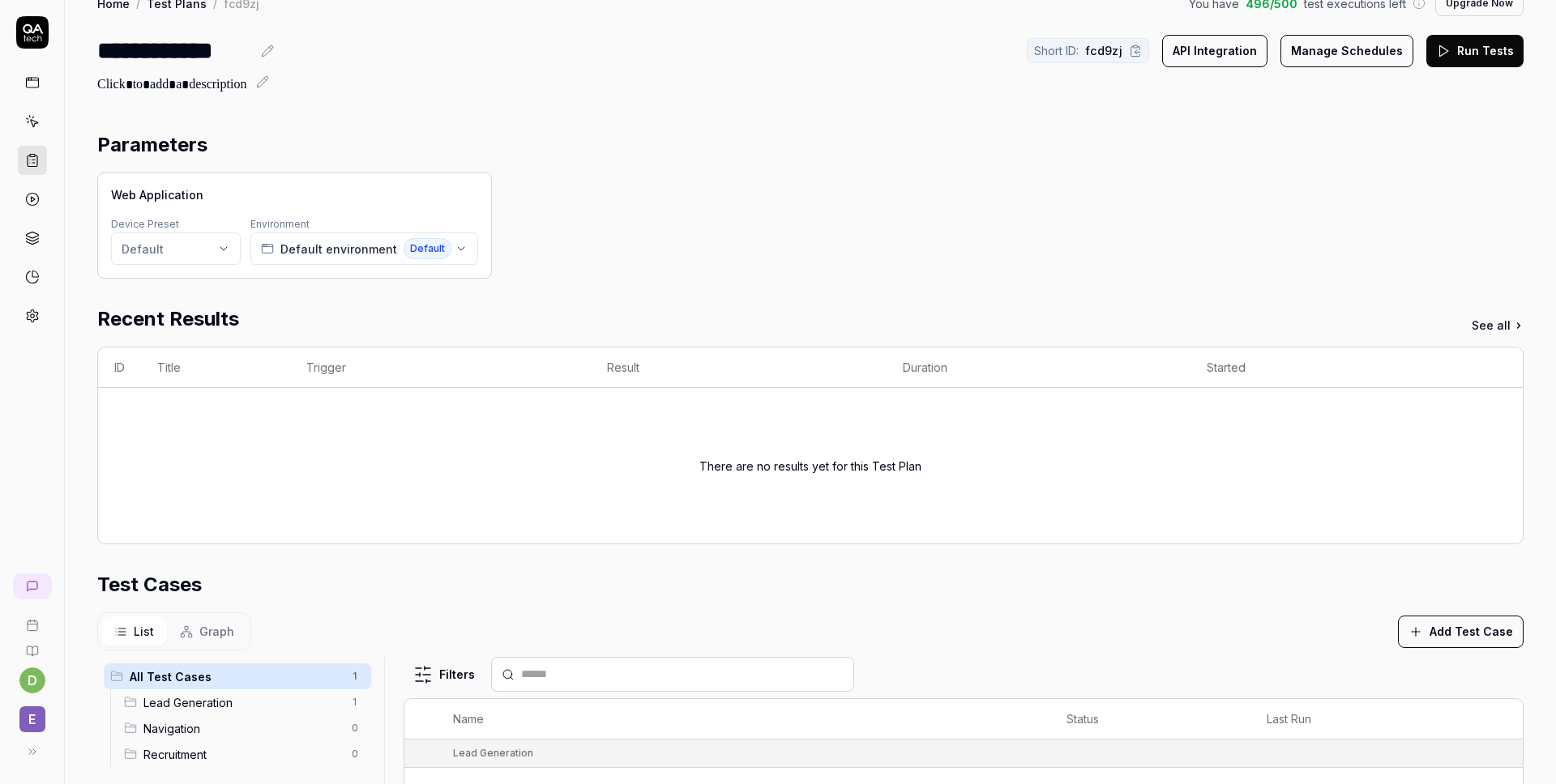
scroll to position [0, 0]
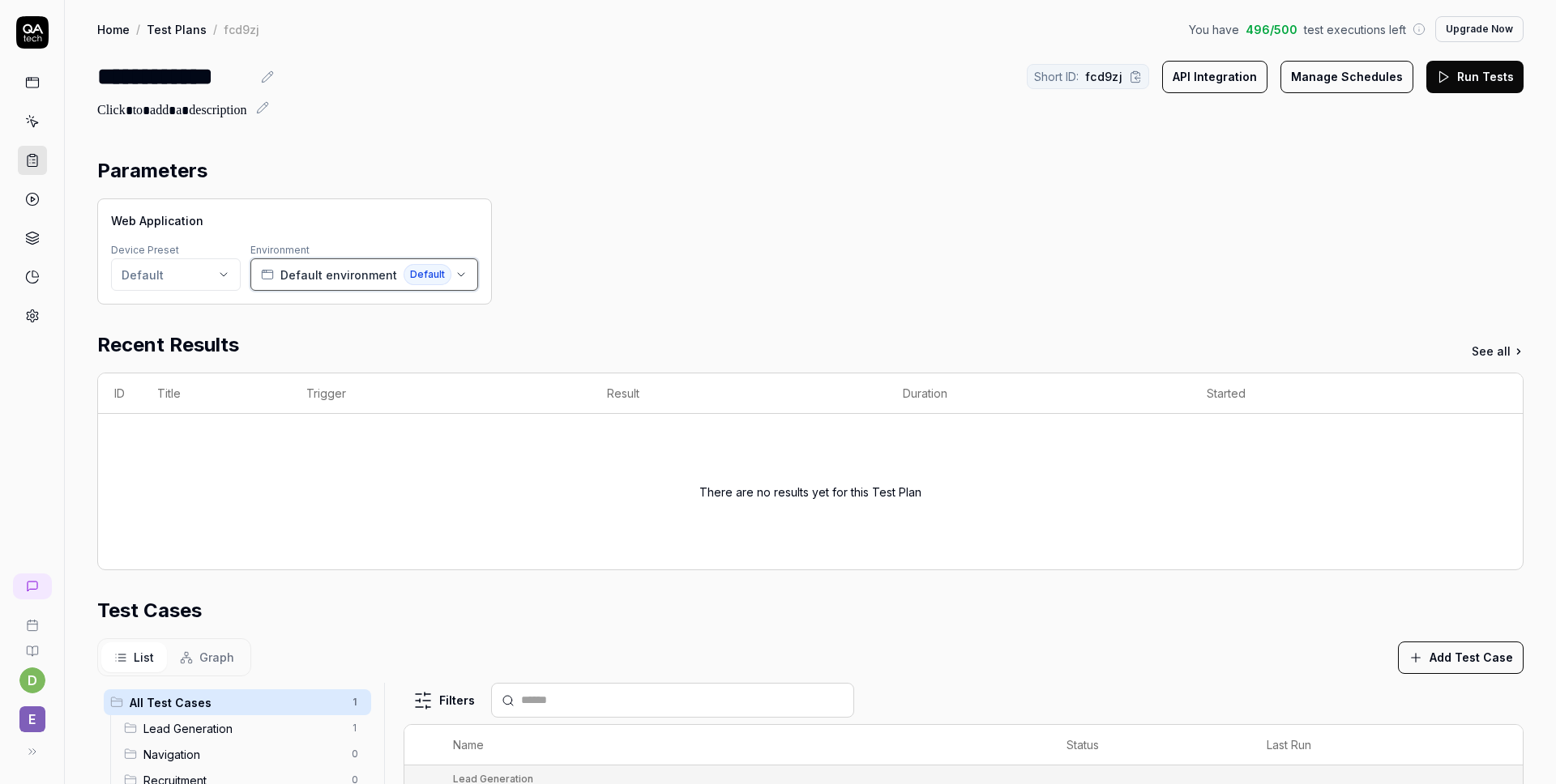
click at [454, 275] on icon "button" at bounding box center [461, 274] width 13 height 13
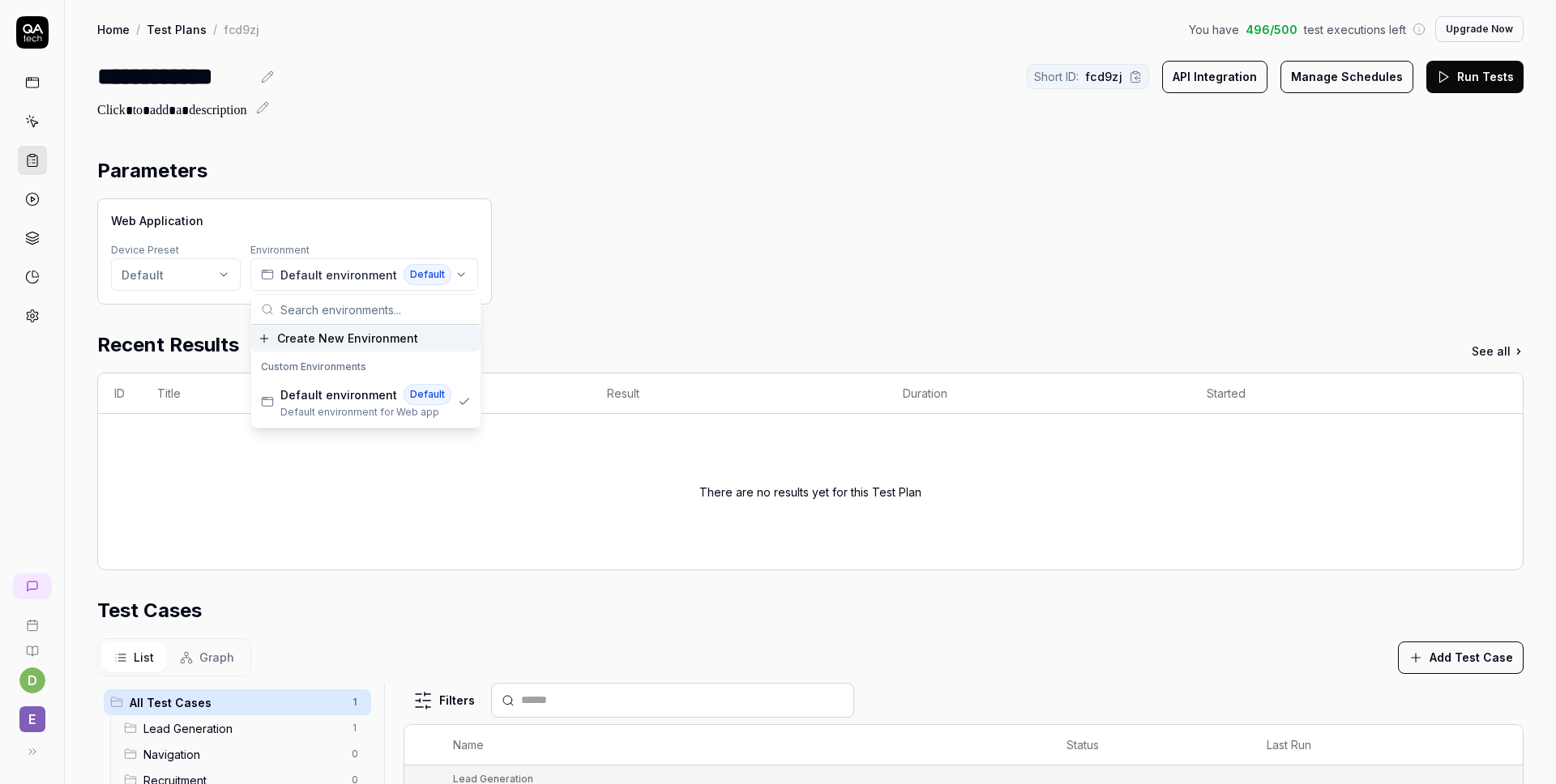
click at [359, 349] on div "Create New Environment" at bounding box center [366, 338] width 229 height 27
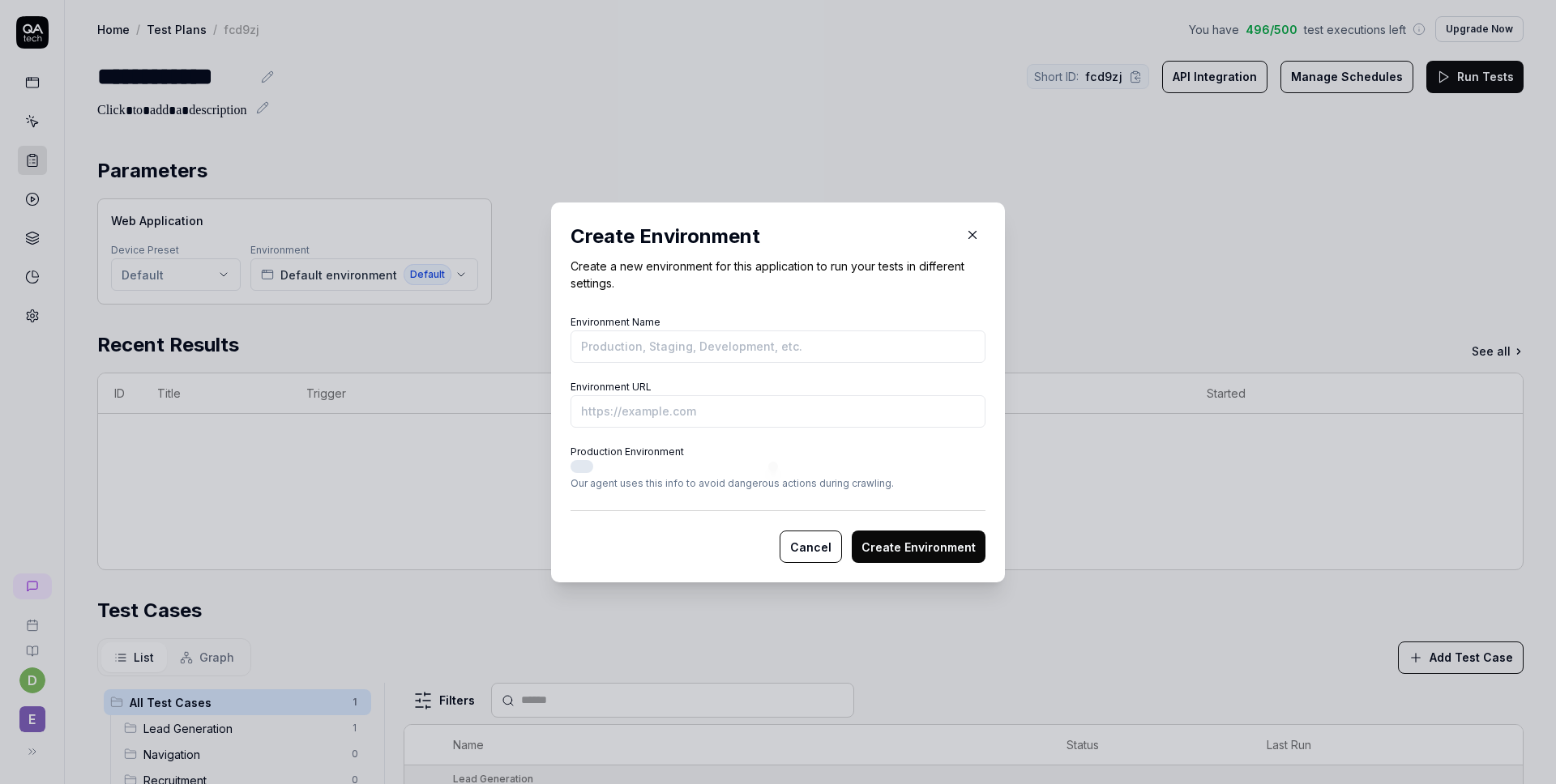
click at [974, 229] on icon "button" at bounding box center [972, 235] width 14 height 14
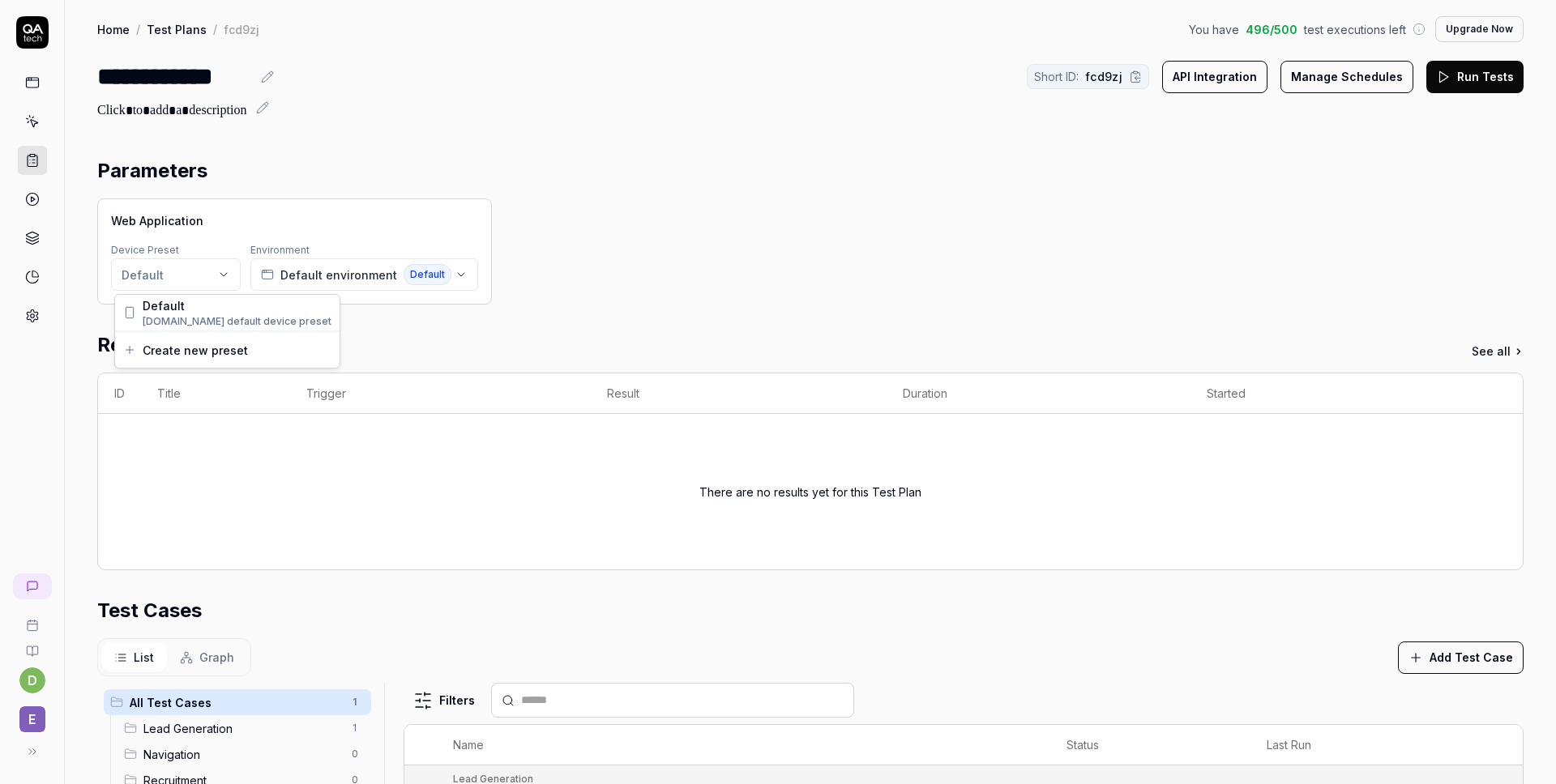
click at [192, 269] on html "**********" at bounding box center [778, 392] width 1556 height 784
click at [687, 266] on html "**********" at bounding box center [778, 392] width 1556 height 784
click at [1255, 74] on button "API Integration" at bounding box center [1215, 77] width 106 height 32
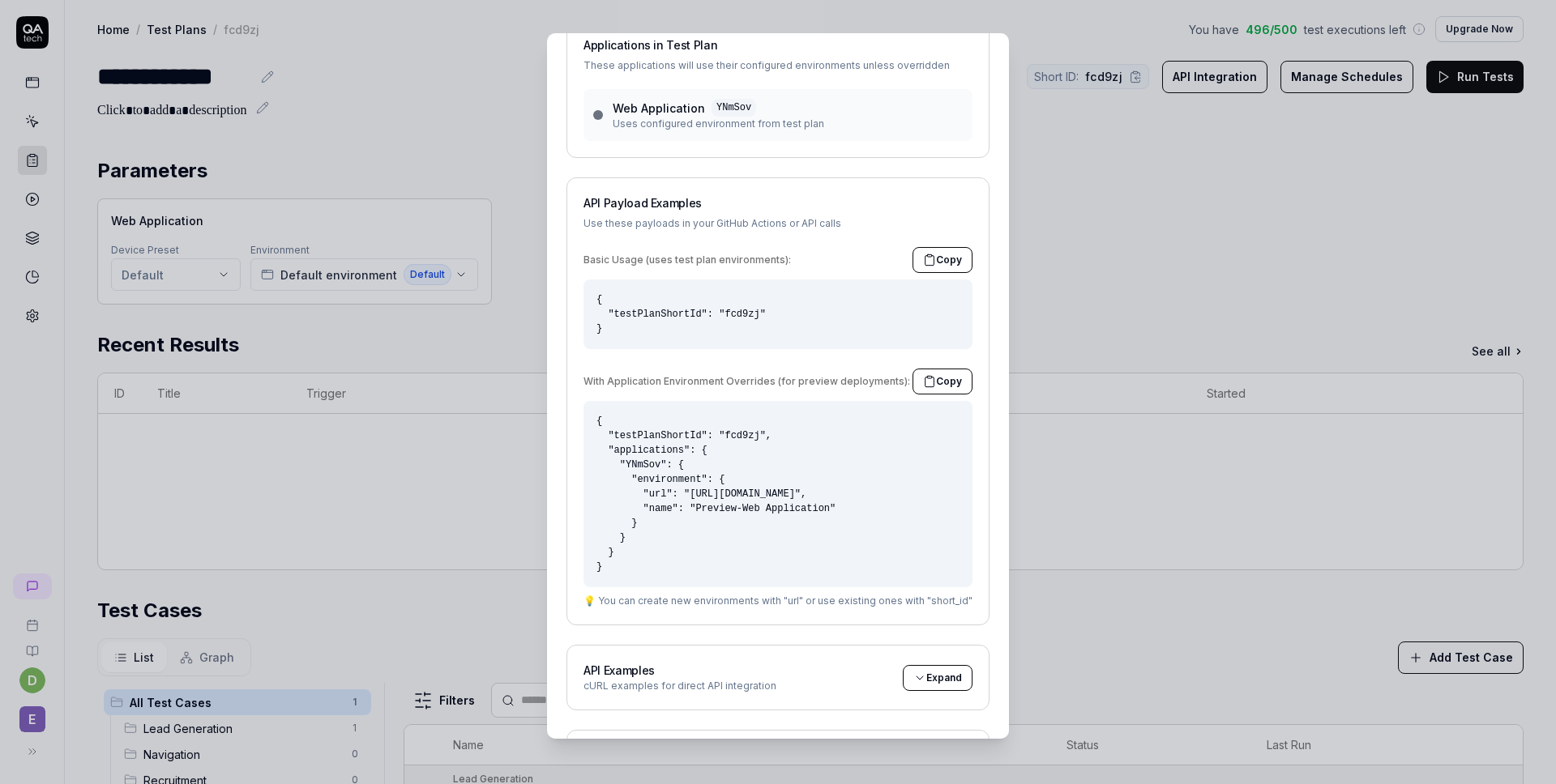
scroll to position [181, 0]
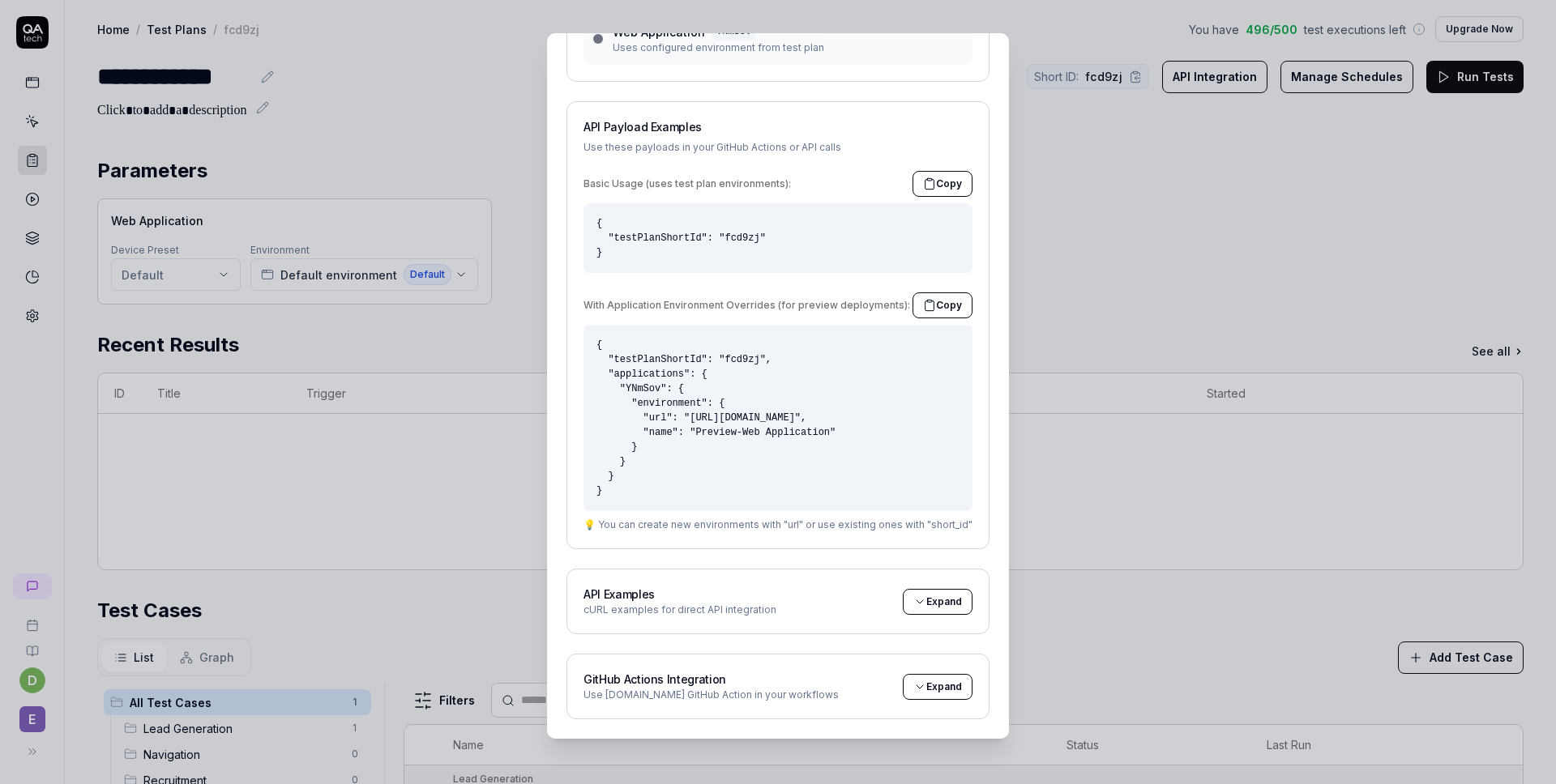
click at [601, 628] on div "API Examples cURL examples for direct API integration Expand" at bounding box center [778, 601] width 423 height 65
click at [606, 593] on h2 "API Examples" at bounding box center [679, 594] width 193 height 17
click at [614, 693] on div "Use [DOMAIN_NAME] GitHub Action in your workflows" at bounding box center [711, 694] width 255 height 14
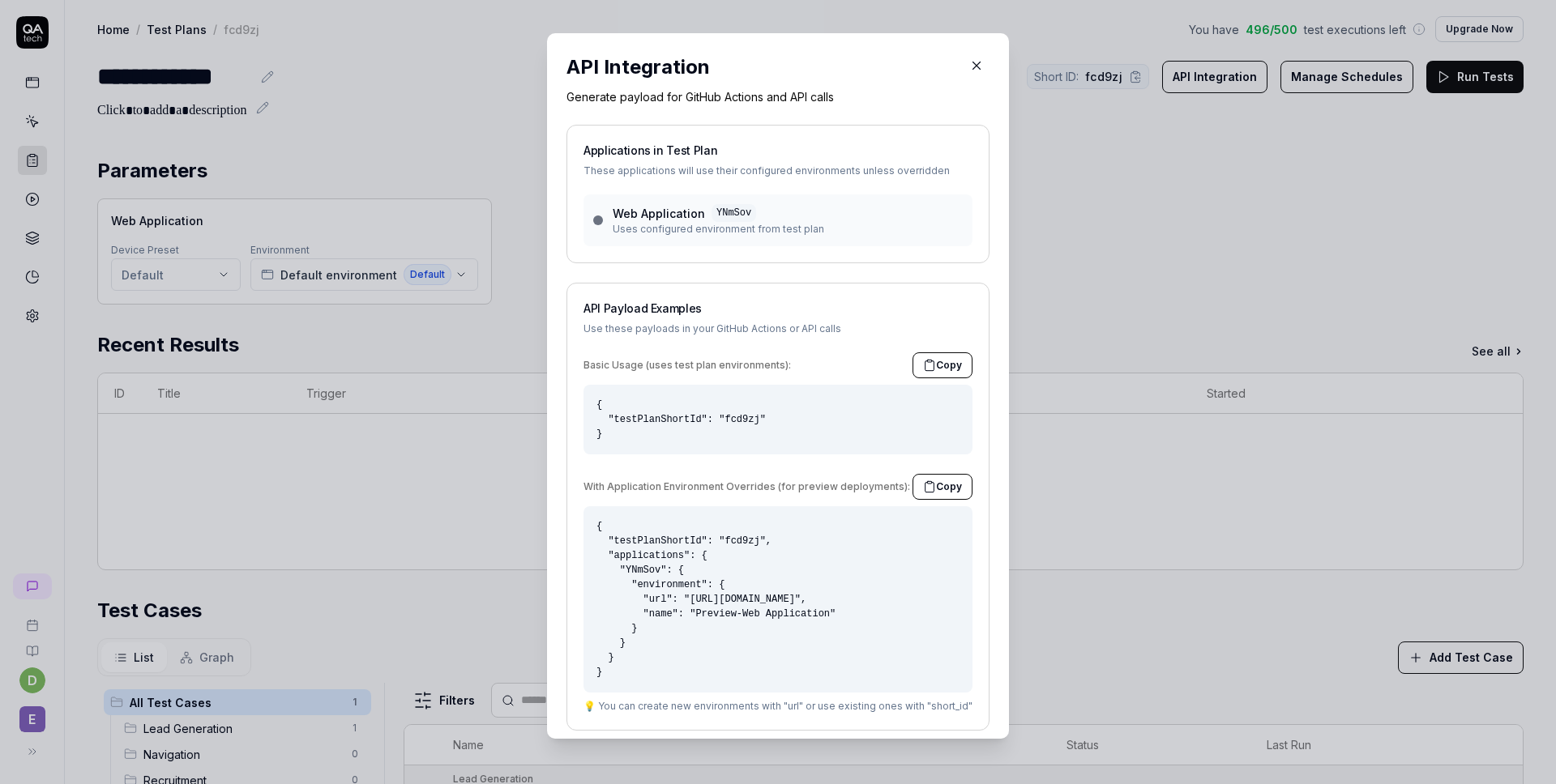
click at [990, 65] on button "button" at bounding box center [976, 65] width 26 height 26
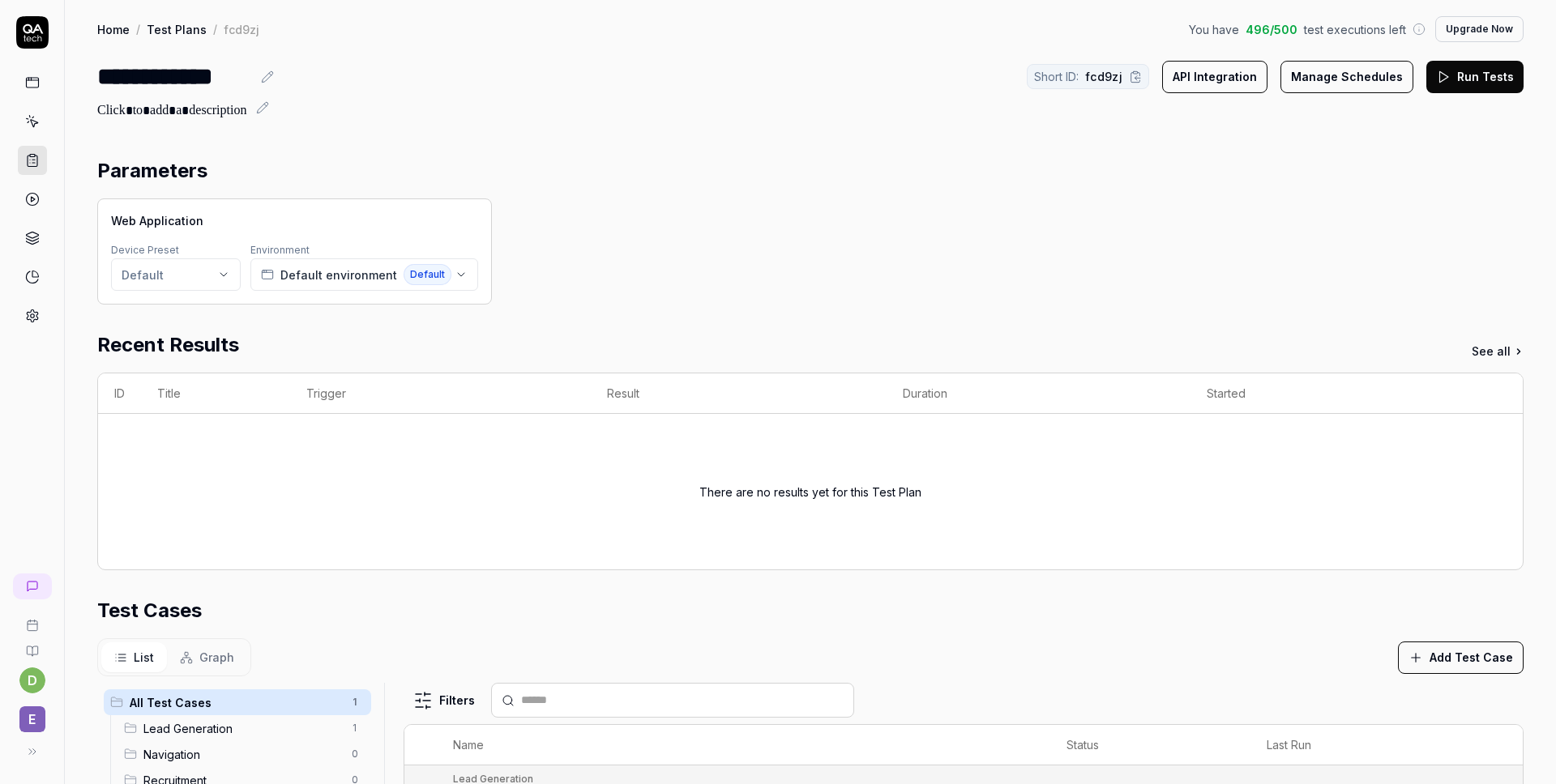
click at [1342, 88] on button "Manage Schedules" at bounding box center [1346, 77] width 133 height 32
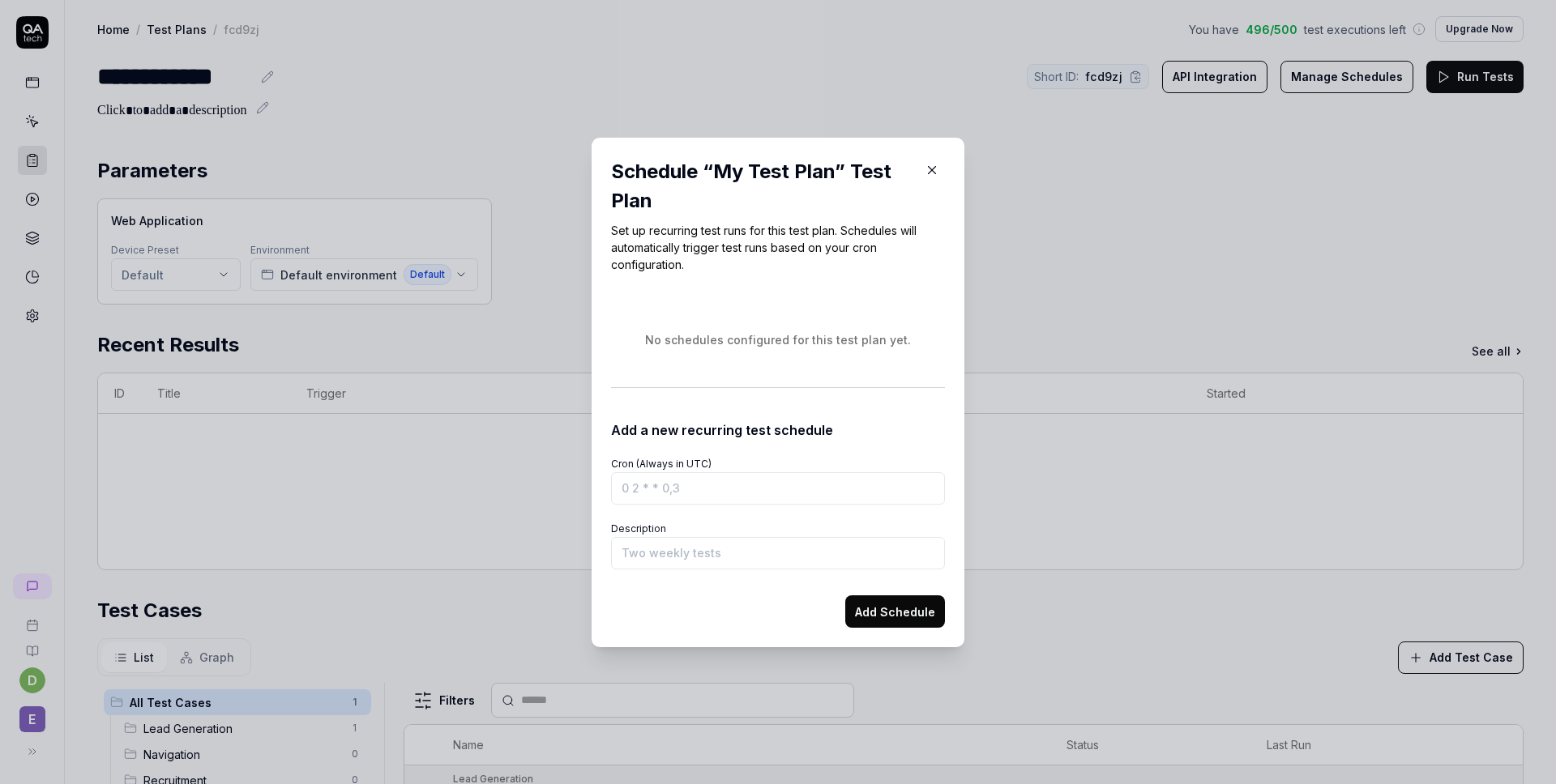
click at [670, 495] on input "Cron (Always in UTC)" at bounding box center [778, 488] width 333 height 32
click at [679, 562] on input "Description" at bounding box center [778, 553] width 333 height 32
click at [665, 601] on div "Add Schedule" at bounding box center [778, 605] width 333 height 46
click at [686, 569] on form "Cron (Always in UTC) Description Add Schedule" at bounding box center [778, 534] width 333 height 188
click at [683, 567] on input "Description" at bounding box center [778, 553] width 333 height 32
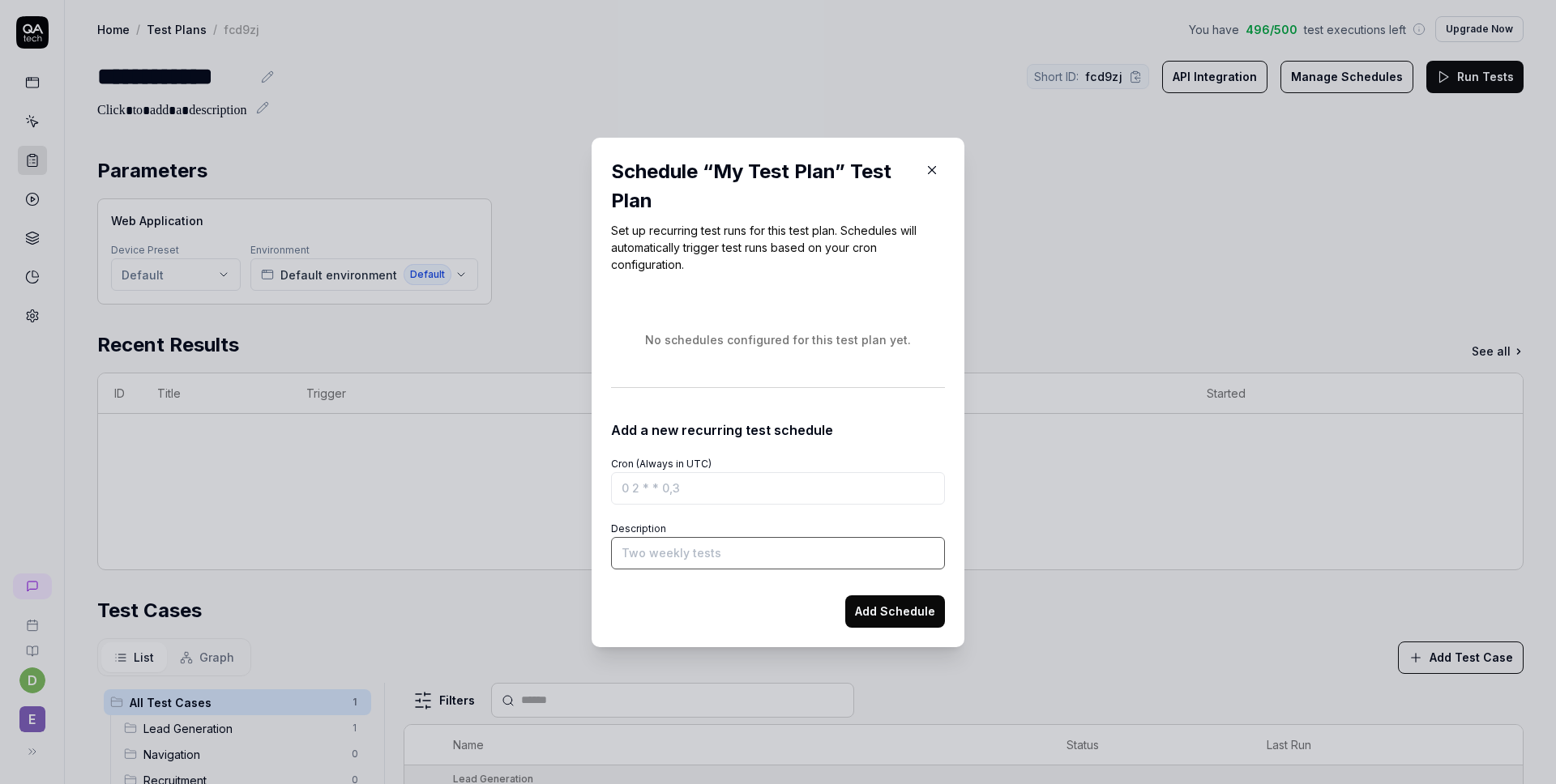
click at [677, 559] on input "Description" at bounding box center [778, 553] width 333 height 32
click at [683, 554] on input "Description" at bounding box center [778, 553] width 333 height 32
type input "daily once at evening 5 PM"
click at [869, 604] on button "Add Schedule" at bounding box center [895, 611] width 99 height 32
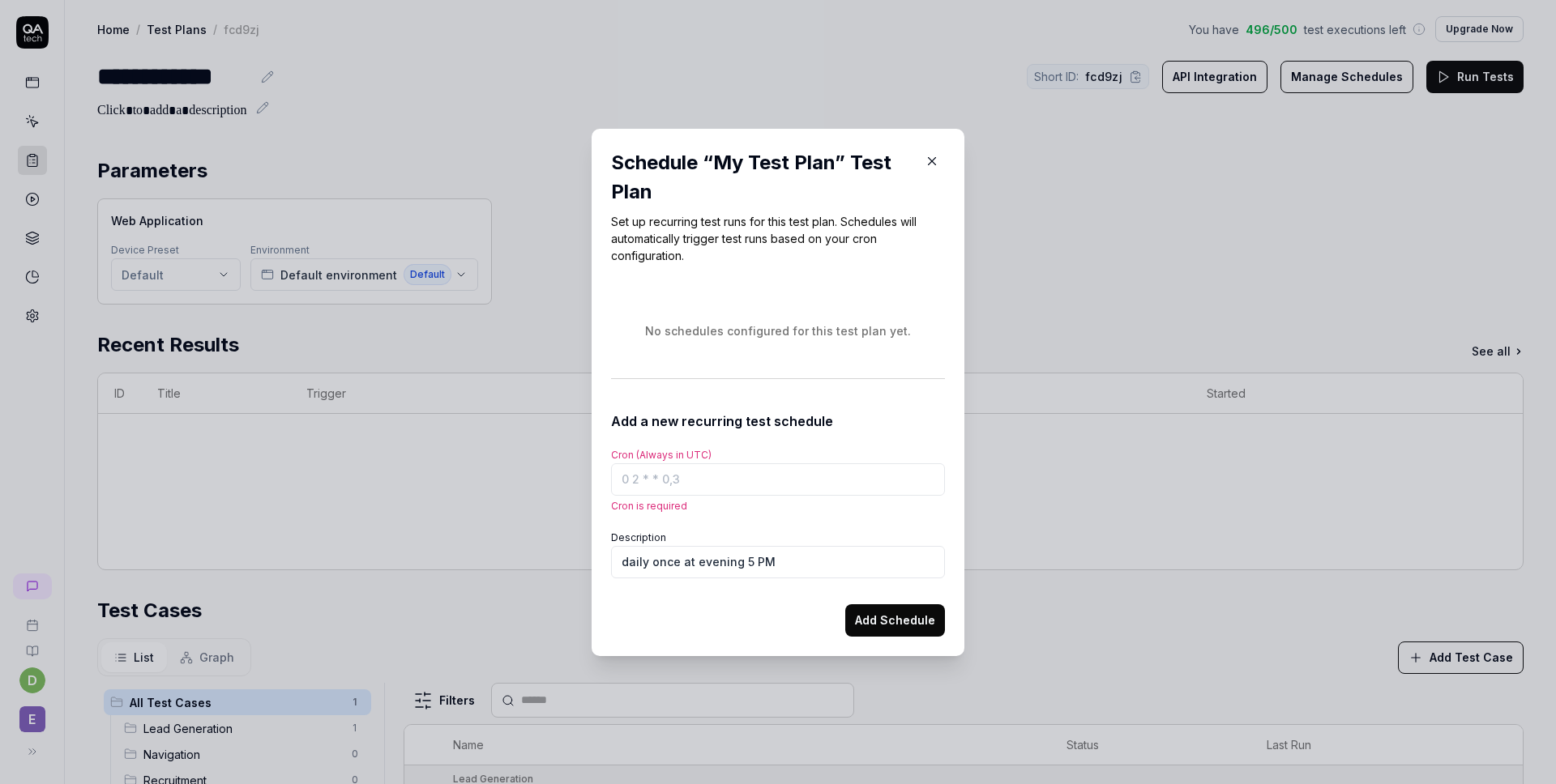
click at [781, 625] on div "Add Schedule" at bounding box center [778, 614] width 333 height 46
click at [749, 486] on input "Cron (Always in UTC)" at bounding box center [778, 479] width 333 height 32
click at [934, 160] on icon "button" at bounding box center [931, 161] width 14 height 14
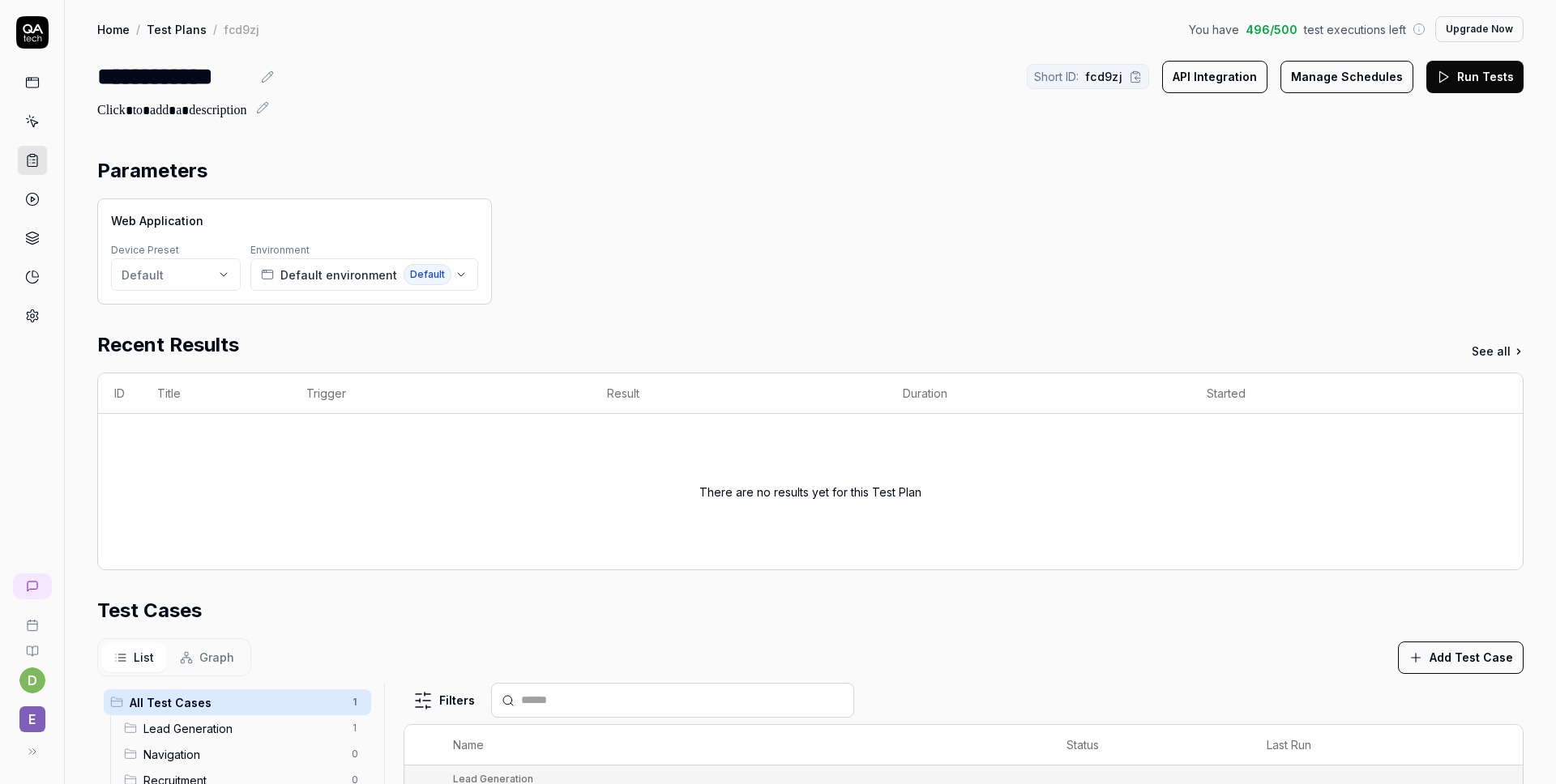
click at [940, 194] on section "Parameters Web Application Device Preset Default Environment Default environmen…" at bounding box center [809, 229] width 1426 height 148
click at [1386, 30] on span "test executions left" at bounding box center [1354, 30] width 102 height 17
click at [1288, 30] on span "496 / 500" at bounding box center [1271, 30] width 52 height 17
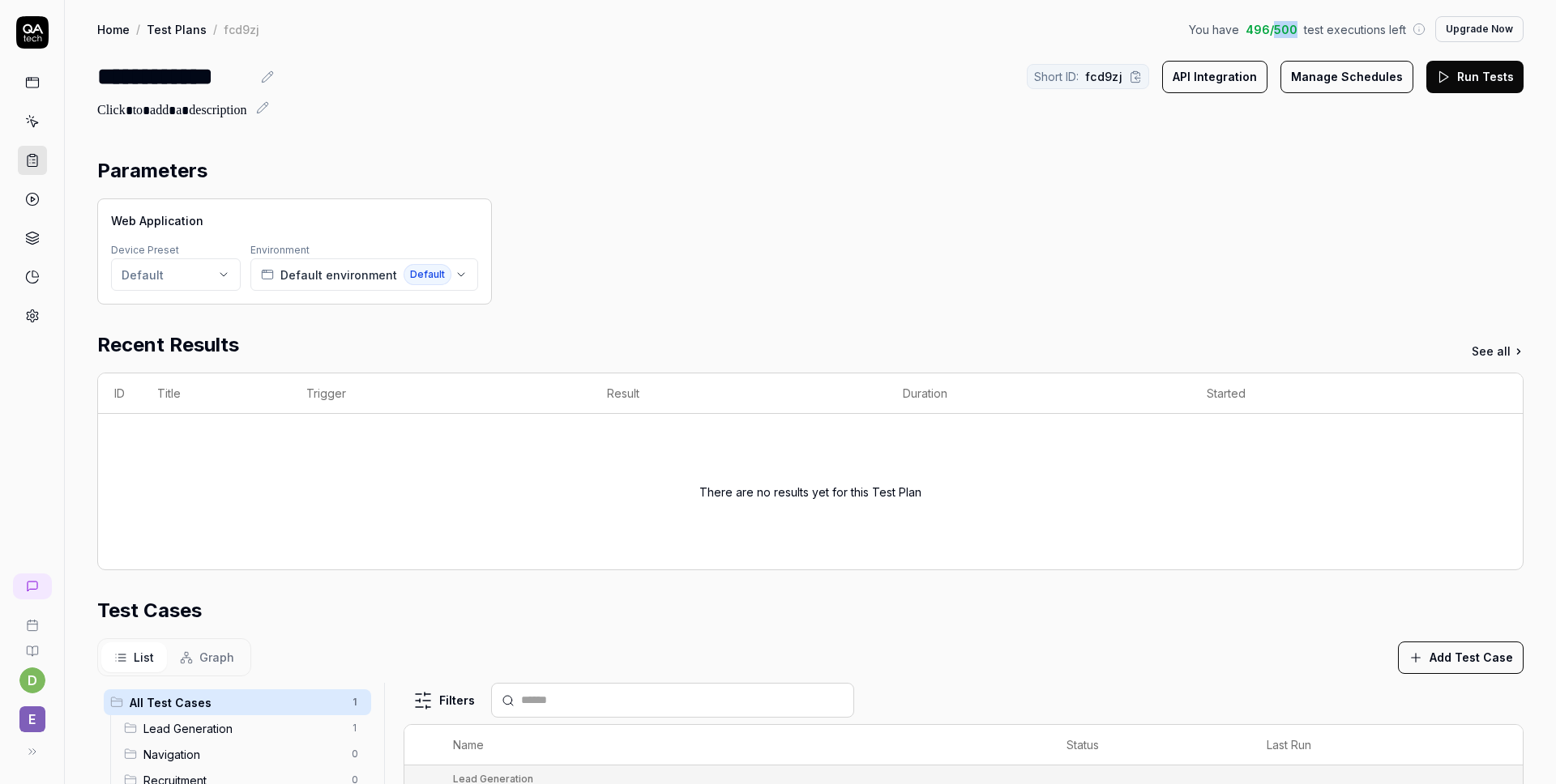
click at [1288, 30] on span "496 / 500" at bounding box center [1271, 30] width 52 height 17
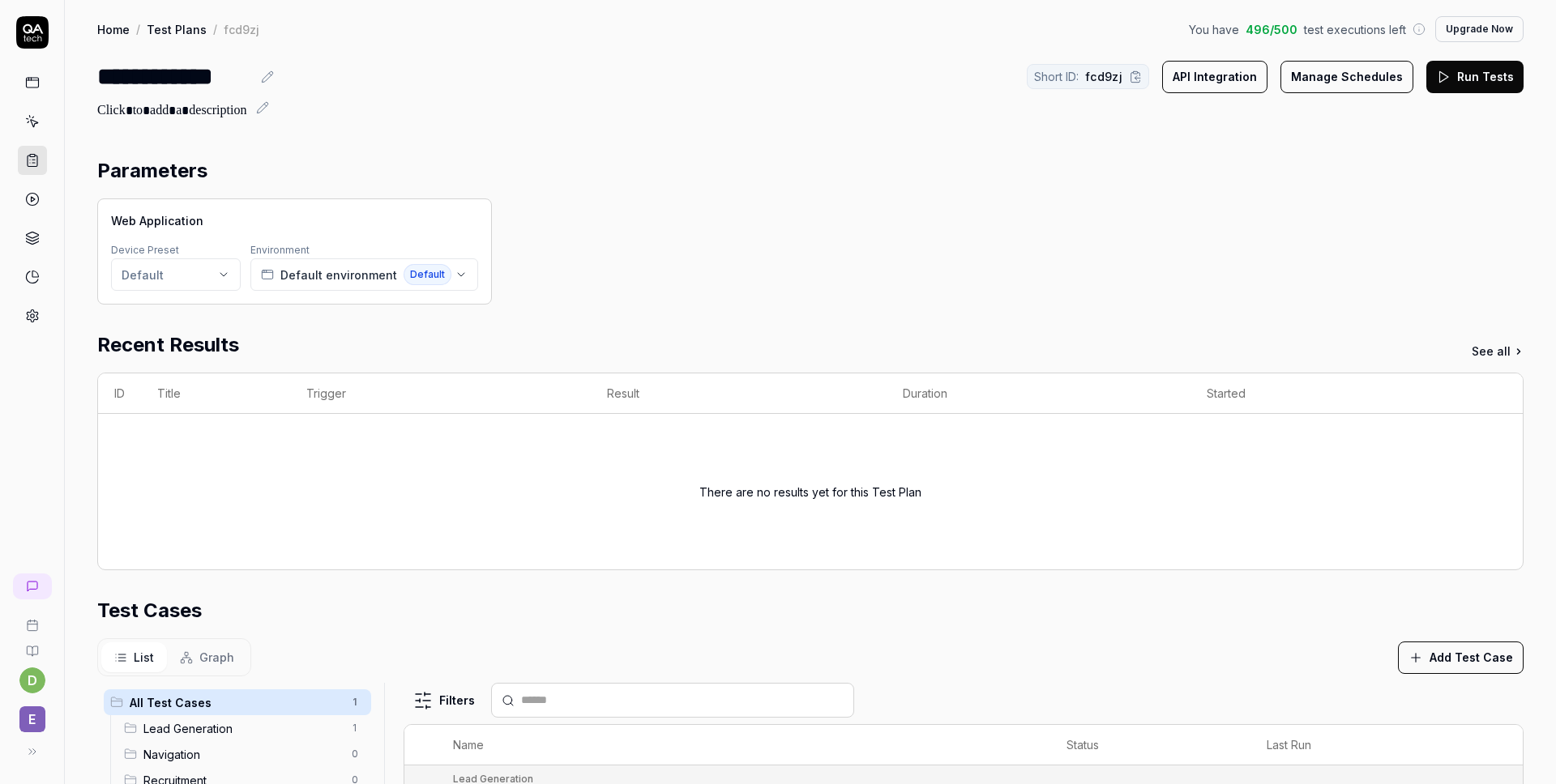
click at [1289, 32] on span "496 / 500" at bounding box center [1271, 30] width 52 height 17
click at [1261, 32] on span "496 / 500" at bounding box center [1271, 30] width 52 height 17
click at [1292, 34] on span "496 / 500" at bounding box center [1271, 30] width 52 height 17
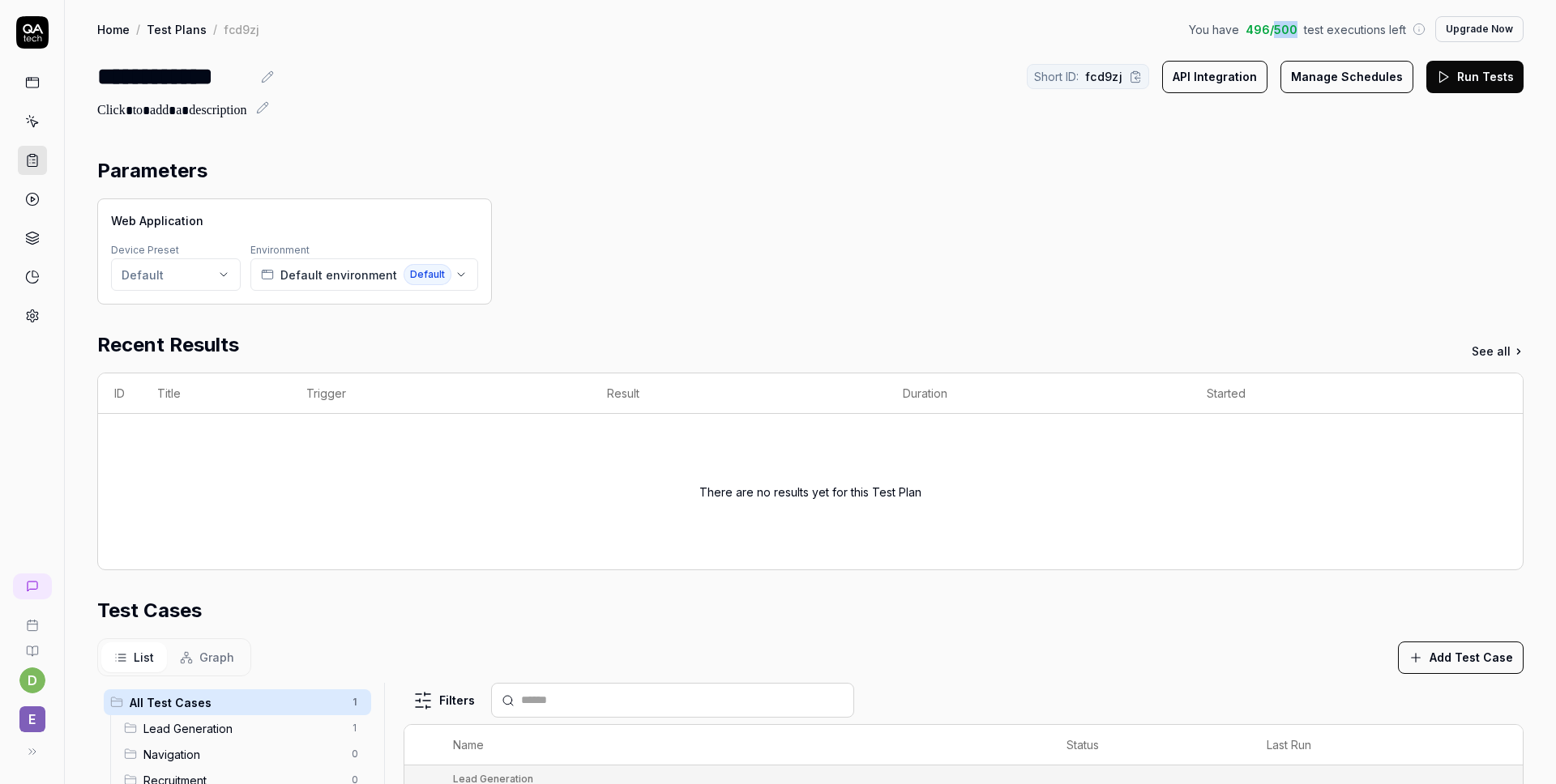
click at [1292, 34] on span "496 / 500" at bounding box center [1271, 30] width 52 height 17
click at [1336, 32] on span "test executions left" at bounding box center [1354, 30] width 102 height 17
click at [1357, 152] on div "Parameters Web Application Device Preset Default Environment Default environmen…" at bounding box center [809, 657] width 1491 height 1035
click at [35, 119] on icon at bounding box center [32, 121] width 14 height 14
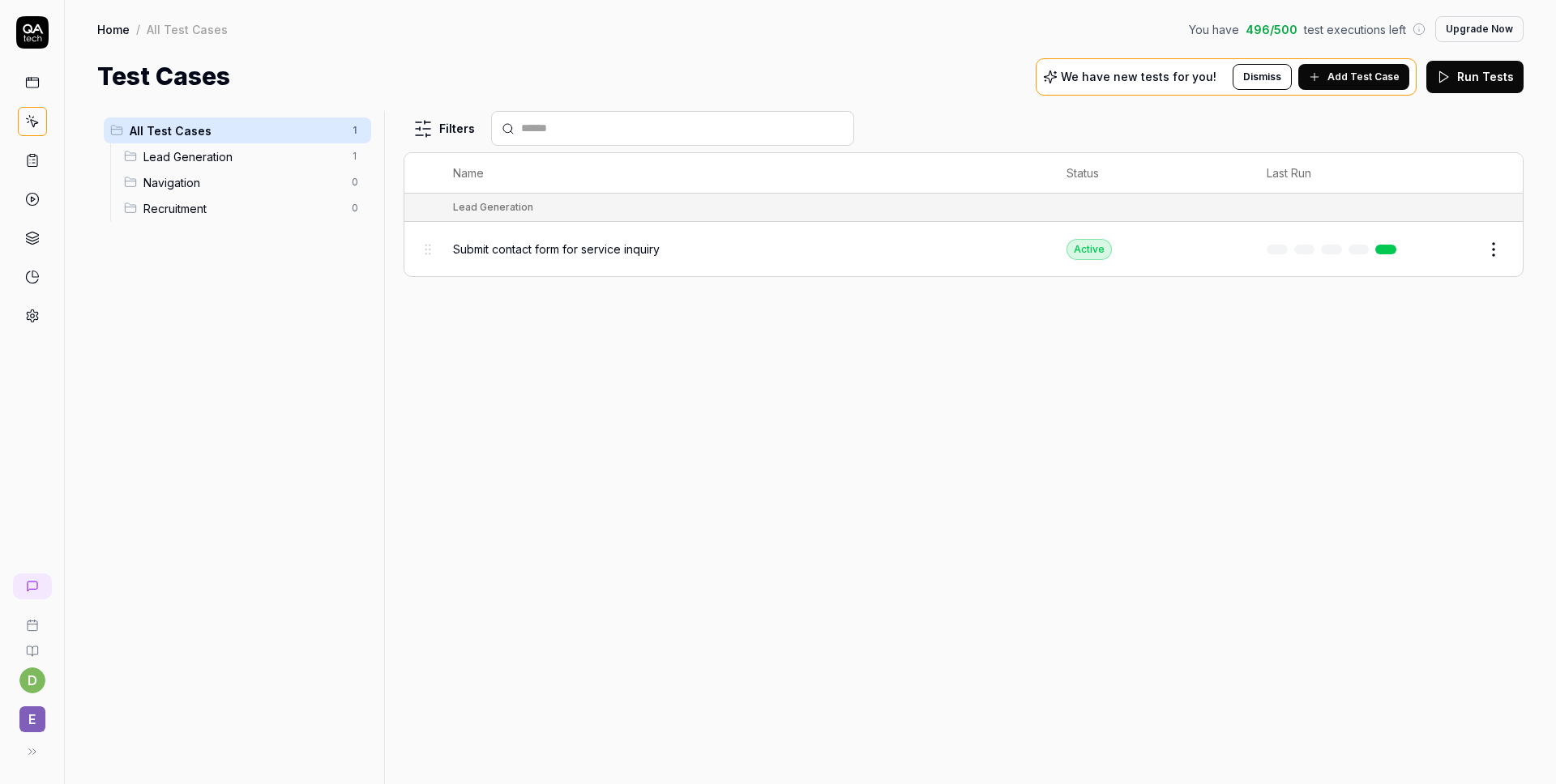
click at [207, 162] on span "Lead Generation" at bounding box center [242, 156] width 198 height 17
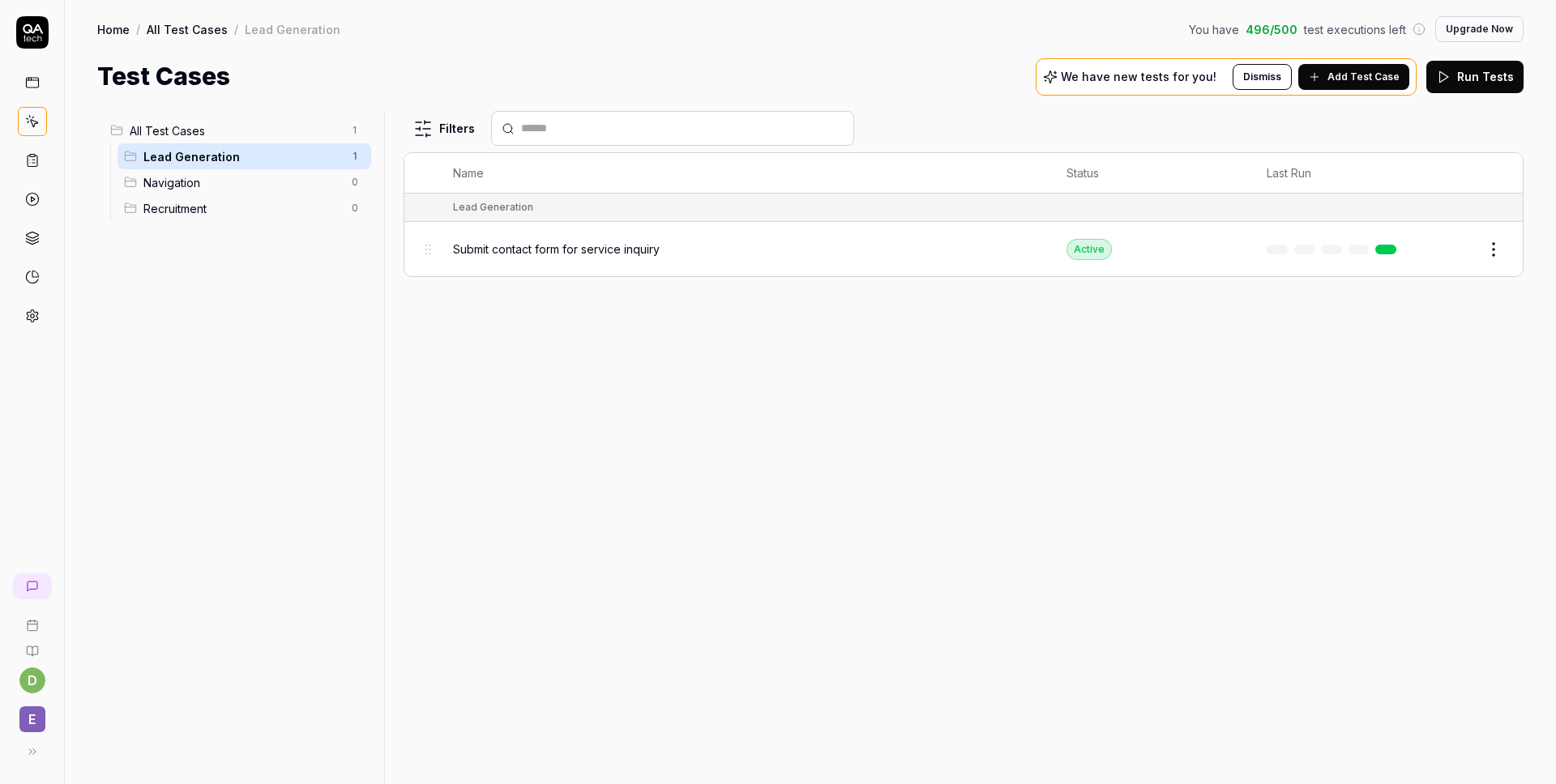
click at [194, 185] on span "Navigation" at bounding box center [242, 182] width 198 height 17
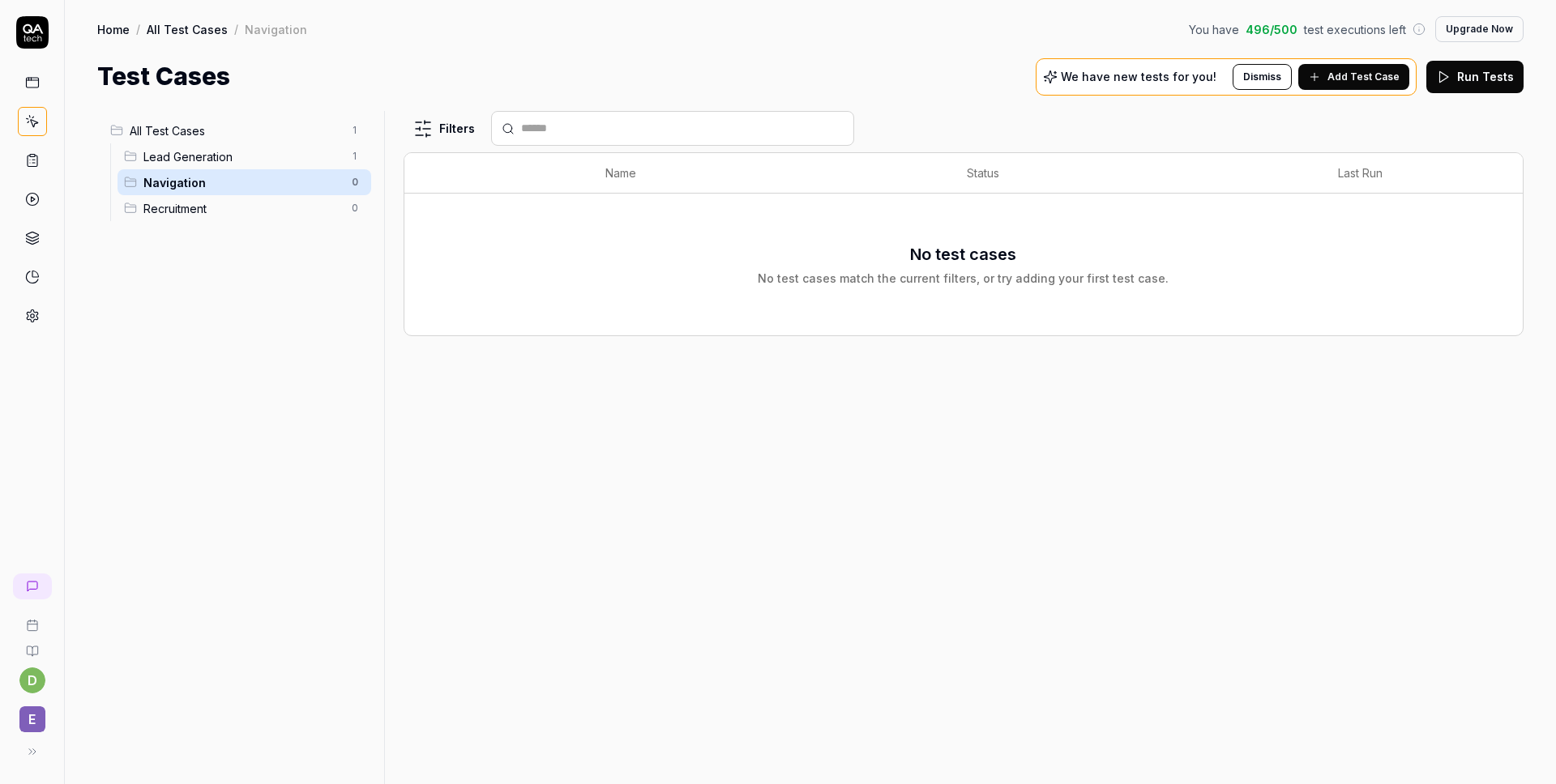
click at [198, 207] on span "Recruitment" at bounding box center [242, 208] width 198 height 17
click at [352, 132] on html "d E Home / All Test Cases / Recruitment You have 496 / 500 test executions left…" at bounding box center [778, 392] width 1556 height 784
click at [234, 260] on html "d E Home / All Test Cases / Recruitment You have 496 / 500 test executions left…" at bounding box center [778, 392] width 1556 height 784
click at [358, 151] on html "d E Home / All Test Cases / Recruitment You have 496 / 500 test executions left…" at bounding box center [778, 392] width 1556 height 784
click at [151, 290] on html "d E Home / All Test Cases / Recruitment You have 496 / 500 test executions left…" at bounding box center [778, 392] width 1556 height 784
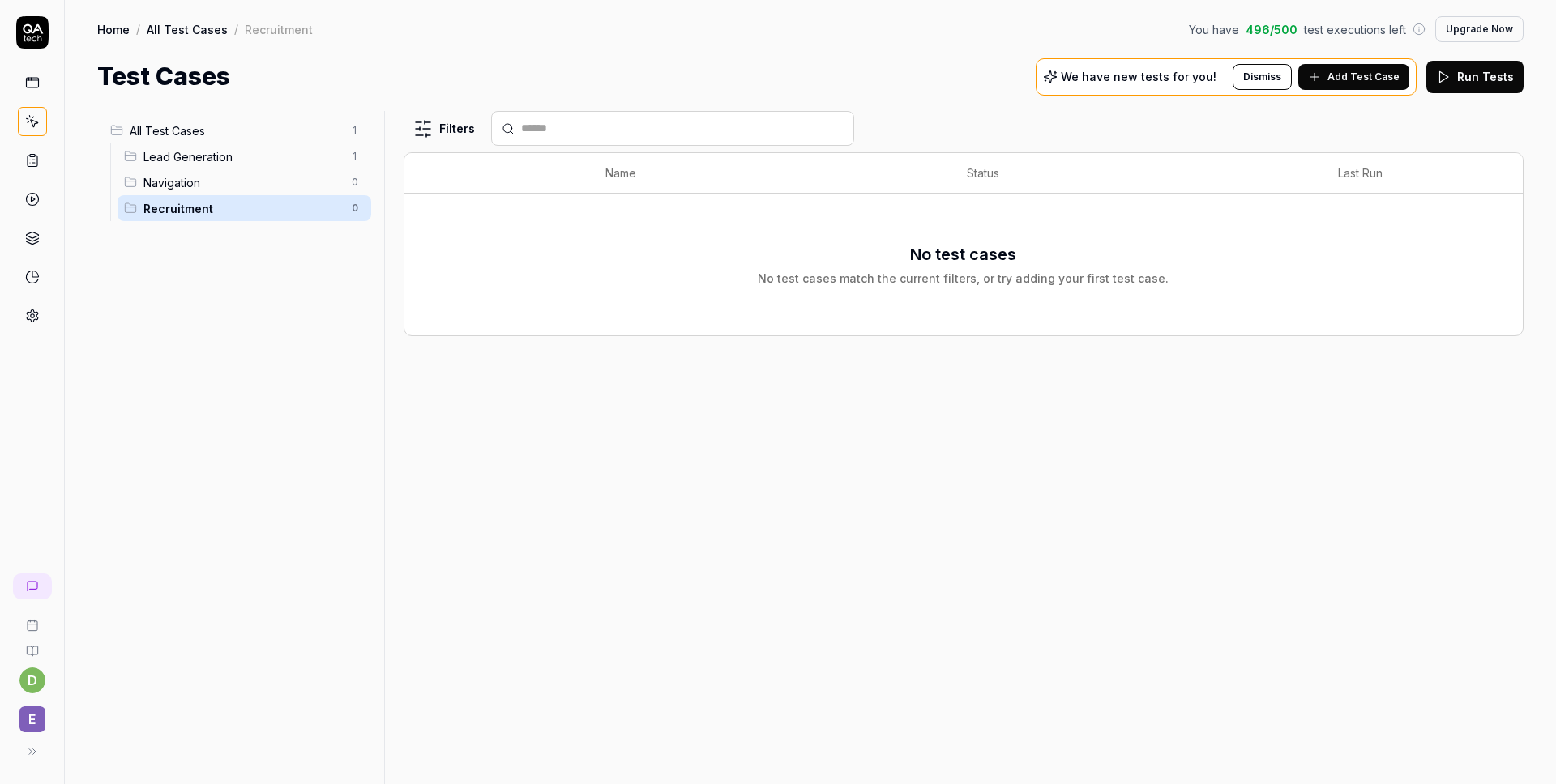
click at [210, 161] on span "Lead Generation" at bounding box center [242, 156] width 198 height 17
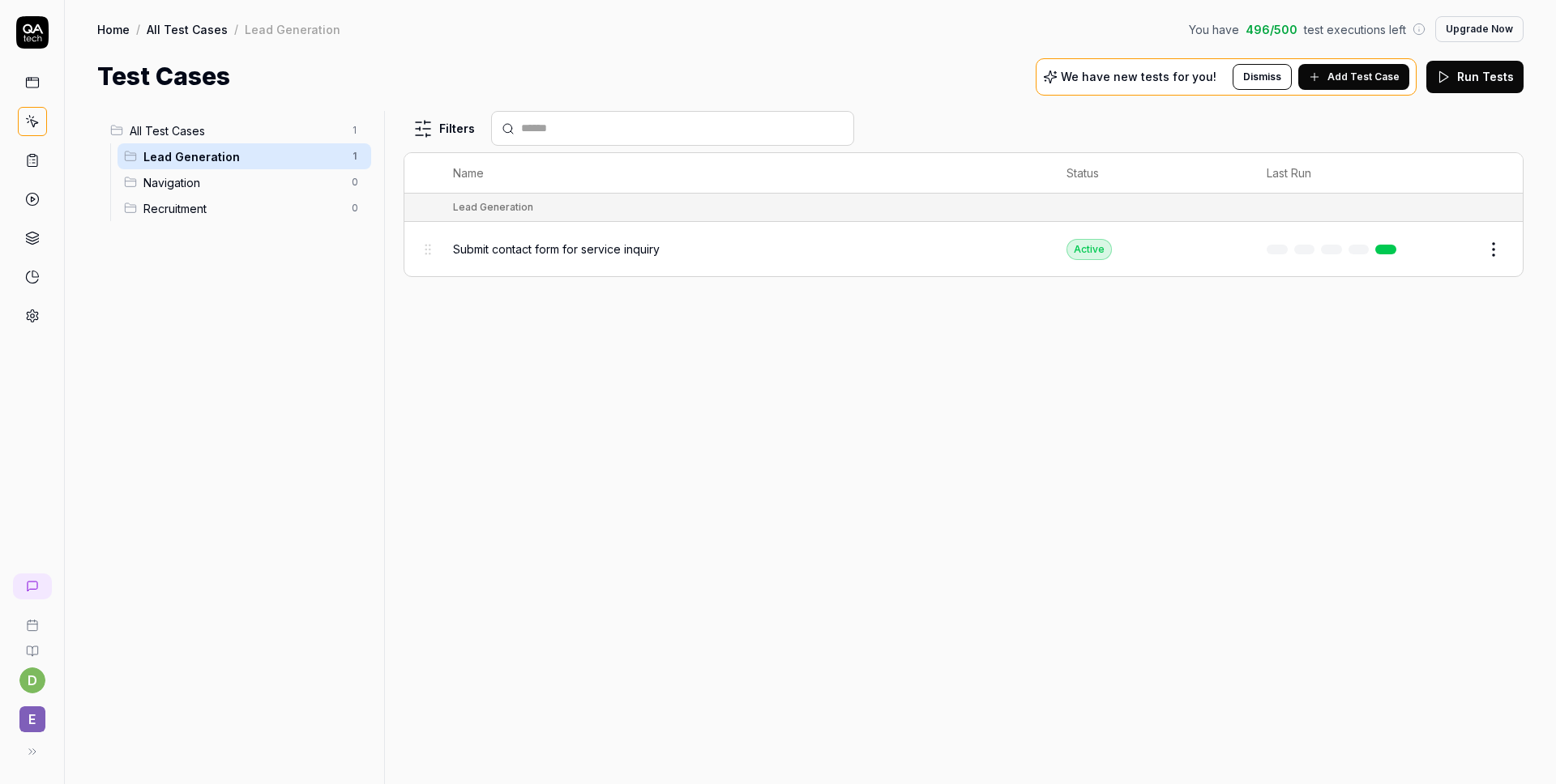
click at [1374, 79] on span "Add Test Case" at bounding box center [1363, 77] width 72 height 14
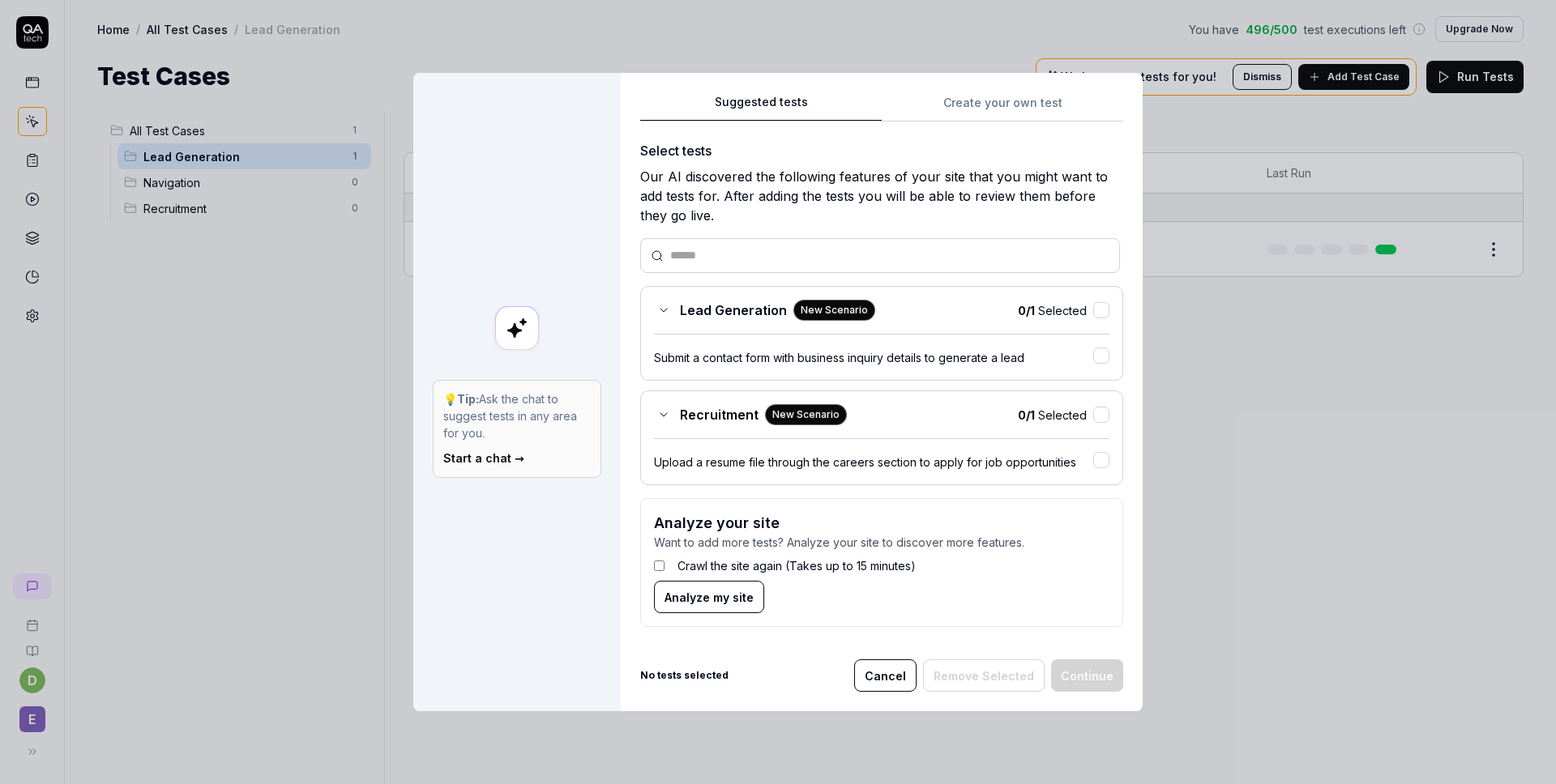
click at [946, 258] on input "text" at bounding box center [890, 255] width 439 height 17
